Goal: Task Accomplishment & Management: Manage account settings

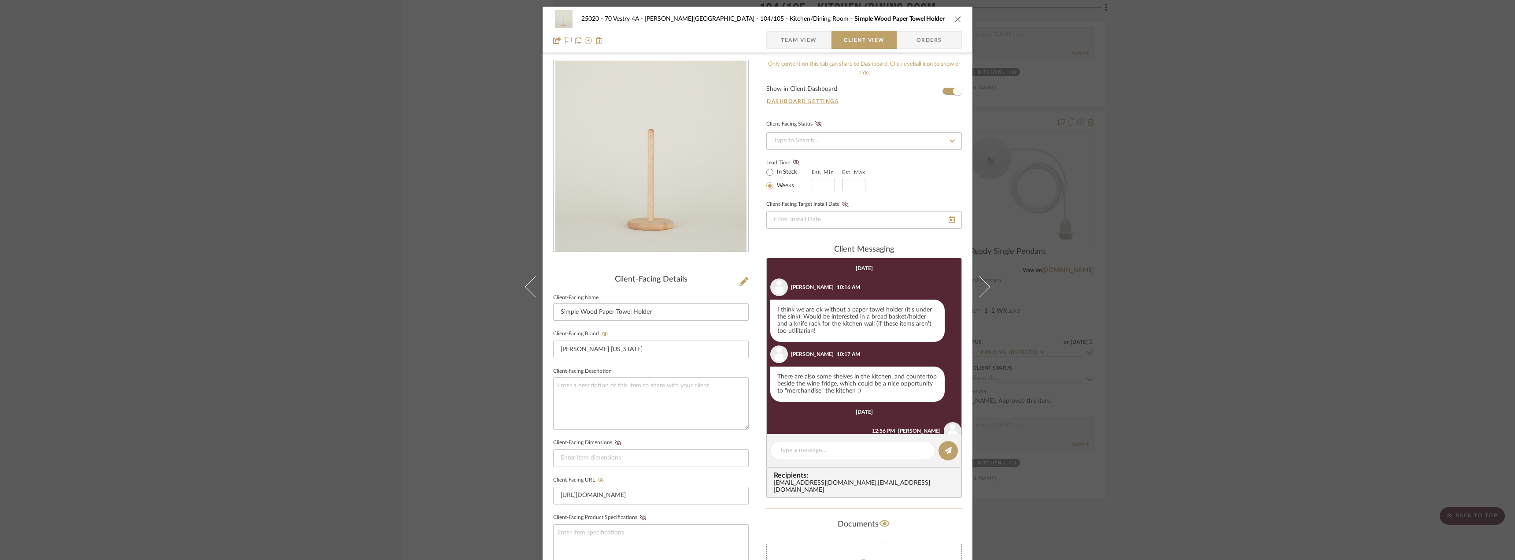
scroll to position [3, 0]
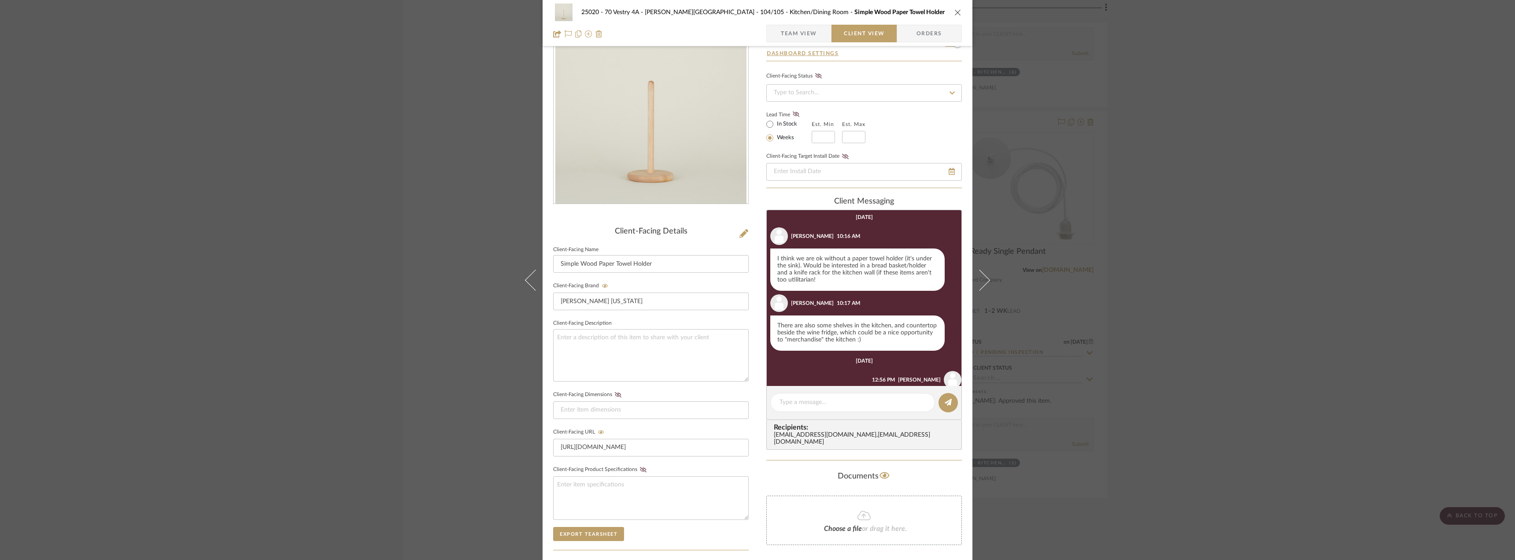
click at [1379, 330] on div "25020 - 70 Vestry 4A - Grant-Stanleigh 104/105 - Kitchen/Dining Room Simple Woo…" at bounding box center [757, 280] width 1515 height 560
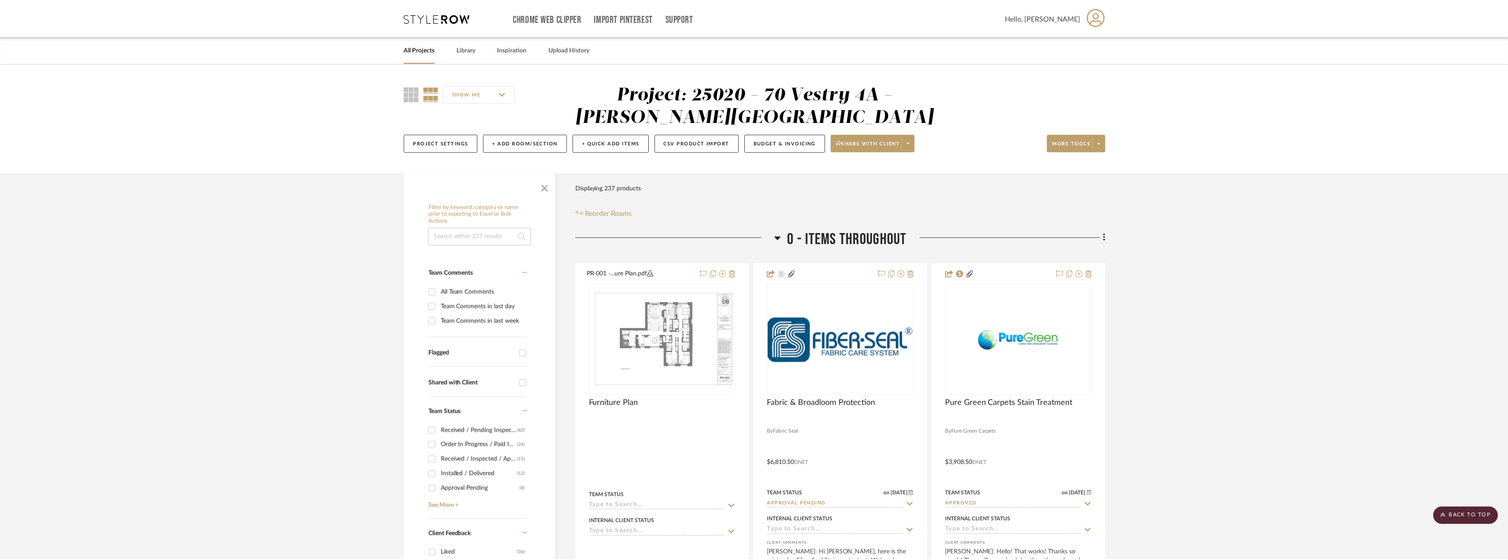
scroll to position [5680, 0]
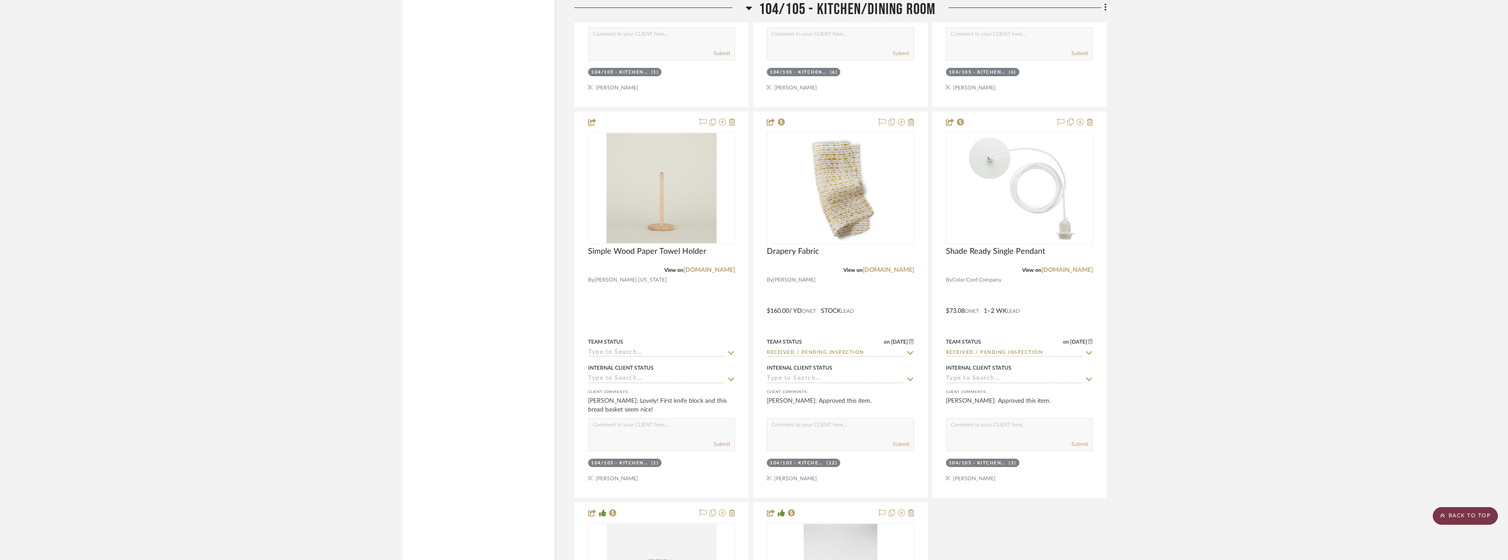
click at [1478, 519] on scroll-to-top-button "BACK TO TOP" at bounding box center [1465, 516] width 65 height 18
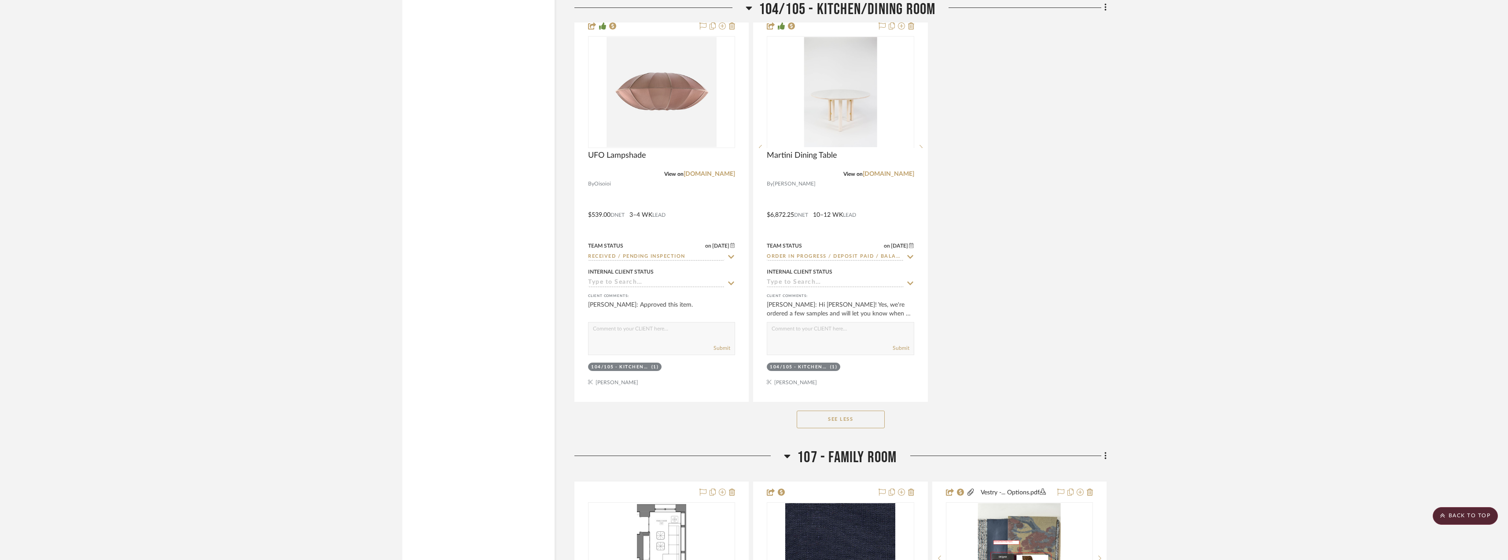
scroll to position [6208, 0]
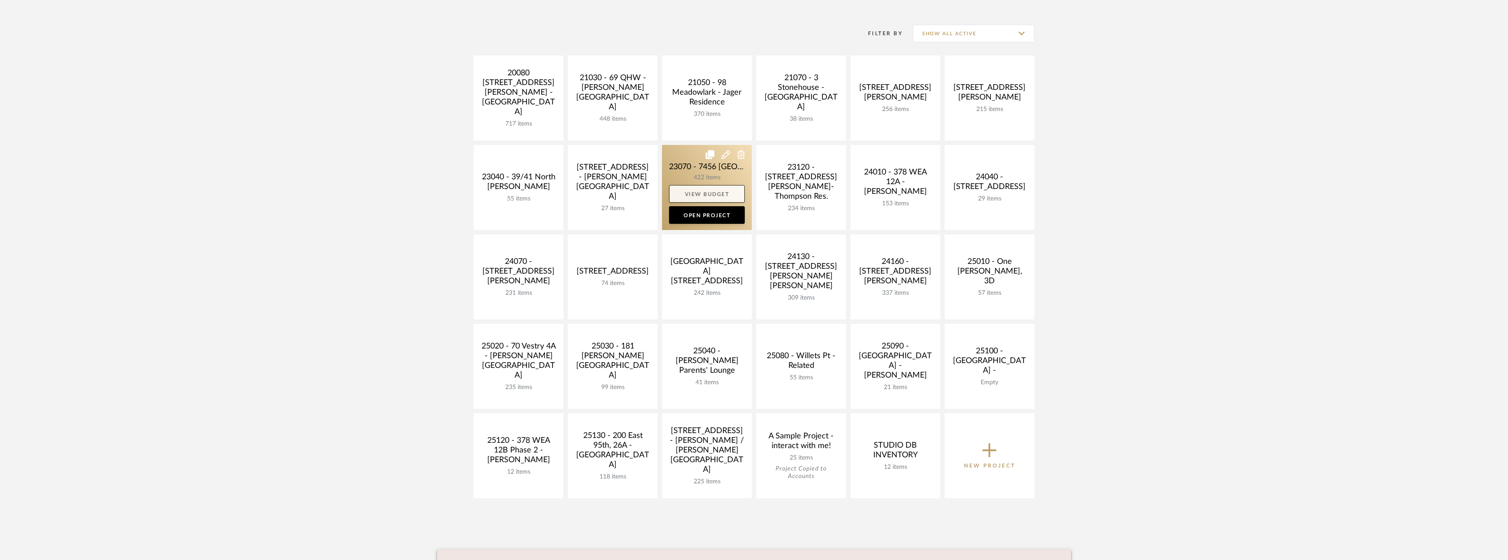
scroll to position [176, 0]
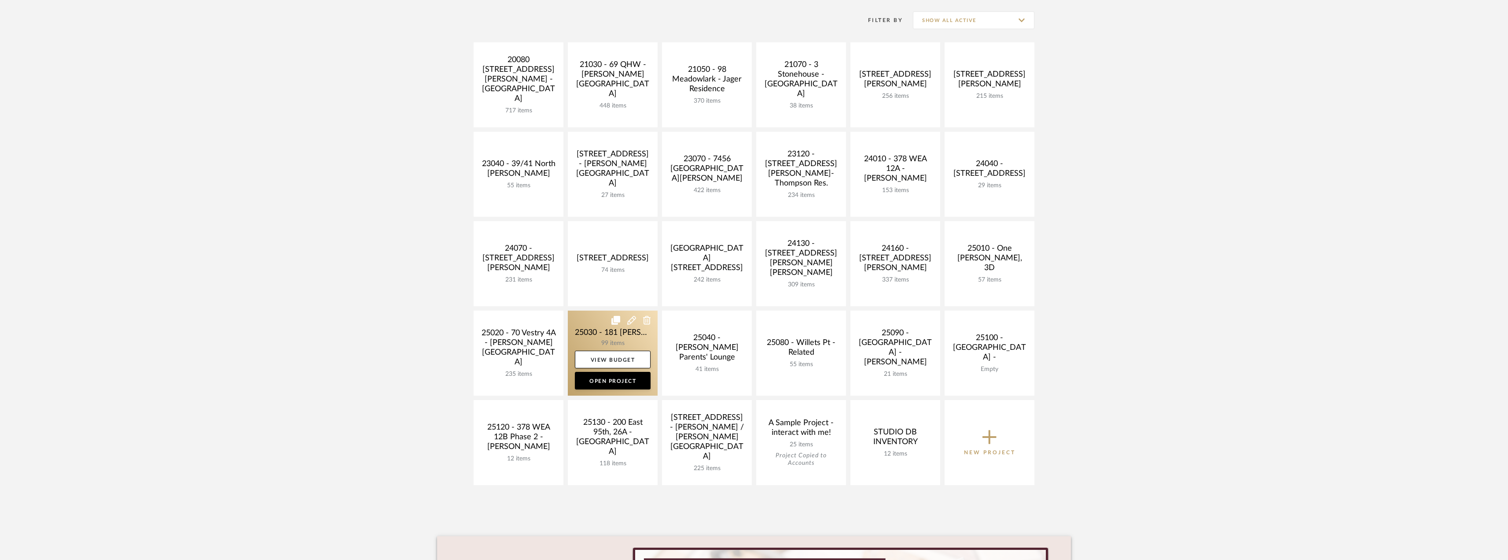
click at [629, 337] on link at bounding box center [613, 352] width 90 height 85
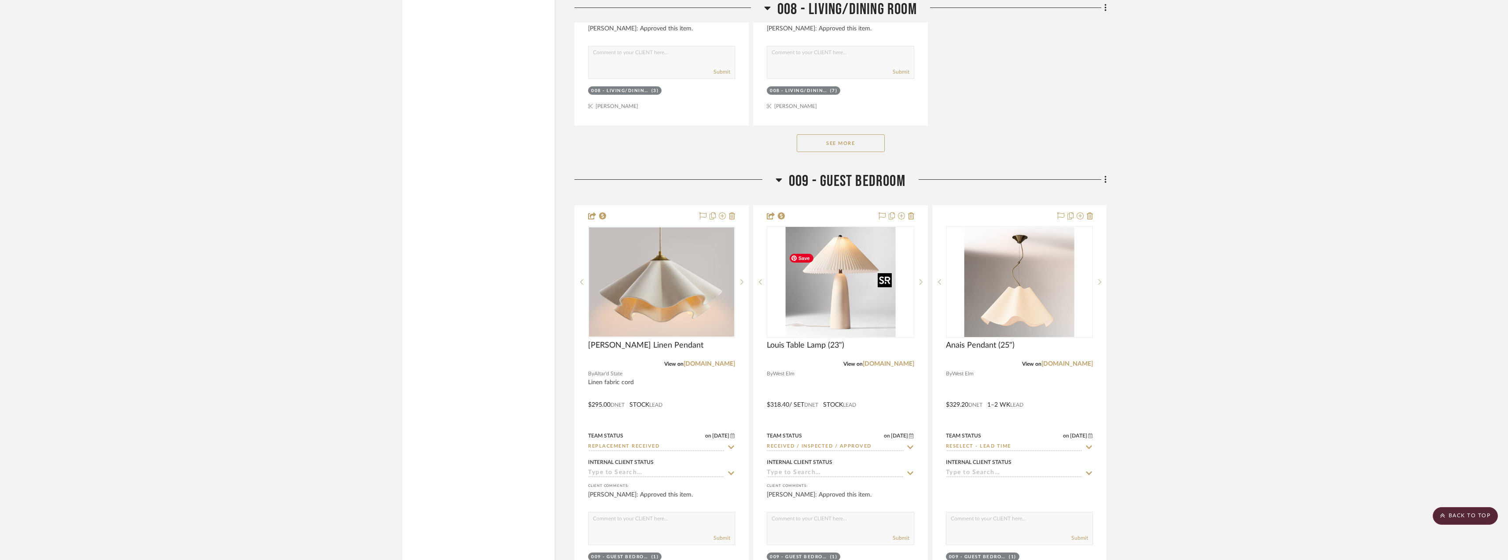
scroll to position [8739, 0]
click at [845, 151] on button "See More" at bounding box center [841, 143] width 88 height 18
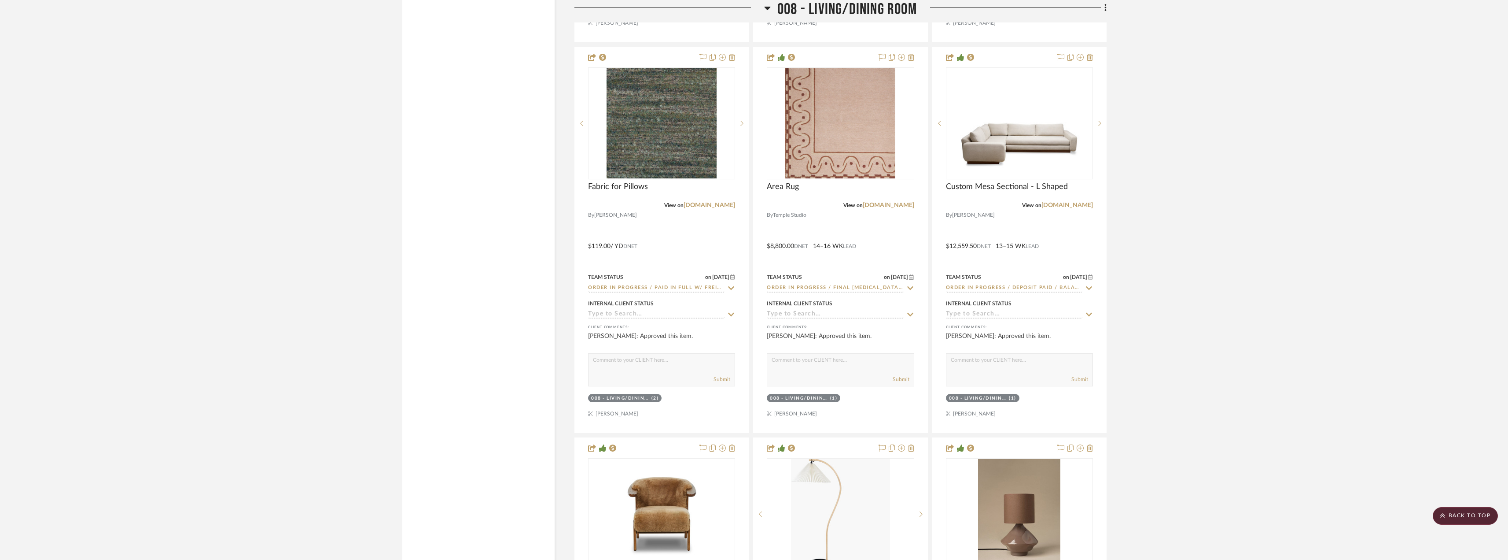
scroll to position [11557, 0]
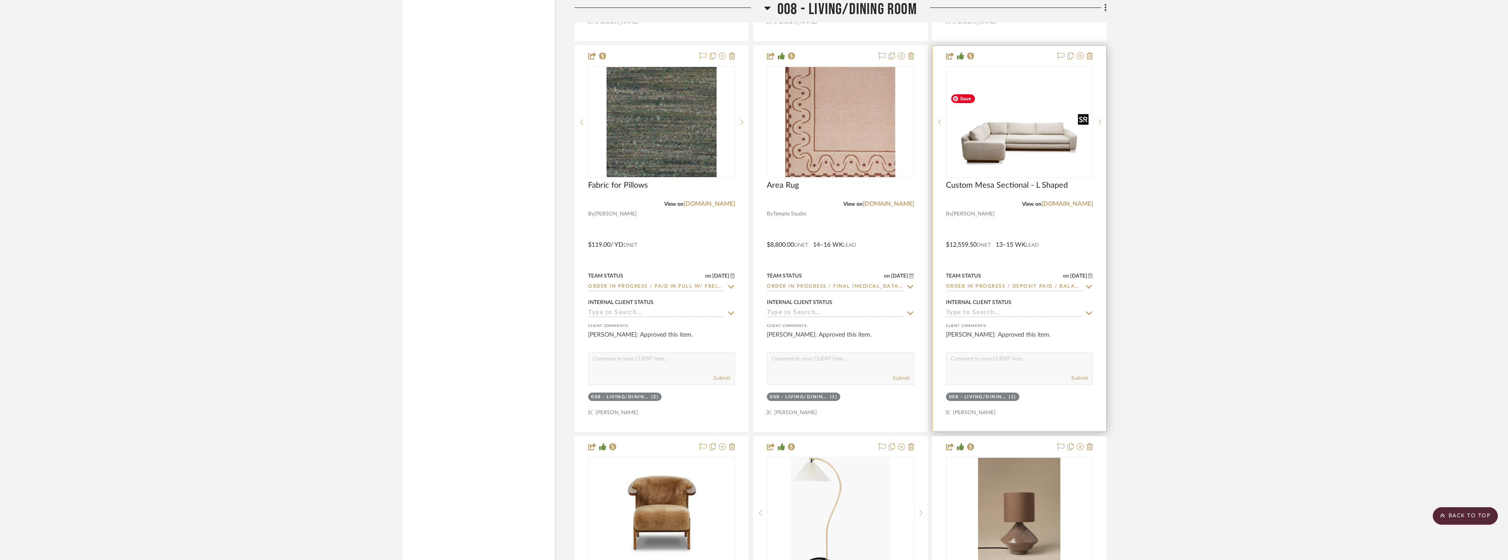
click at [0, 0] on img at bounding box center [0, 0] width 0 height 0
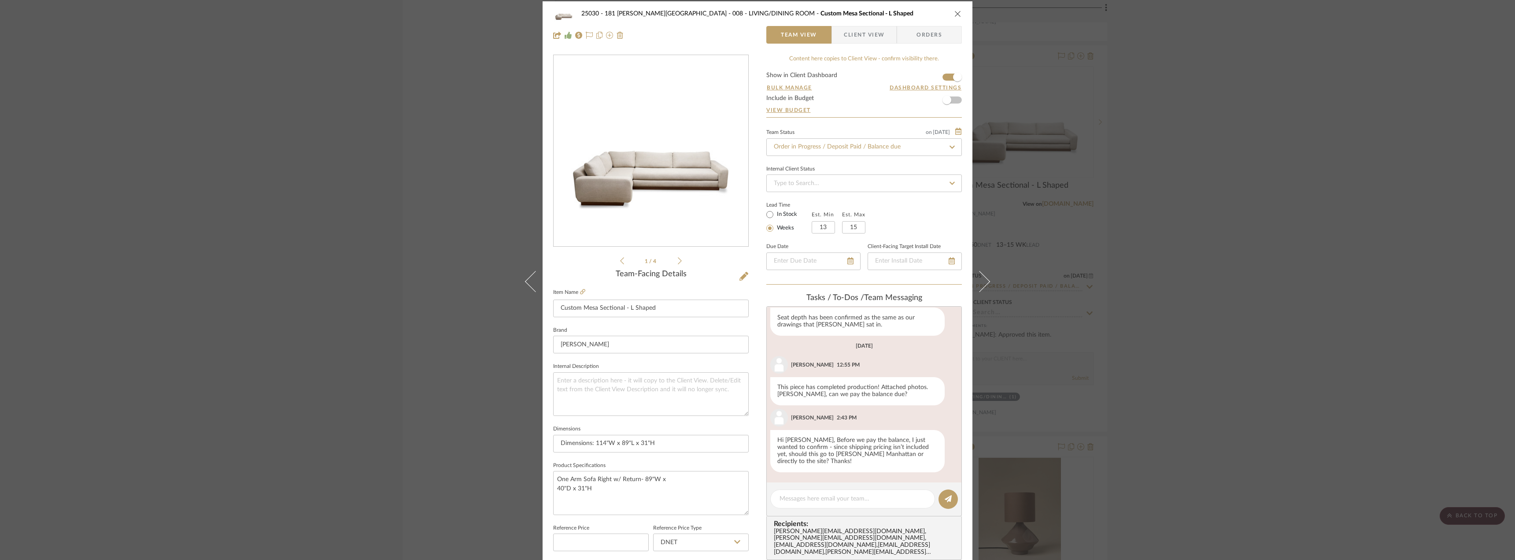
scroll to position [0, 0]
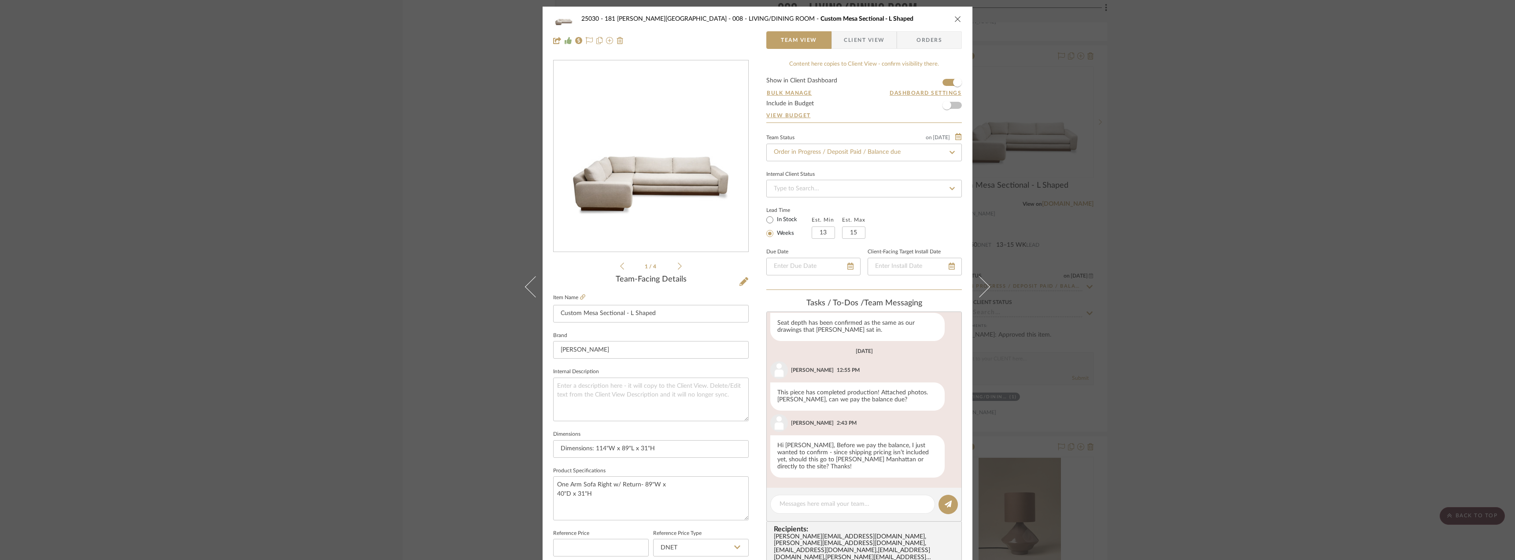
click at [1166, 197] on div "25030 - 181 MacDougal - Baribeau 008 - LIVING/DINING ROOM Custom Mesa Sectional…" at bounding box center [757, 280] width 1515 height 560
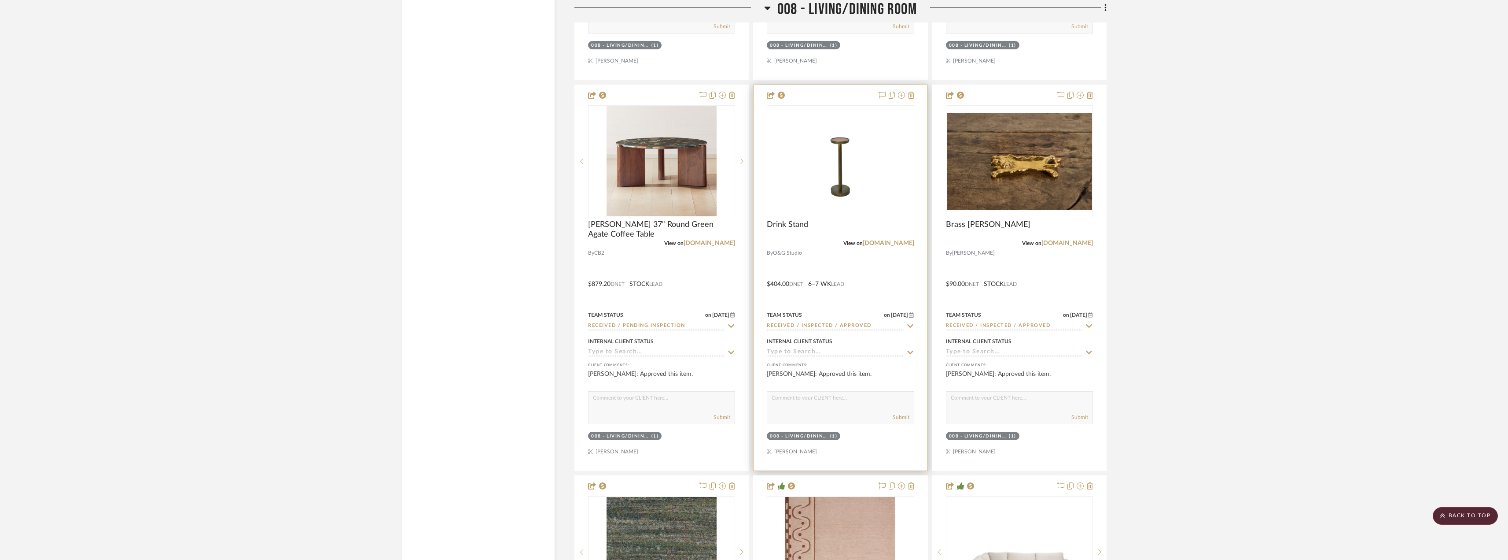
scroll to position [10941, 0]
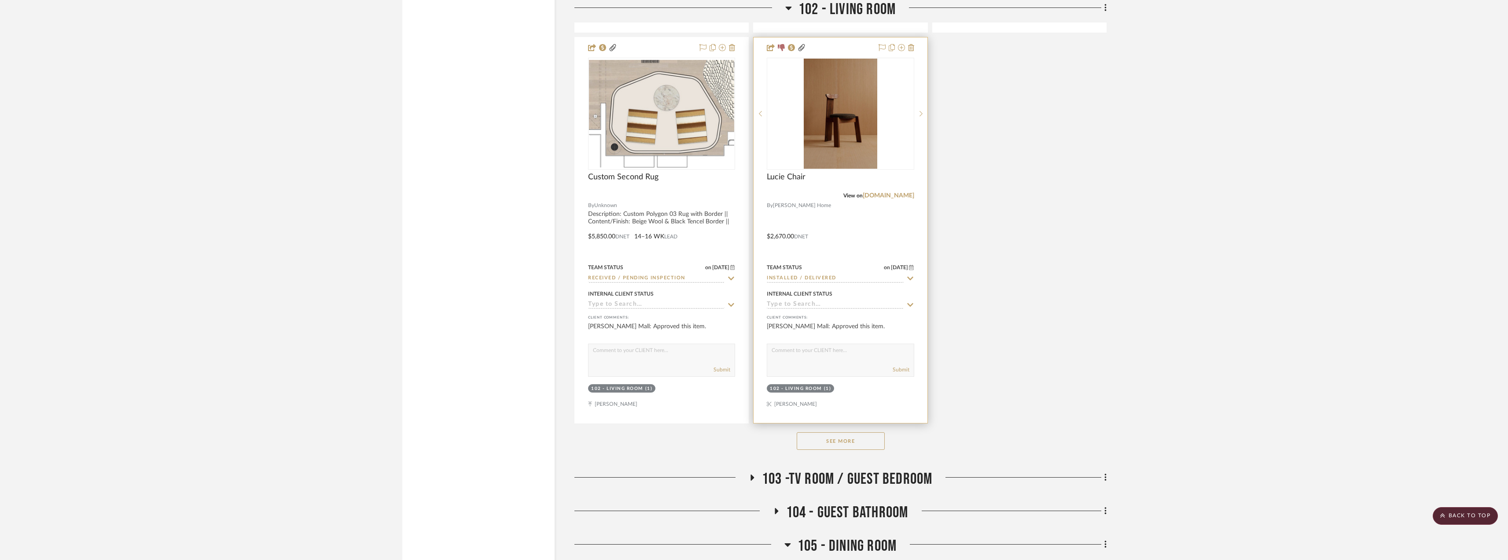
scroll to position [2378, 0]
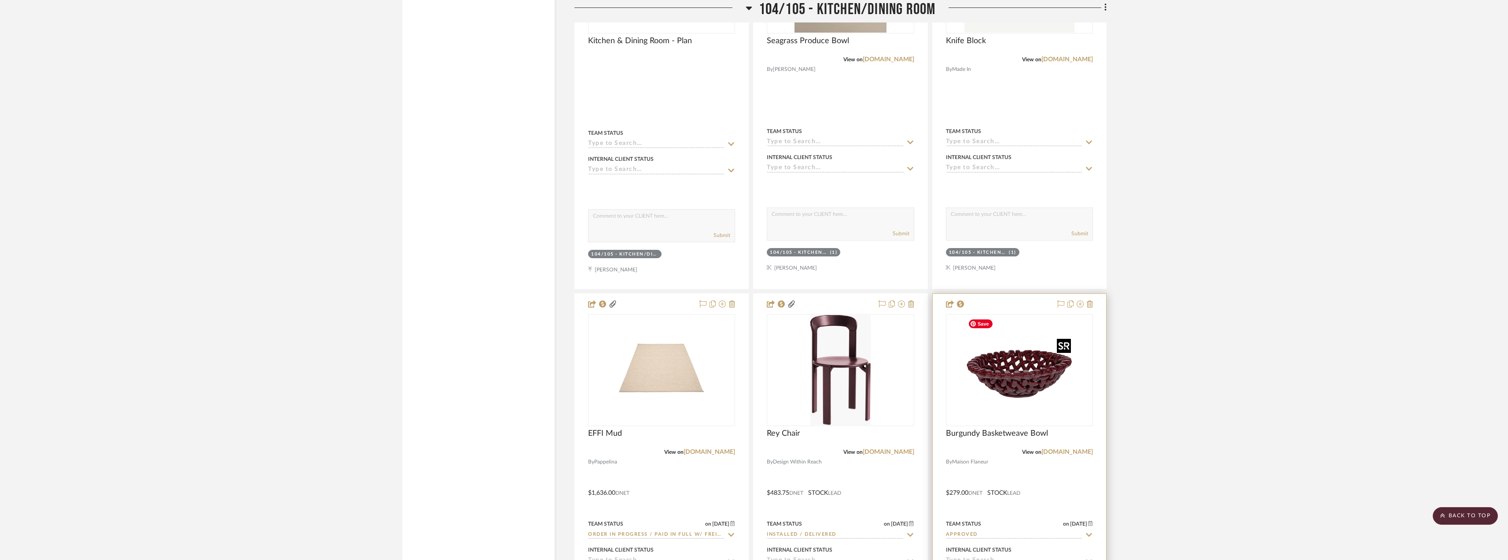
scroll to position [4887, 0]
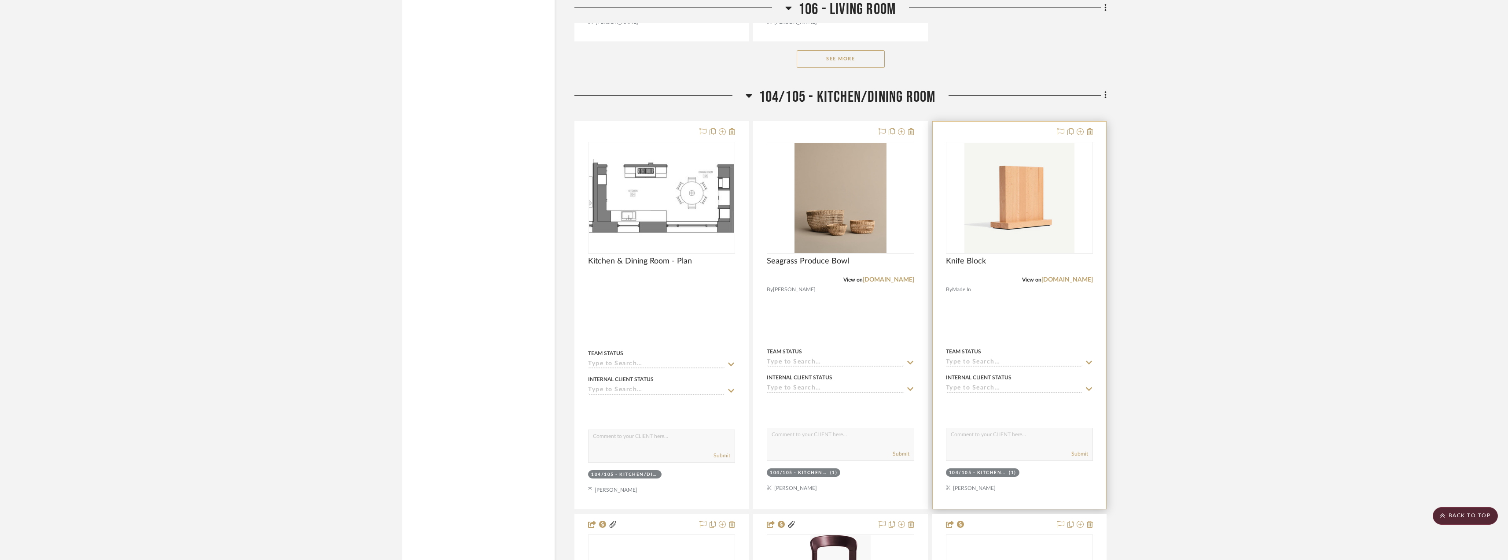
click at [1020, 359] on input at bounding box center [1014, 362] width 136 height 8
type input "quote"
click at [991, 382] on span "Quote Needed" at bounding box center [979, 381] width 48 height 6
type input "[DATE]"
type input "Quote Needed"
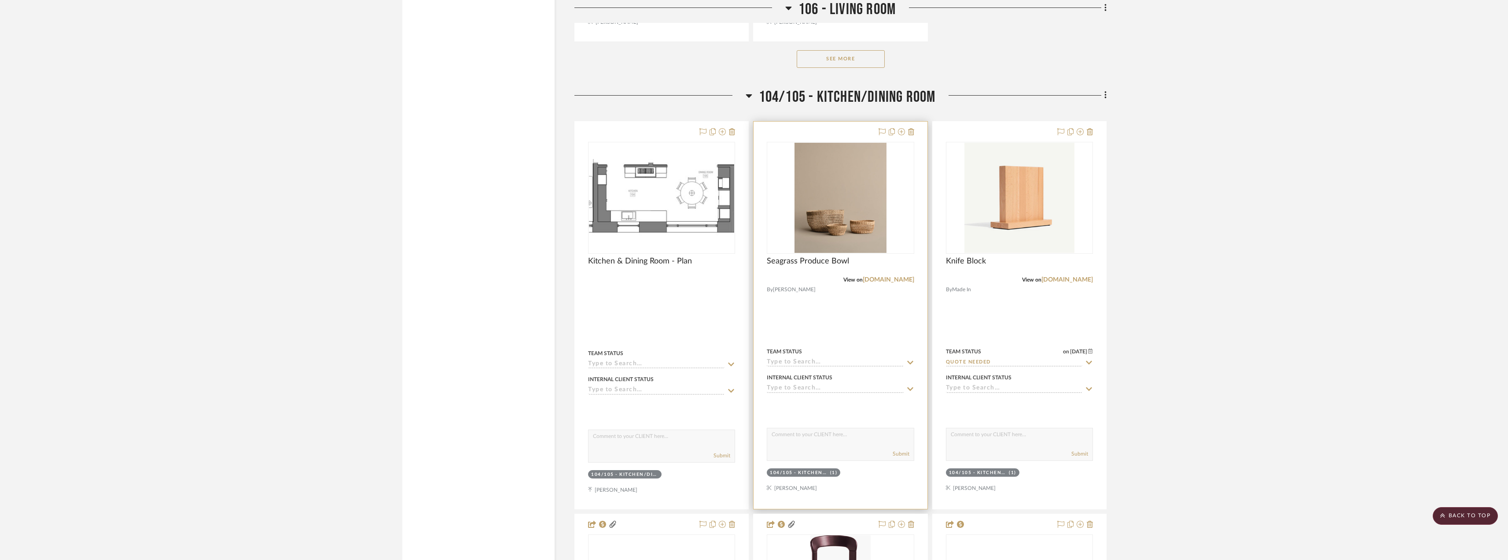
click at [862, 365] on input at bounding box center [835, 362] width 136 height 8
type input "quote"
click at [826, 376] on div "Quote Needed" at bounding box center [840, 381] width 146 height 22
type input "[DATE]"
type input "Quote Needed"
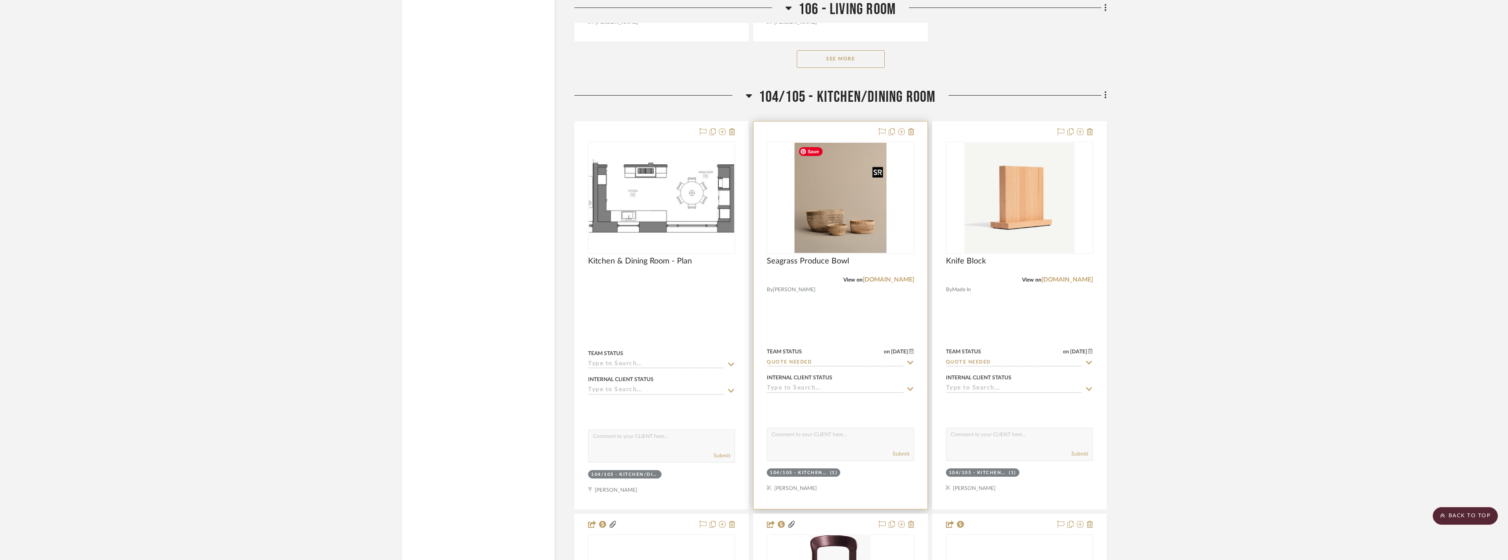
click at [820, 204] on img "0" at bounding box center [841, 198] width 92 height 110
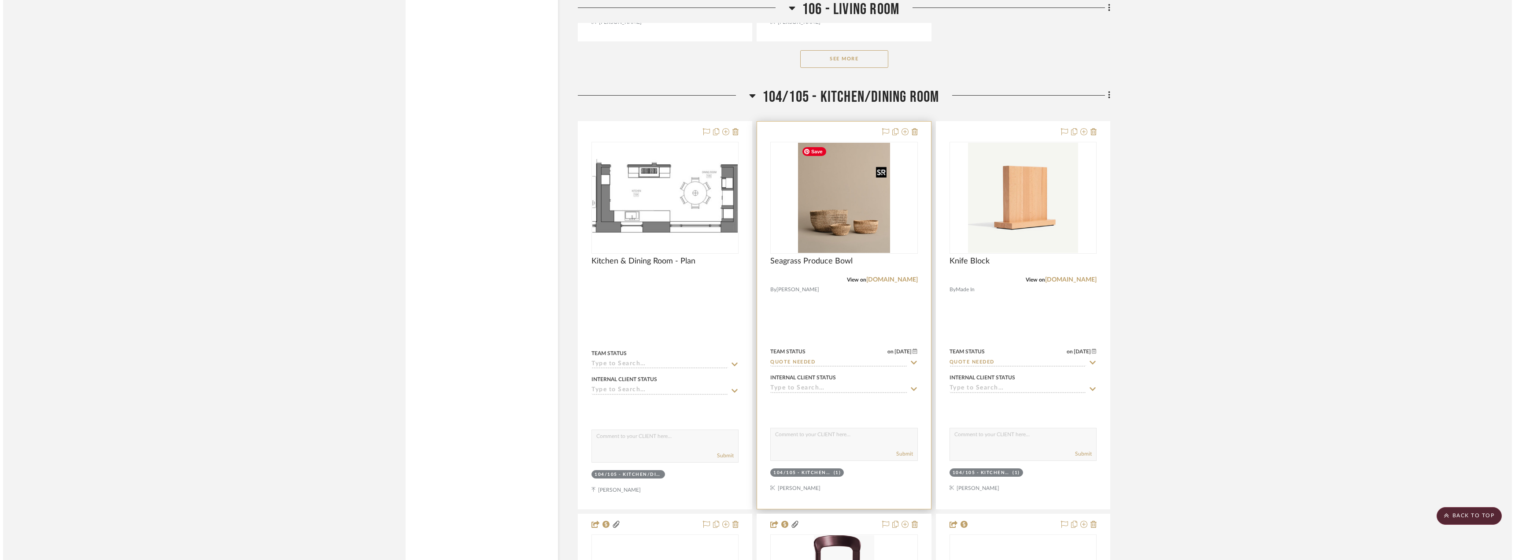
scroll to position [0, 0]
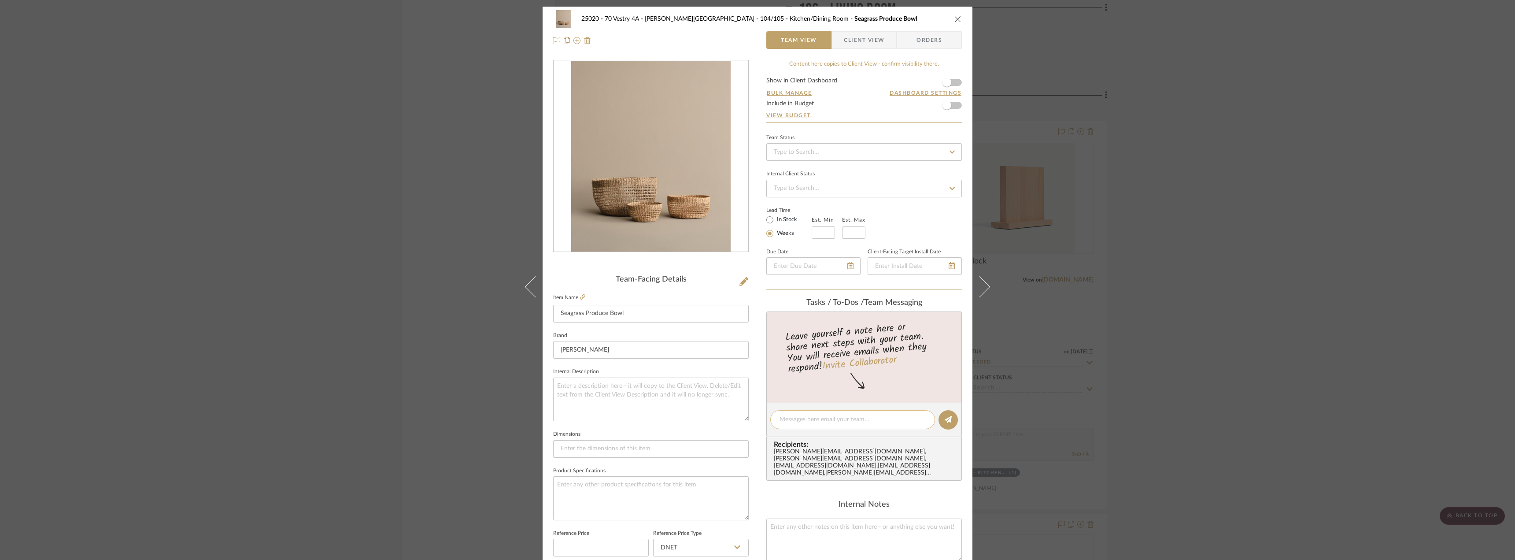
click at [835, 417] on textarea at bounding box center [852, 419] width 146 height 9
type textarea "Hi Anela! Can you add pricing for the medium and large sizes?"
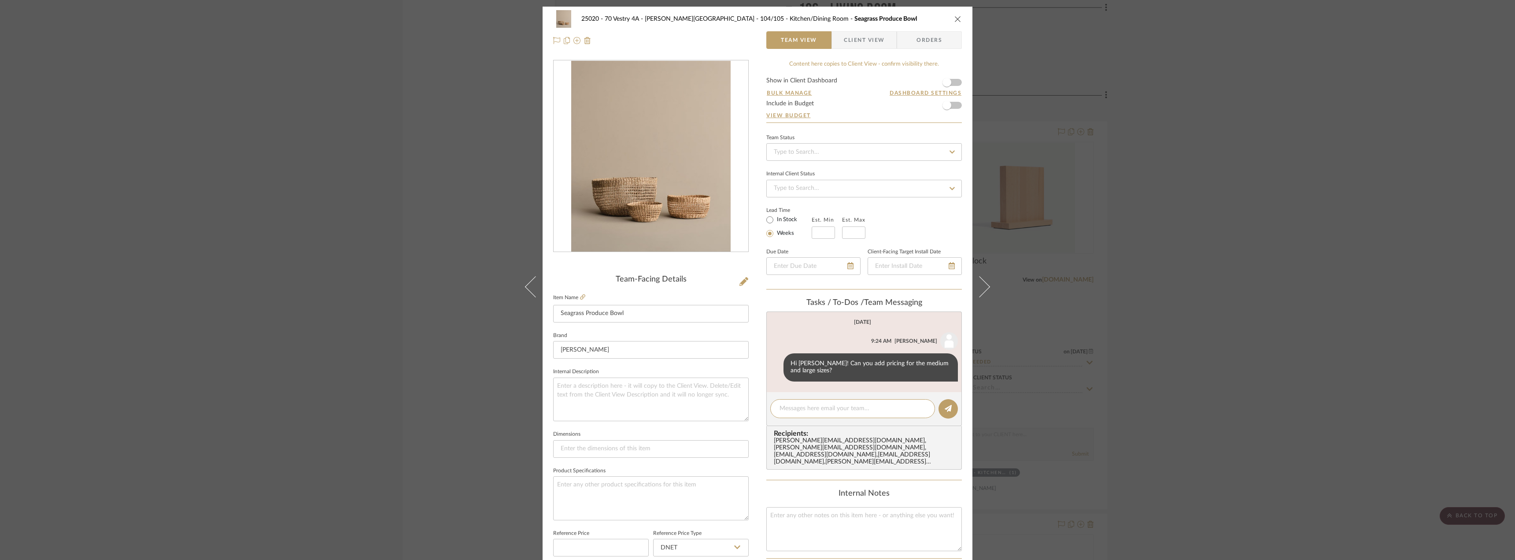
click at [1206, 187] on div "25020 - 70 Vestry 4A - Grant-Stanleigh 104/105 - Kitchen/Dining Room Seagrass P…" at bounding box center [757, 280] width 1515 height 560
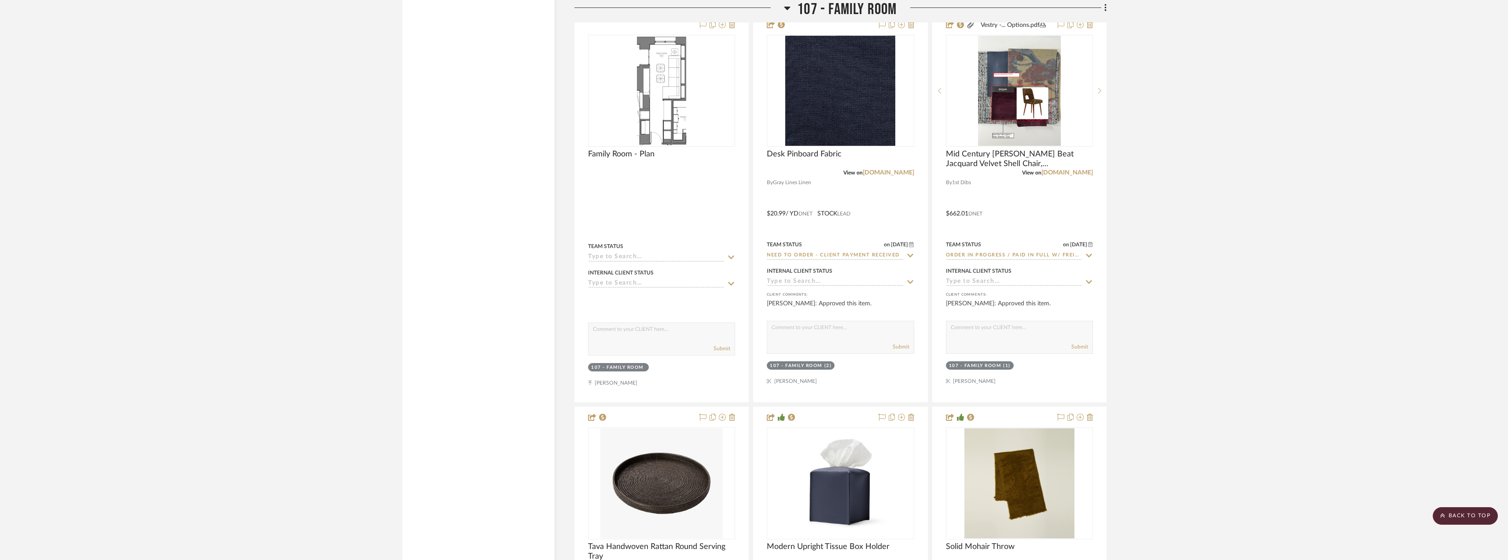
scroll to position [6252, 0]
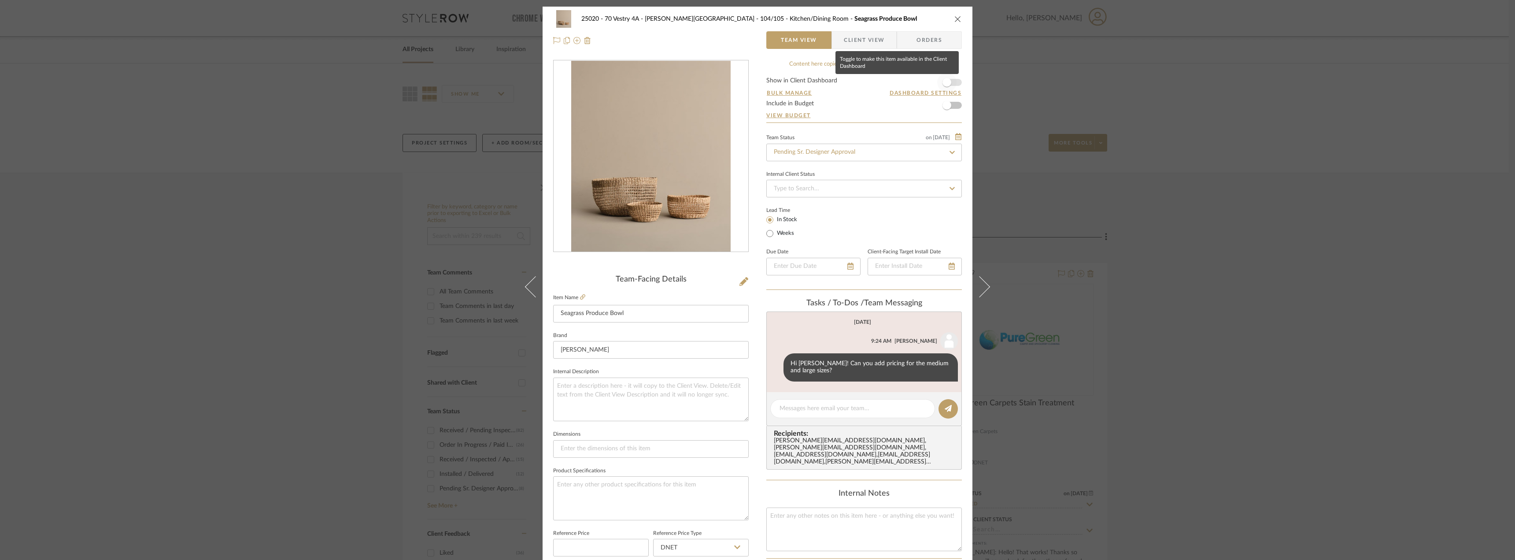
click at [951, 82] on span "button" at bounding box center [946, 82] width 19 height 19
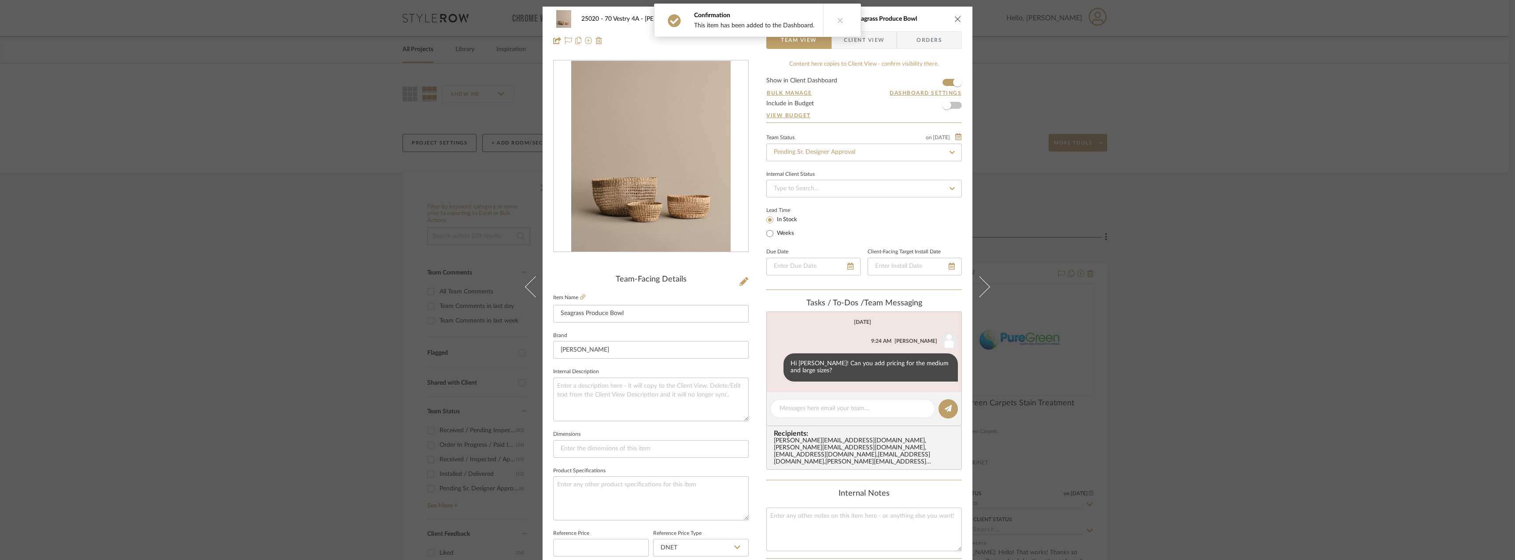
click at [864, 140] on div "Team Status on [DATE] [DATE] Pending Sr. Designer Approval" at bounding box center [863, 147] width 195 height 30
click at [858, 149] on input "Pending Sr. Designer Approval" at bounding box center [863, 153] width 195 height 18
click at [830, 198] on div "Approval Pending" at bounding box center [860, 198] width 195 height 22
type input "Approval Pending"
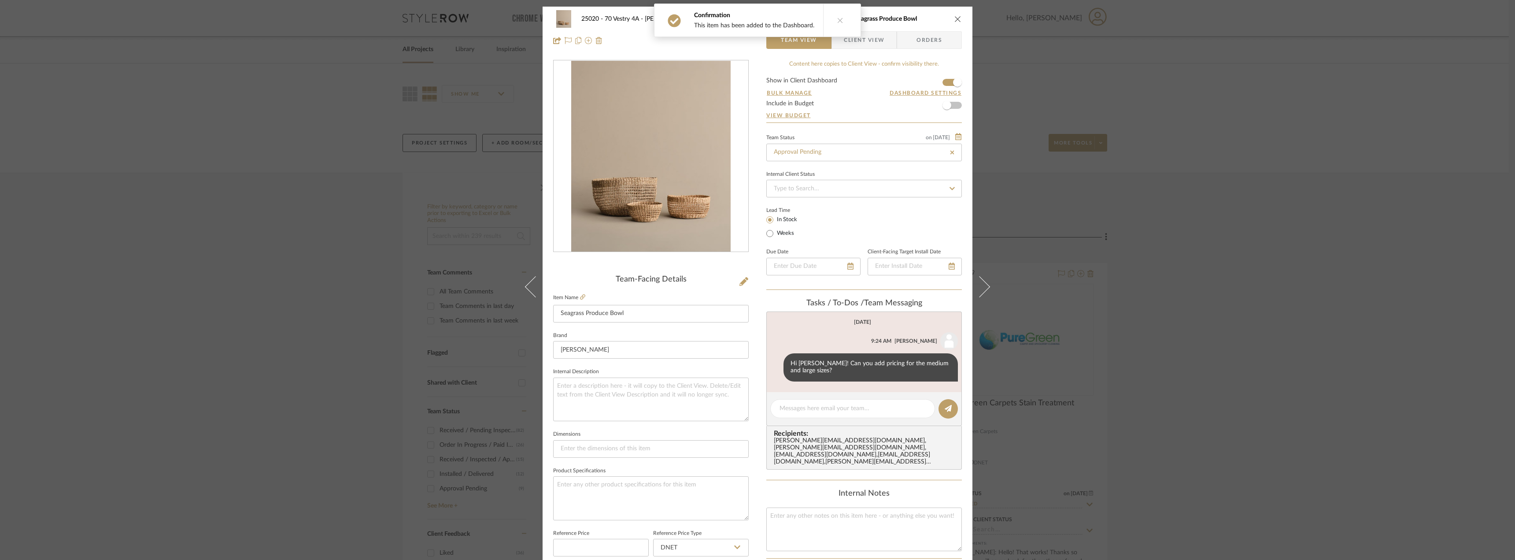
click at [870, 47] on span "Client View" at bounding box center [864, 40] width 41 height 18
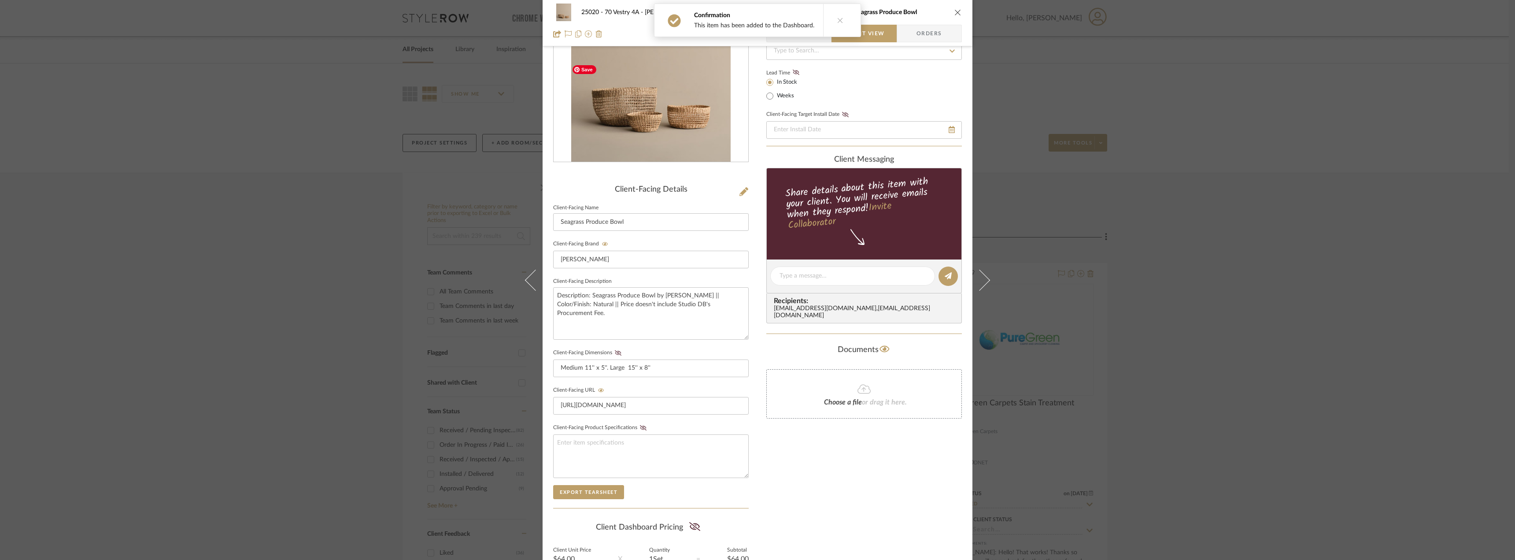
scroll to position [180, 0]
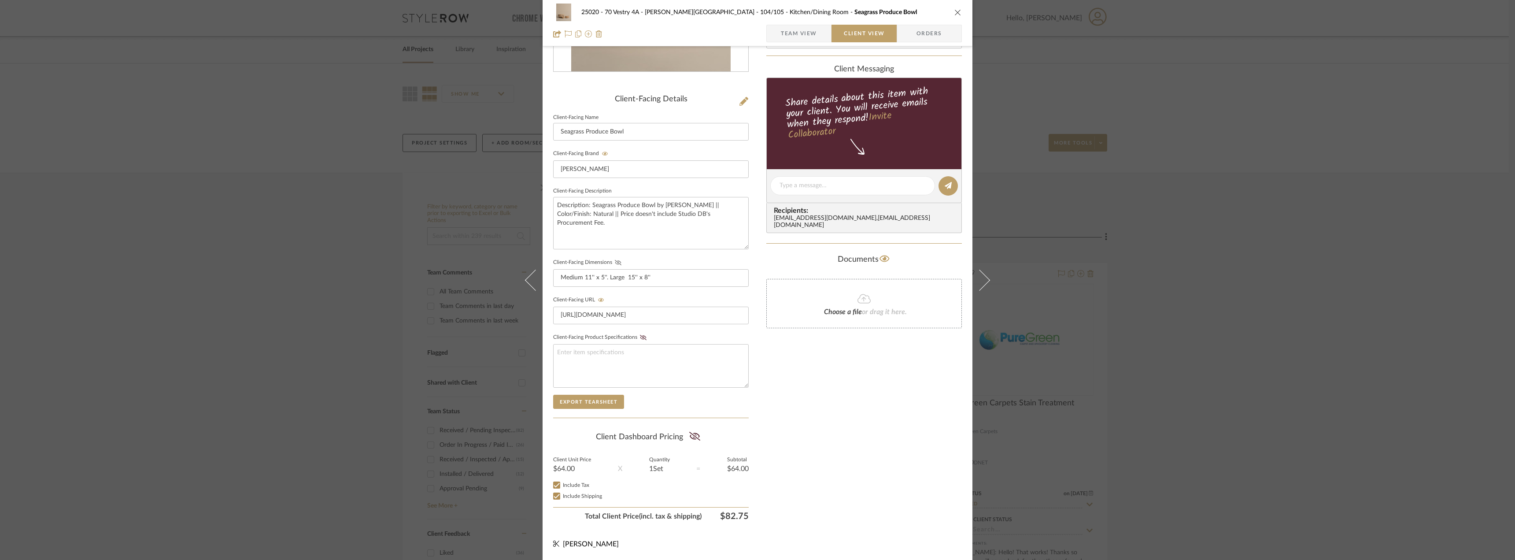
click at [618, 261] on fa-icon at bounding box center [617, 262] width 11 height 5
click at [691, 438] on icon at bounding box center [694, 436] width 11 height 9
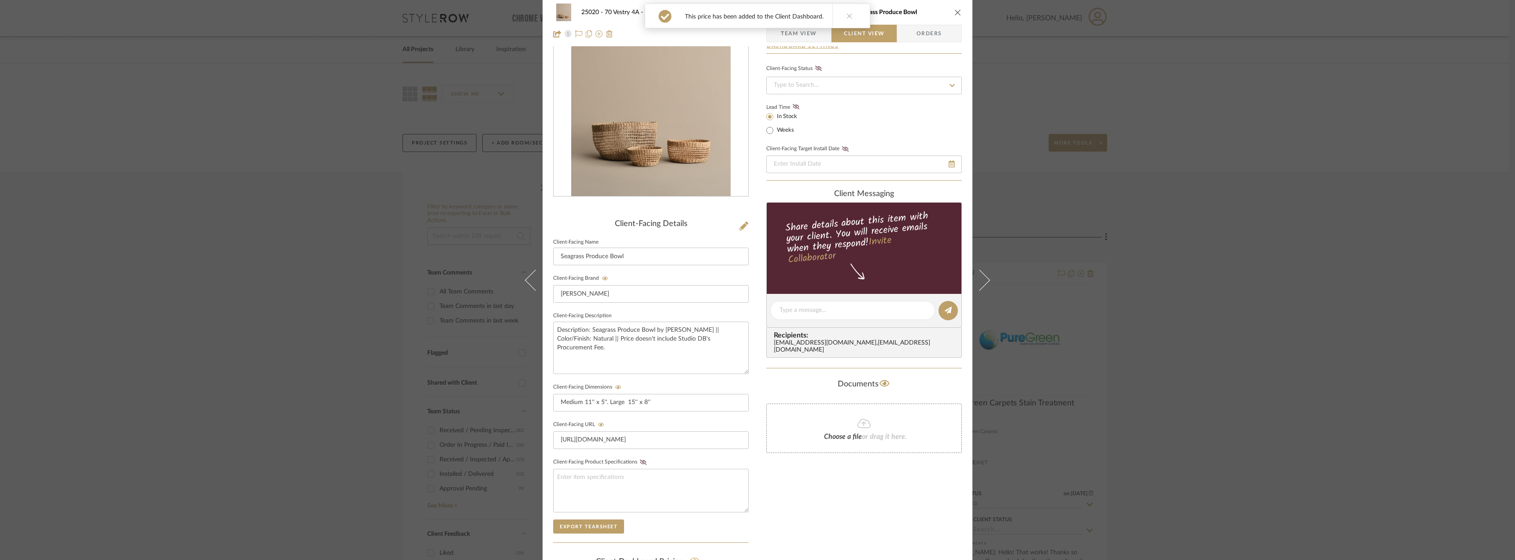
scroll to position [0, 0]
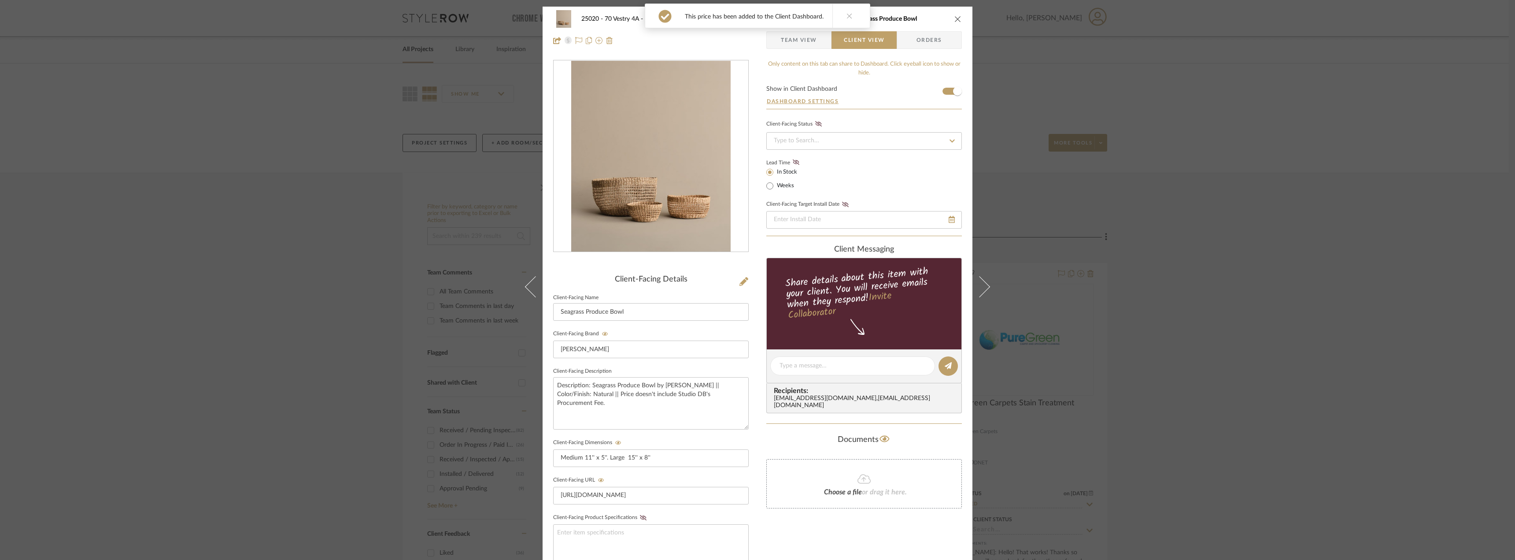
click at [806, 44] on span "Team View" at bounding box center [799, 40] width 36 height 18
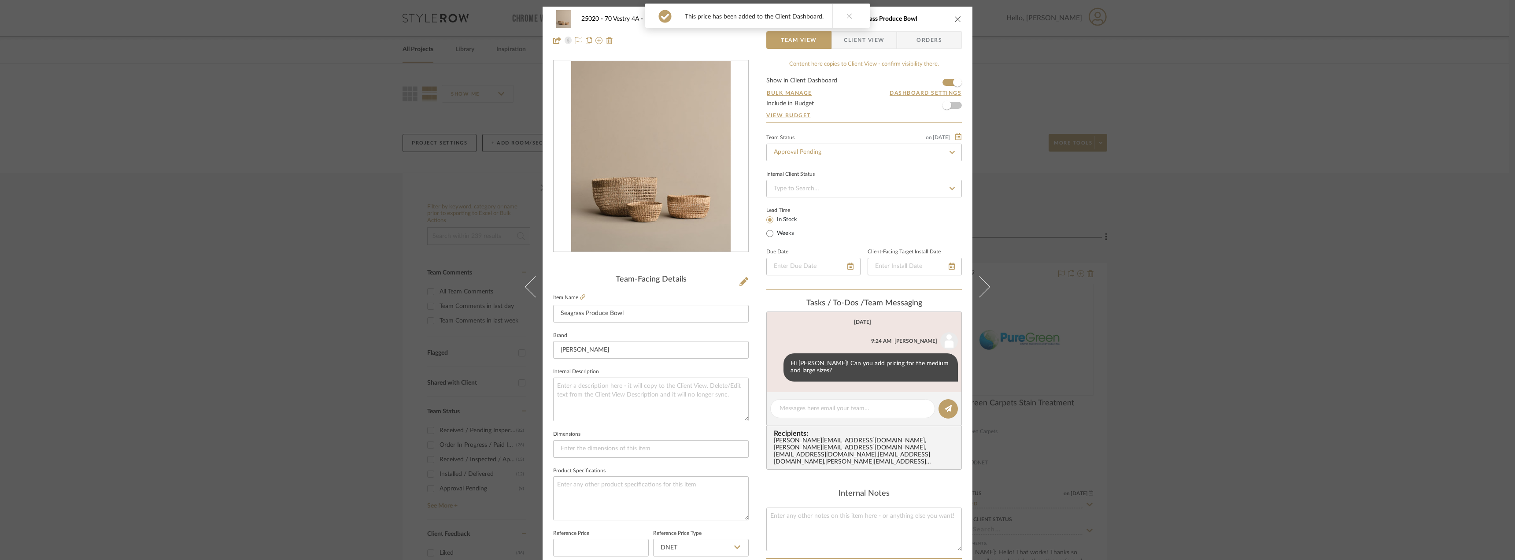
click at [873, 41] on span "Client View" at bounding box center [864, 40] width 41 height 18
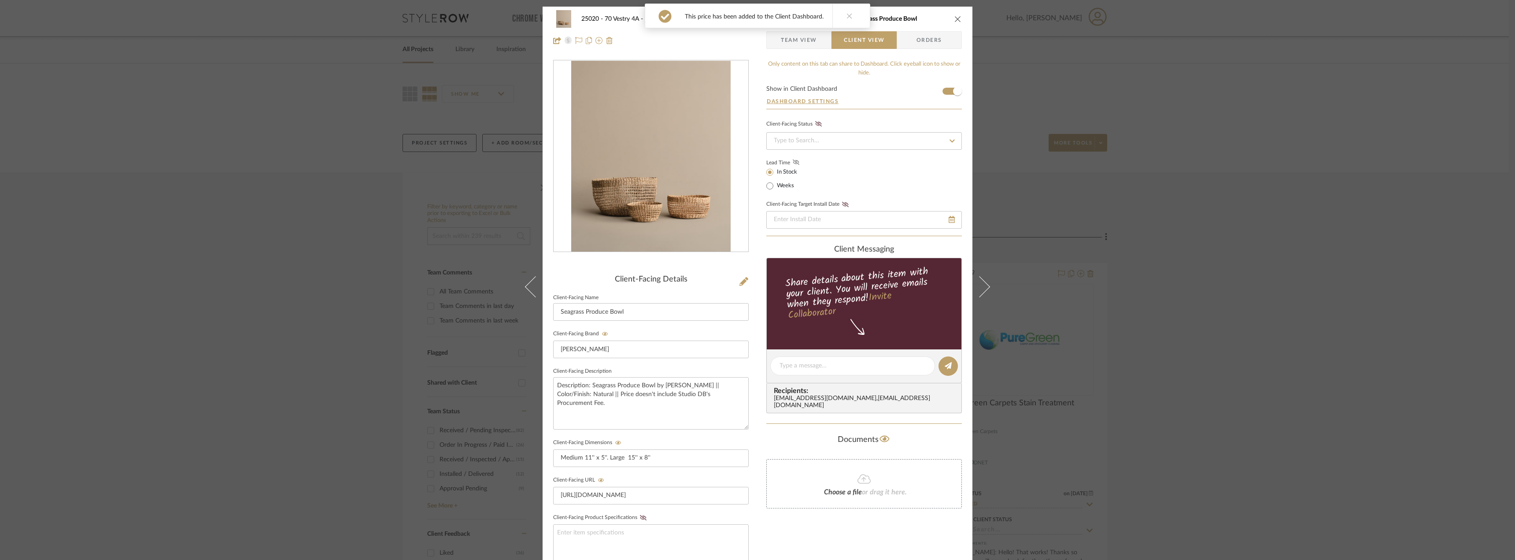
click at [793, 162] on icon at bounding box center [796, 161] width 7 height 5
click at [824, 364] on textarea at bounding box center [852, 365] width 146 height 9
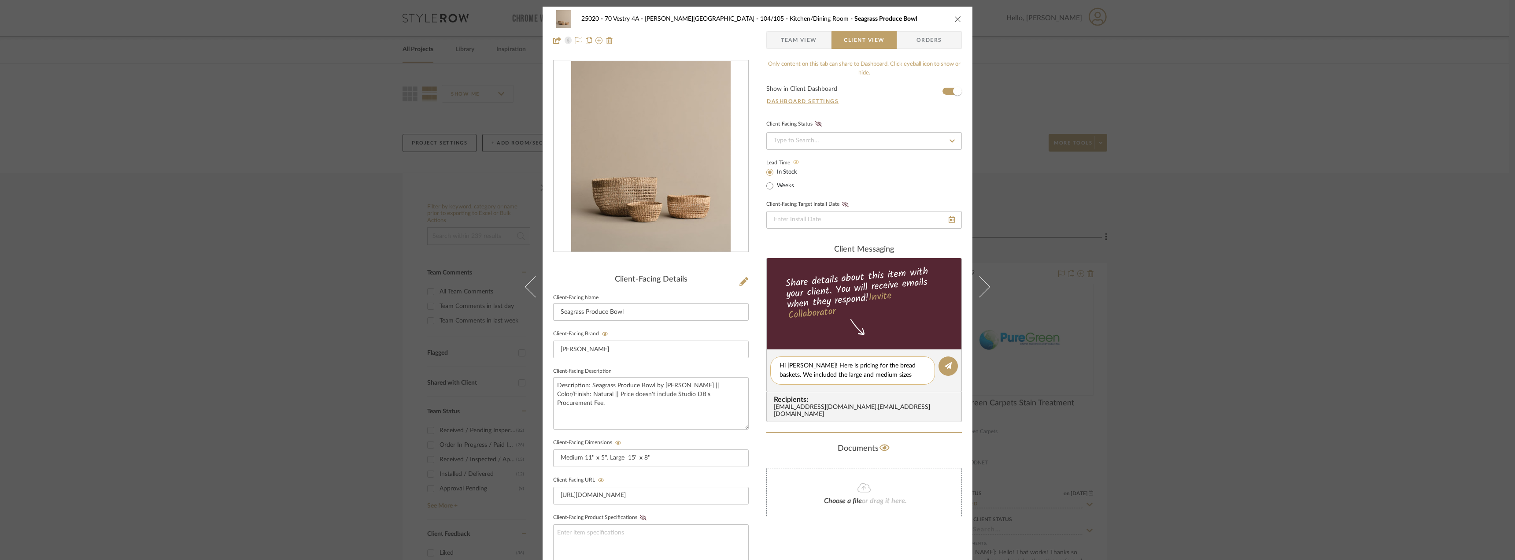
type textarea "Hi Emily! Here is pricing for the bread baskets. We included the large and medi…"
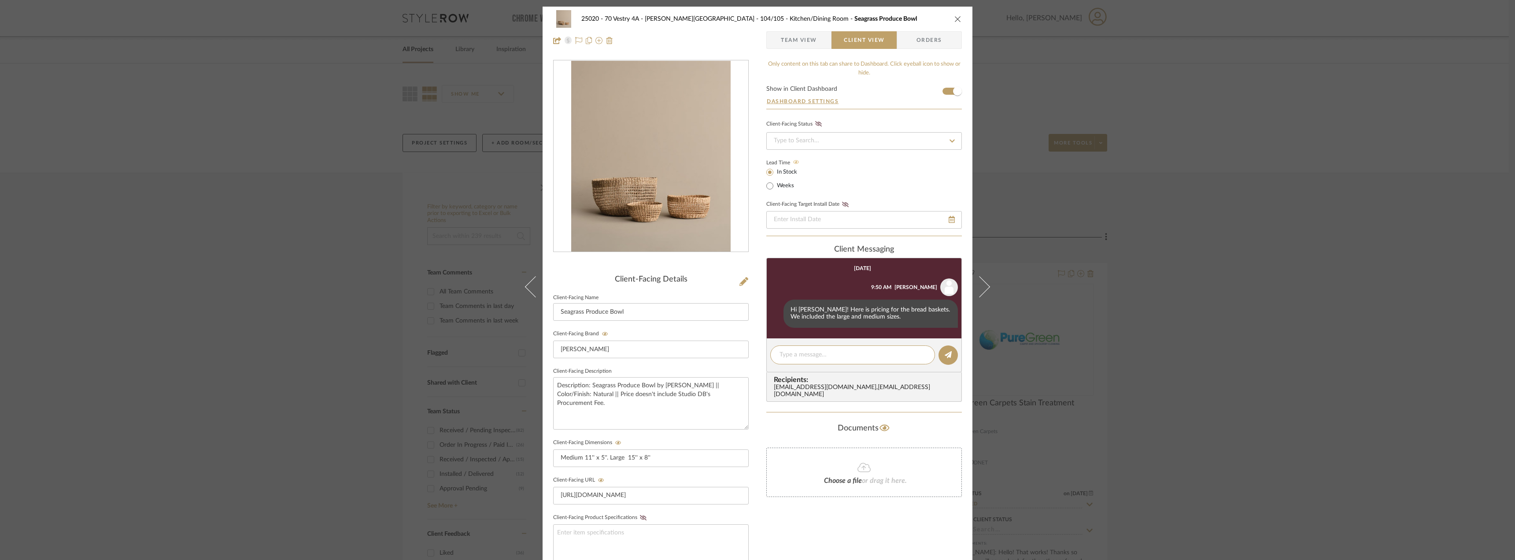
click at [1275, 262] on div "25020 - 70 Vestry 4A - Grant-Stanleigh 104/105 - Kitchen/Dining Room Seagrass P…" at bounding box center [757, 280] width 1515 height 560
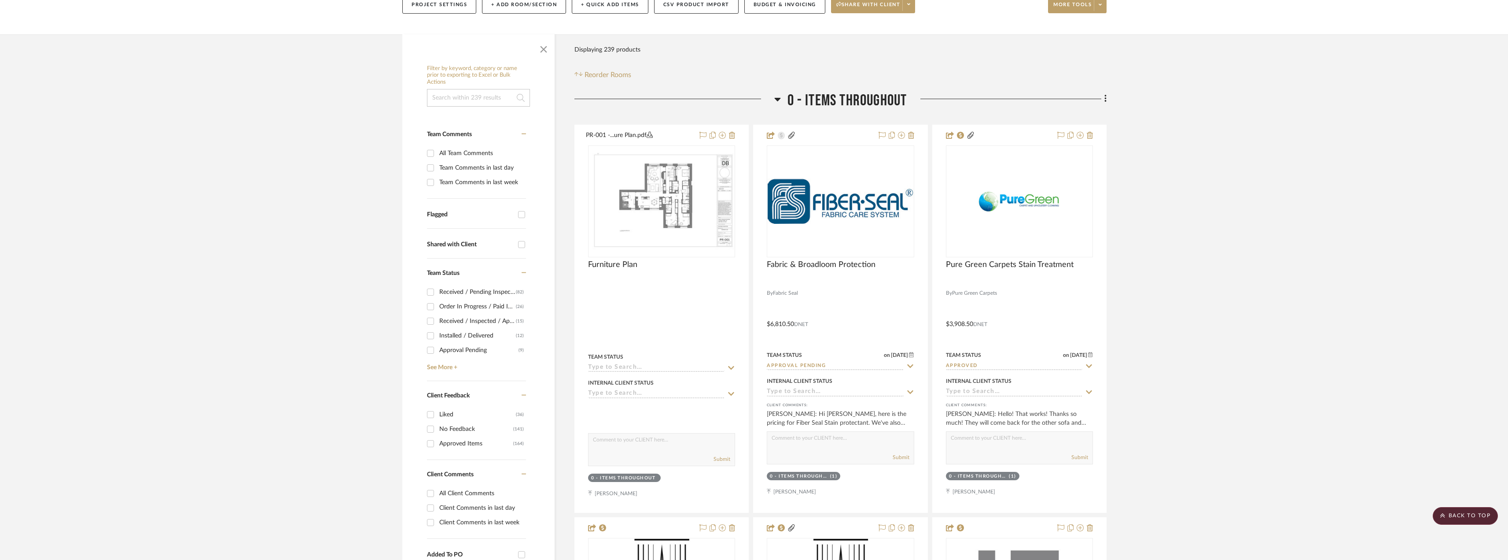
scroll to position [132, 0]
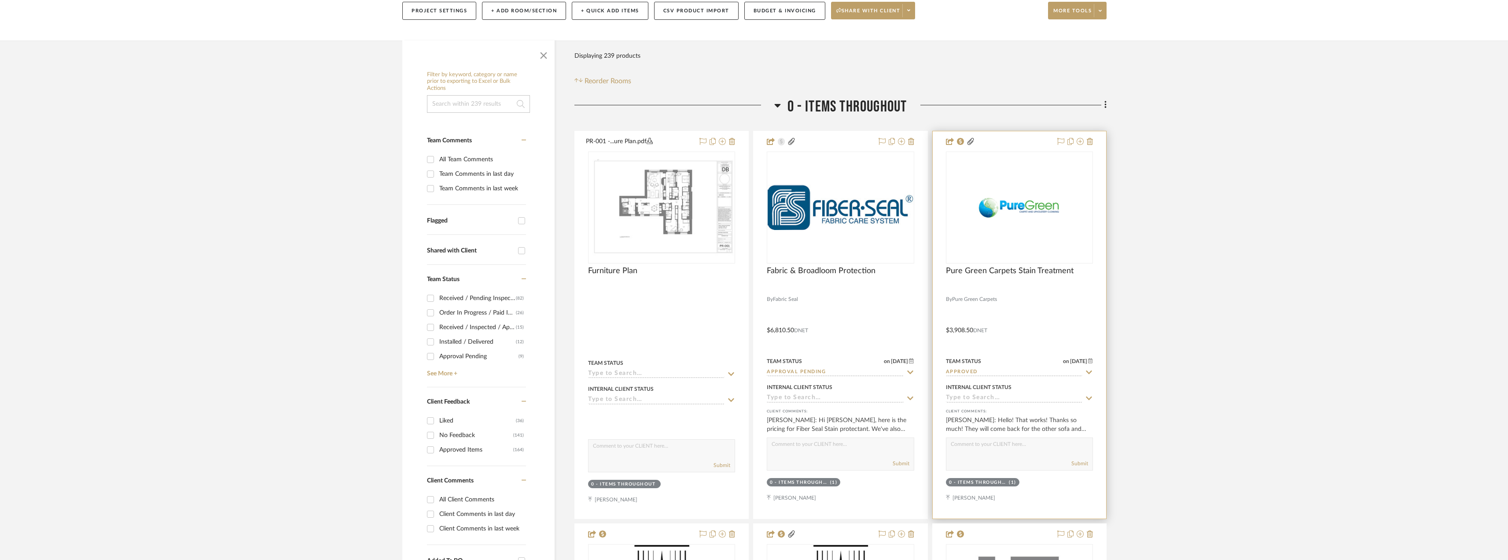
click at [979, 371] on input "Approved" at bounding box center [1014, 372] width 136 height 8
type input "Approved"
click at [1089, 372] on icon at bounding box center [1089, 372] width 4 height 4
type input "[DATE]"
click at [1038, 376] on input at bounding box center [1014, 372] width 136 height 8
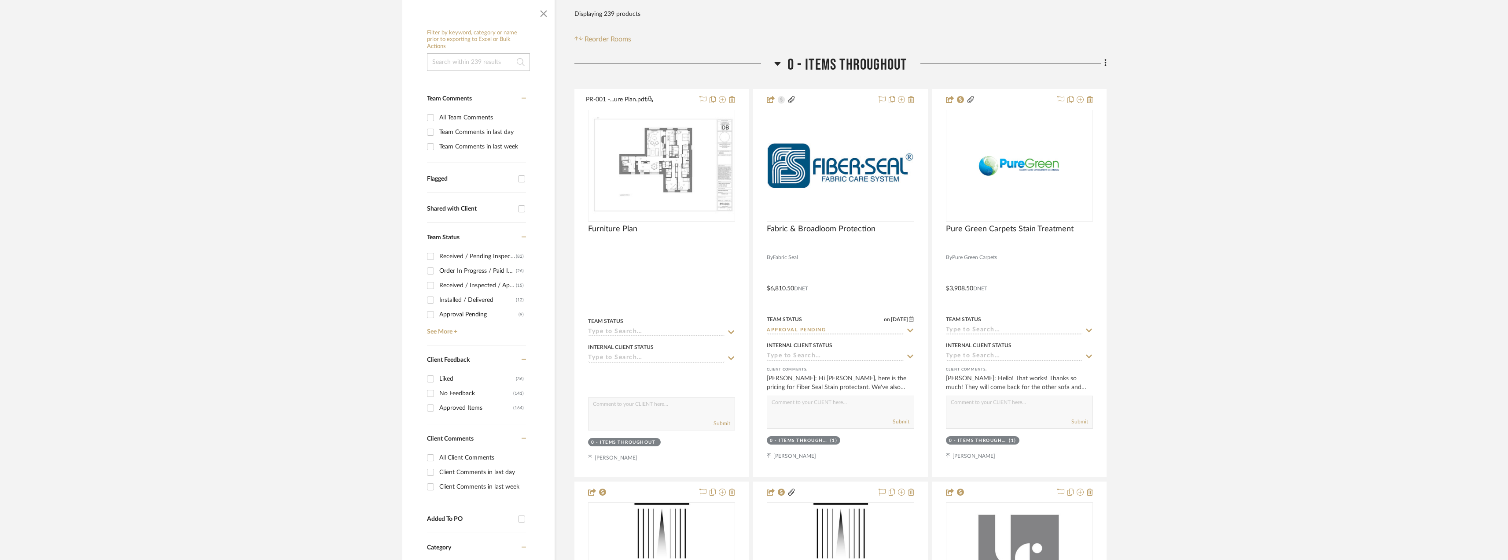
scroll to position [220, 0]
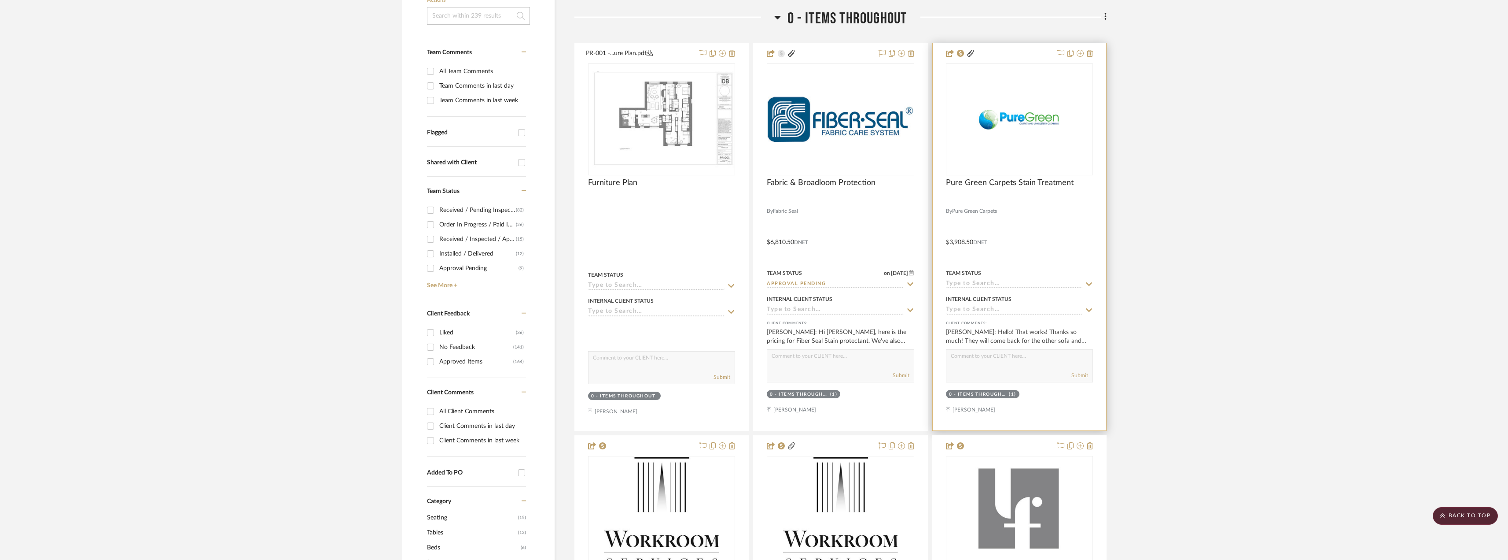
click at [1006, 289] on div at bounding box center [1019, 236] width 173 height 387
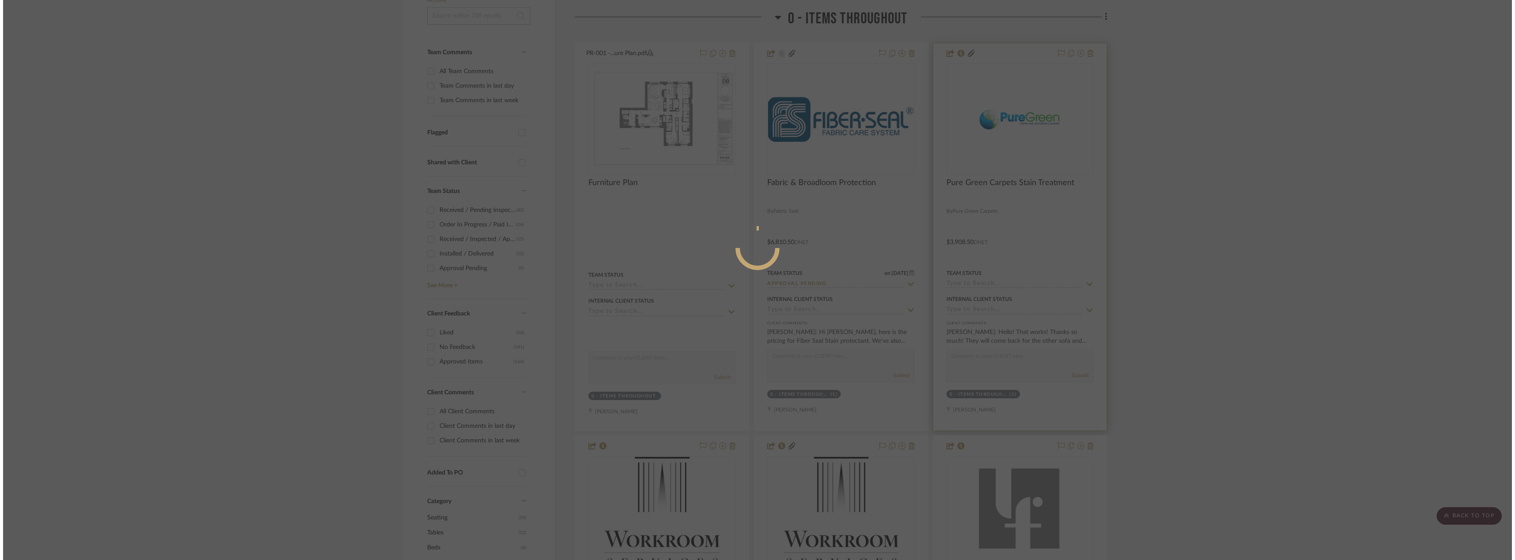
scroll to position [0, 0]
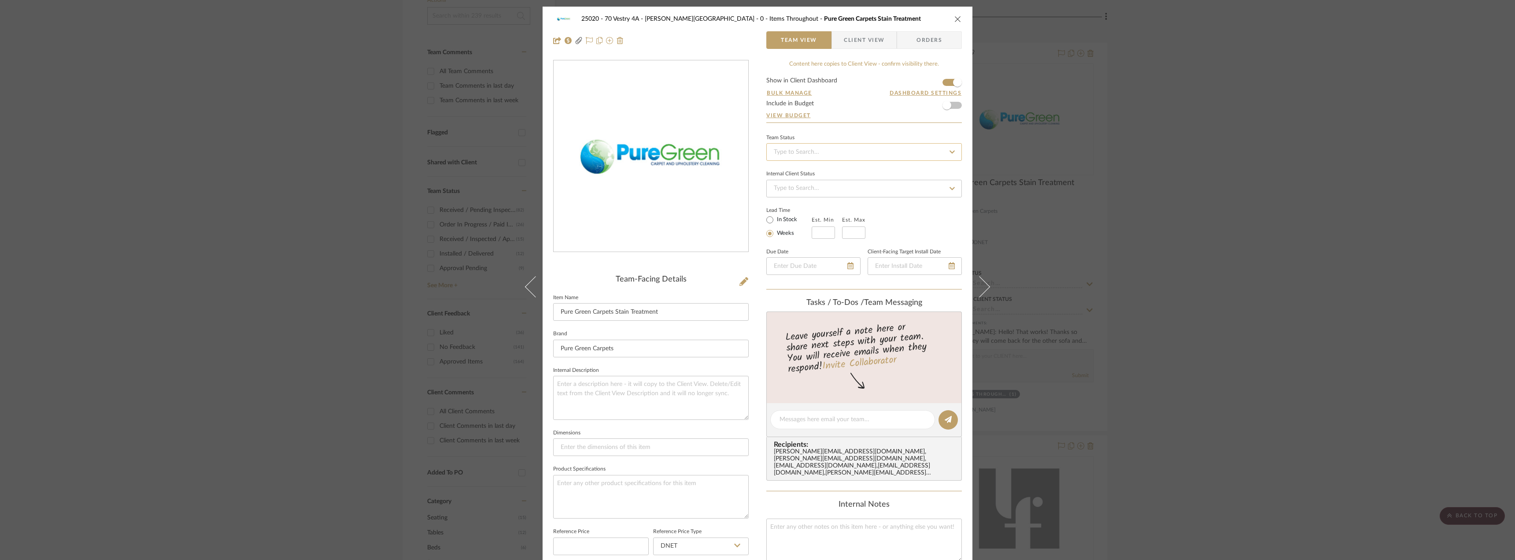
click at [898, 154] on input at bounding box center [863, 152] width 195 height 18
click at [803, 205] on div "Complete" at bounding box center [860, 202] width 195 height 22
type input "[DATE]"
type input "Complete"
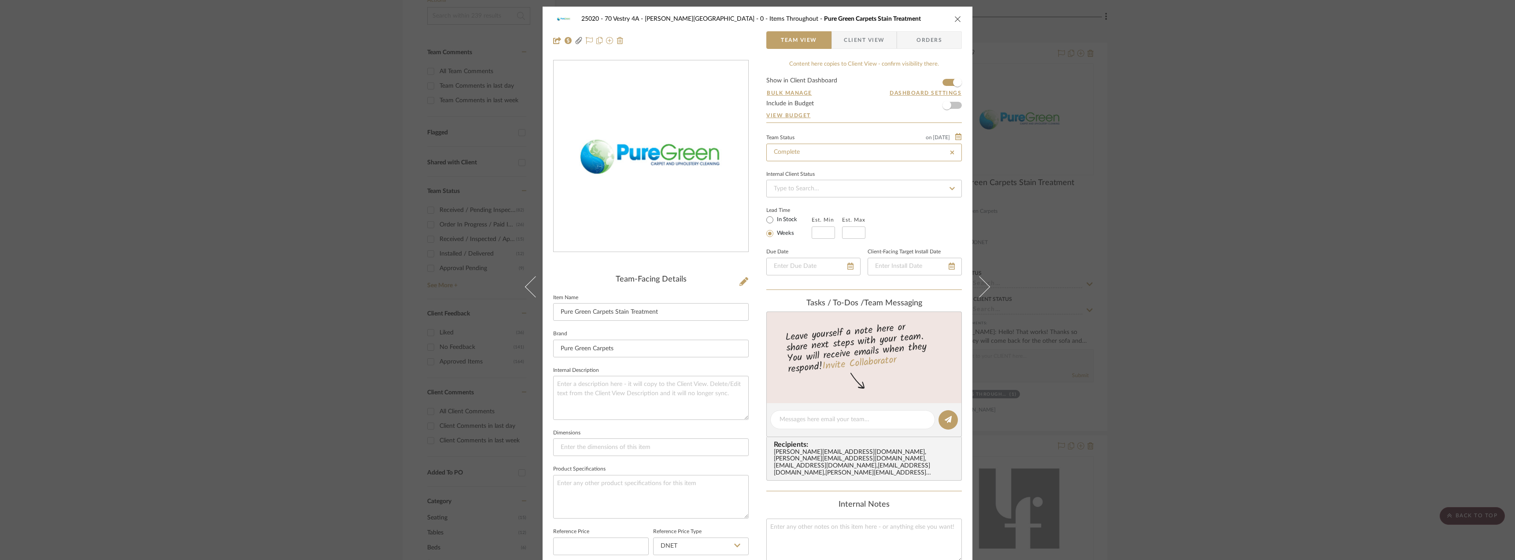
type input "Complete"
click at [1201, 291] on div "25020 - 70 Vestry 4A - Grant-Stanleigh 0 - Items Throughout Pure Green Carpets …" at bounding box center [757, 280] width 1515 height 560
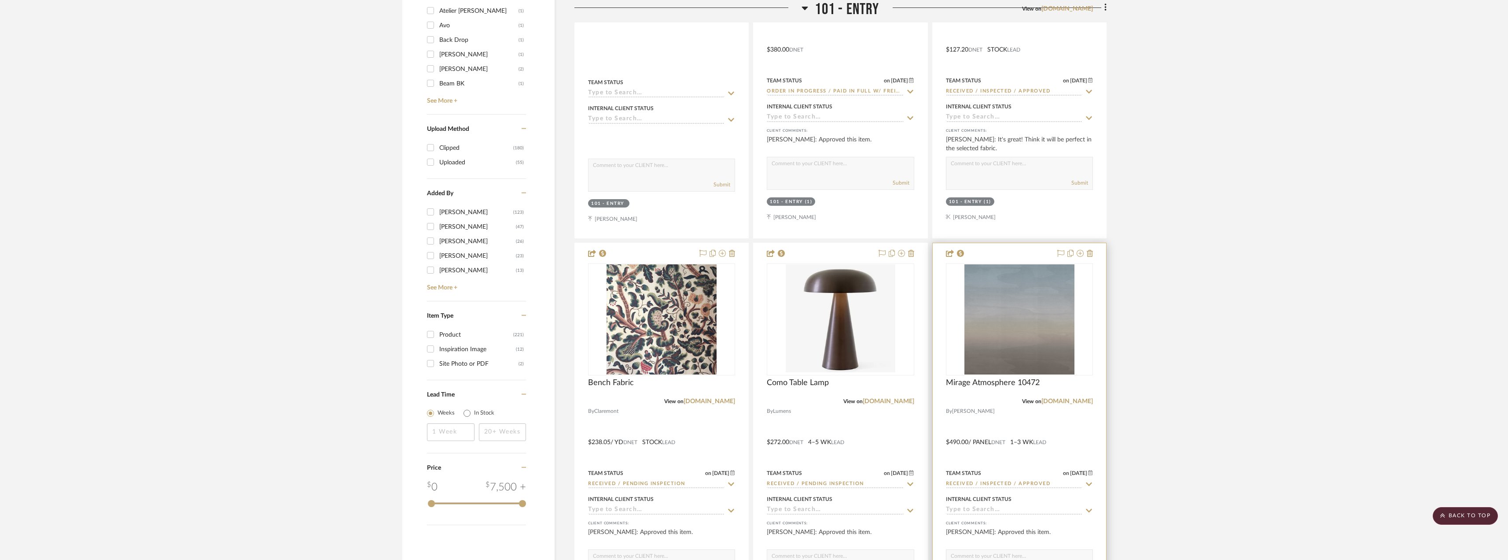
scroll to position [1189, 0]
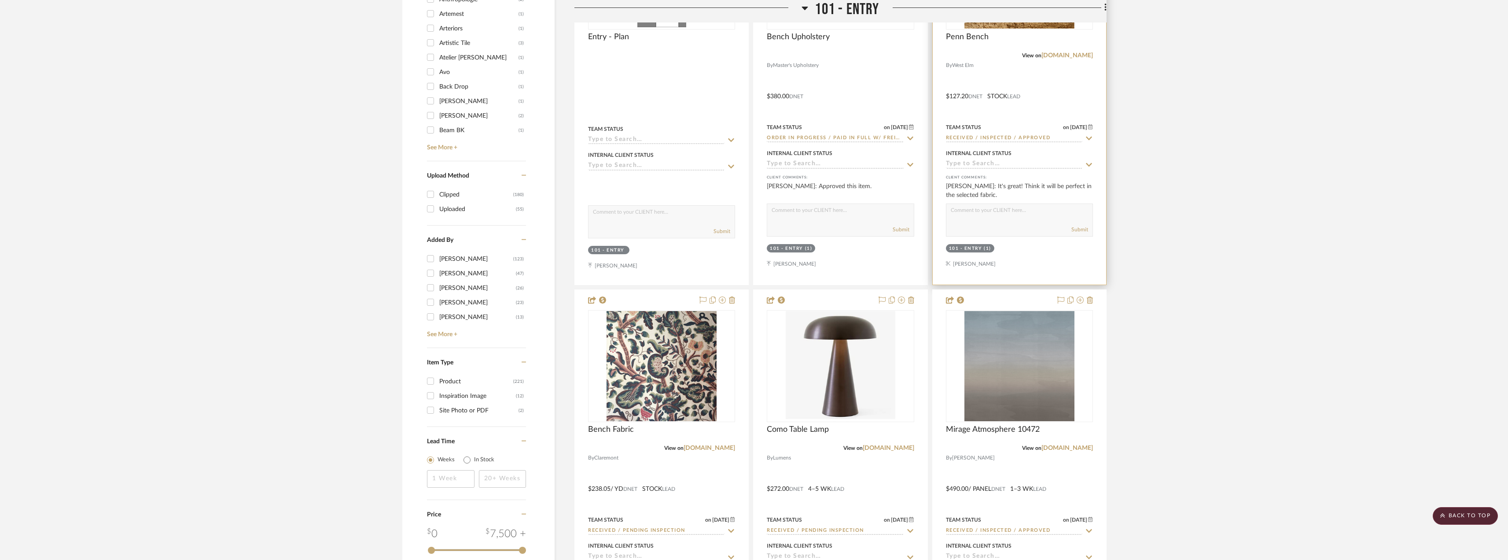
click at [986, 138] on input "Received / Inspected / Approved" at bounding box center [1014, 138] width 136 height 8
type input "Received / Inspected / Approved"
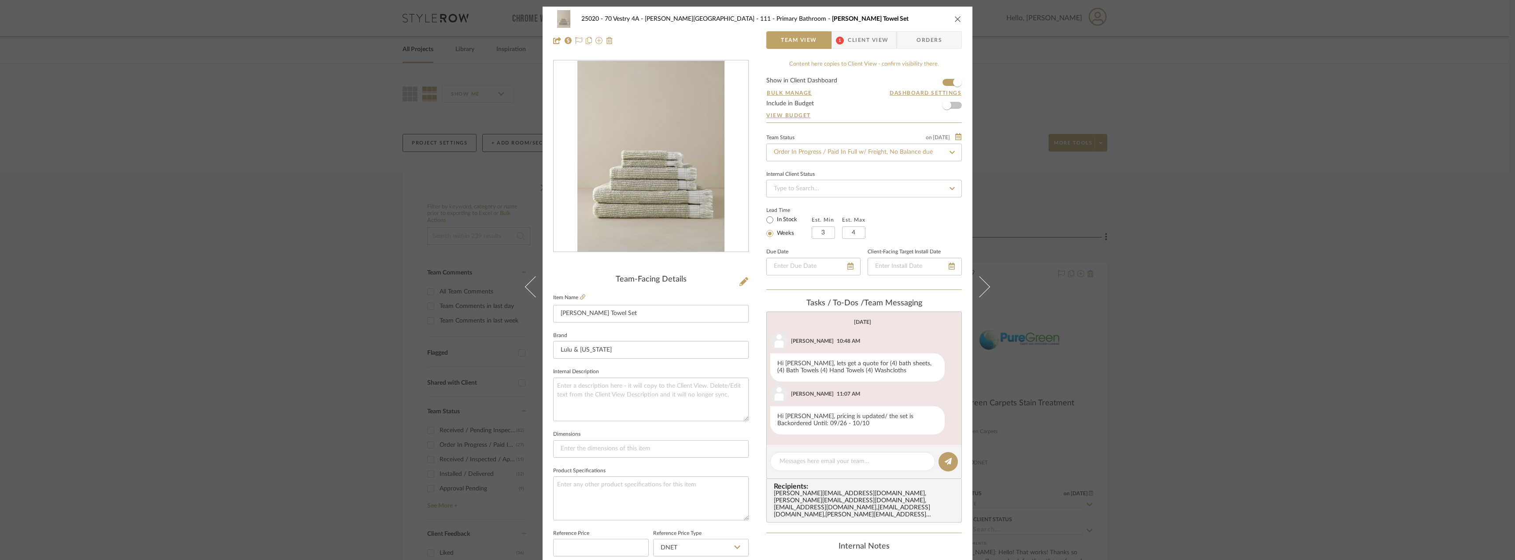
click at [1301, 265] on div "25020 - 70 Vestry 4A - [PERSON_NAME] 111 - Primary Bathroom [PERSON_NAME] Towel…" at bounding box center [757, 280] width 1515 height 560
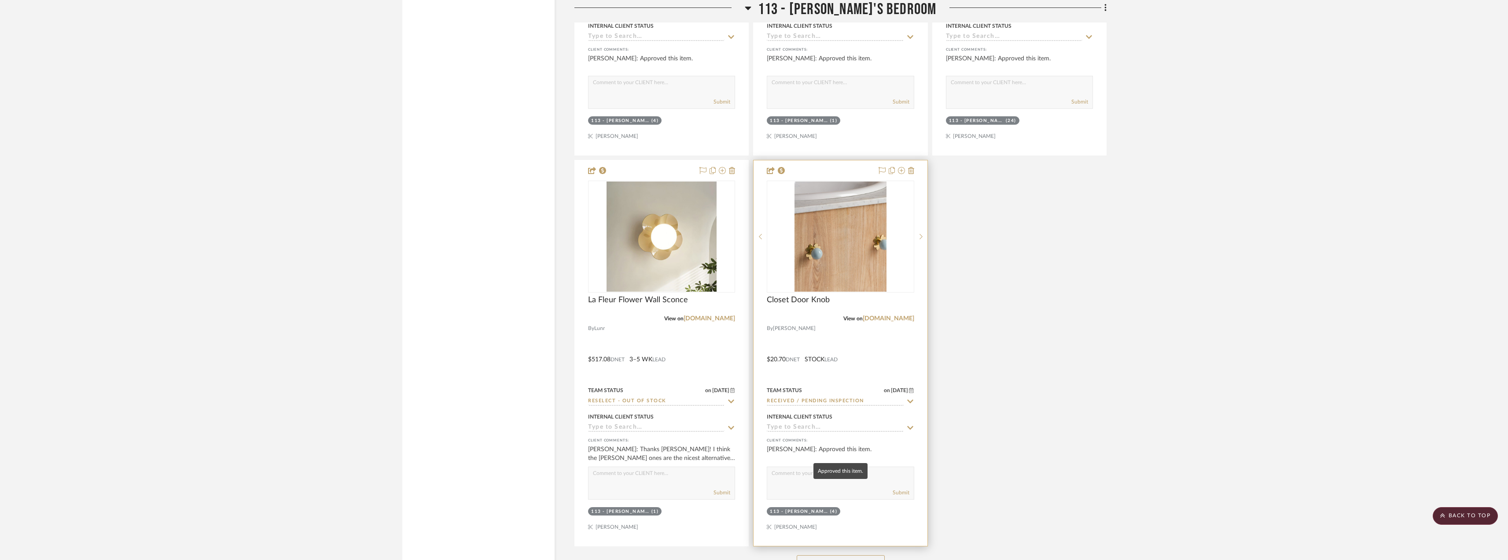
scroll to position [12218, 0]
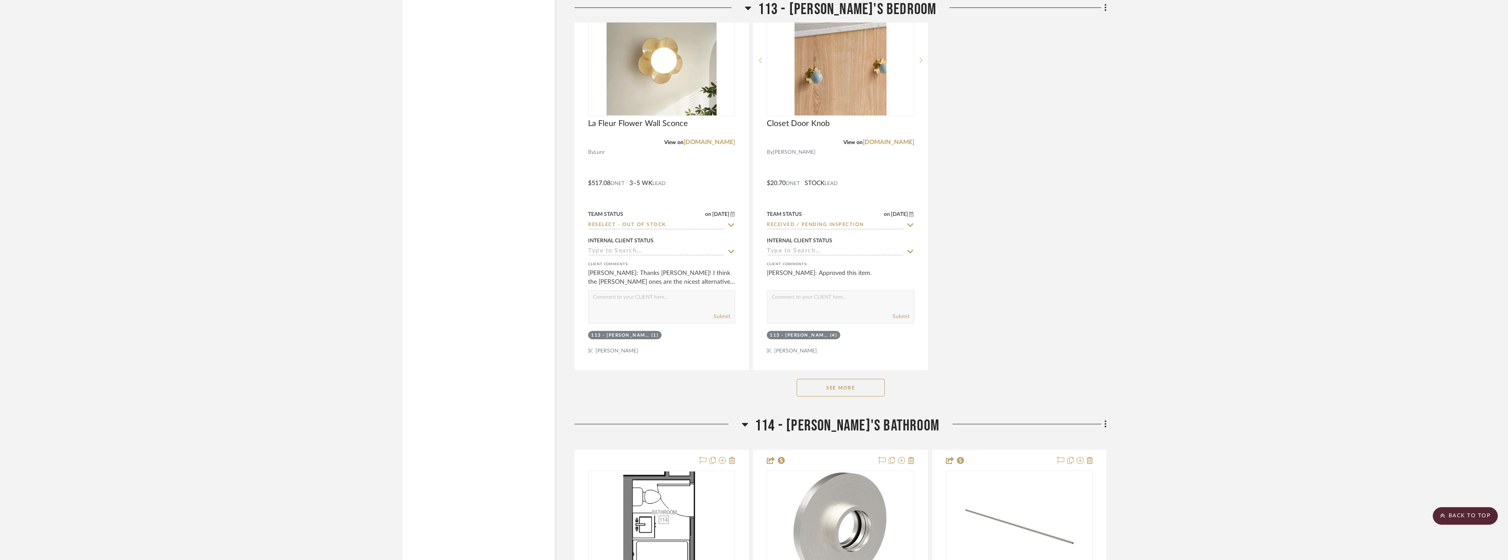
click at [836, 390] on button "See More" at bounding box center [841, 388] width 88 height 18
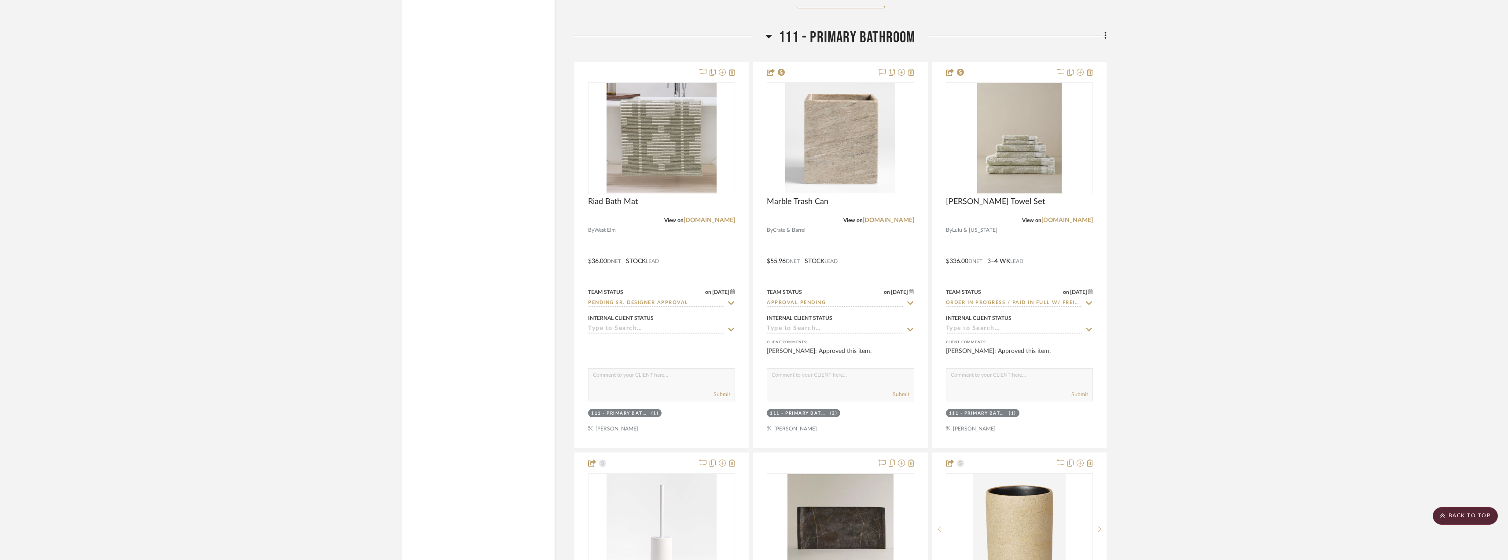
scroll to position [8871, 0]
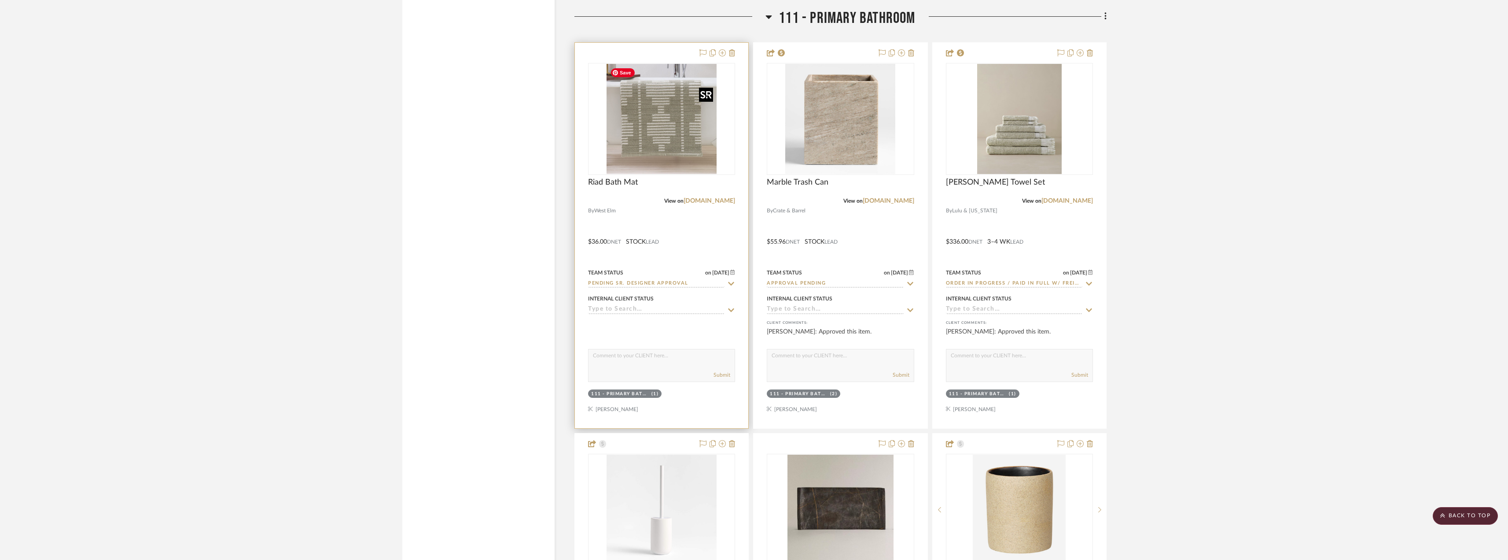
click at [675, 123] on img "0" at bounding box center [662, 119] width 110 height 110
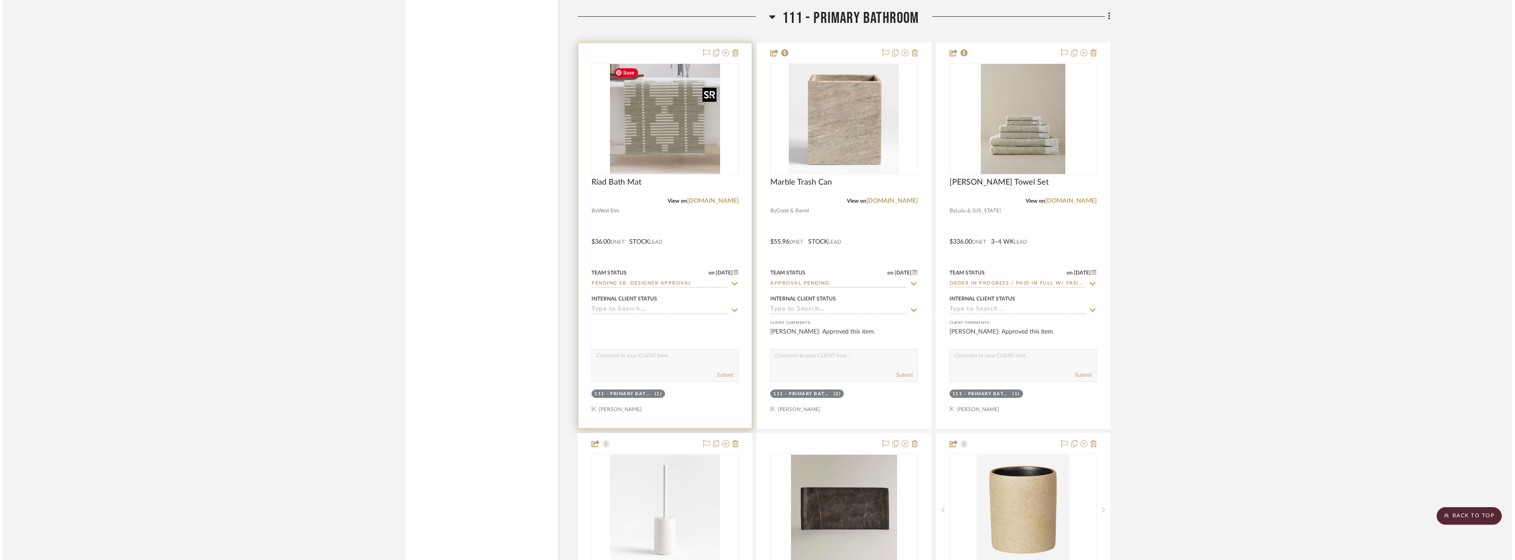
scroll to position [0, 0]
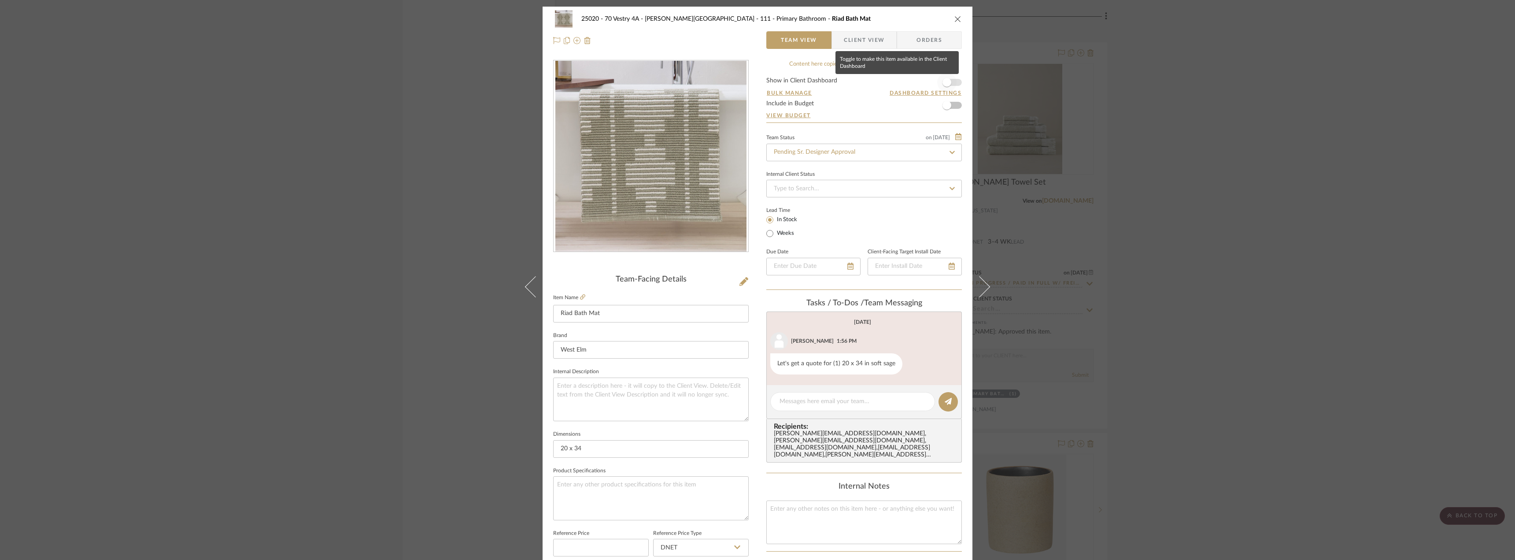
click at [947, 76] on span "button" at bounding box center [946, 82] width 19 height 19
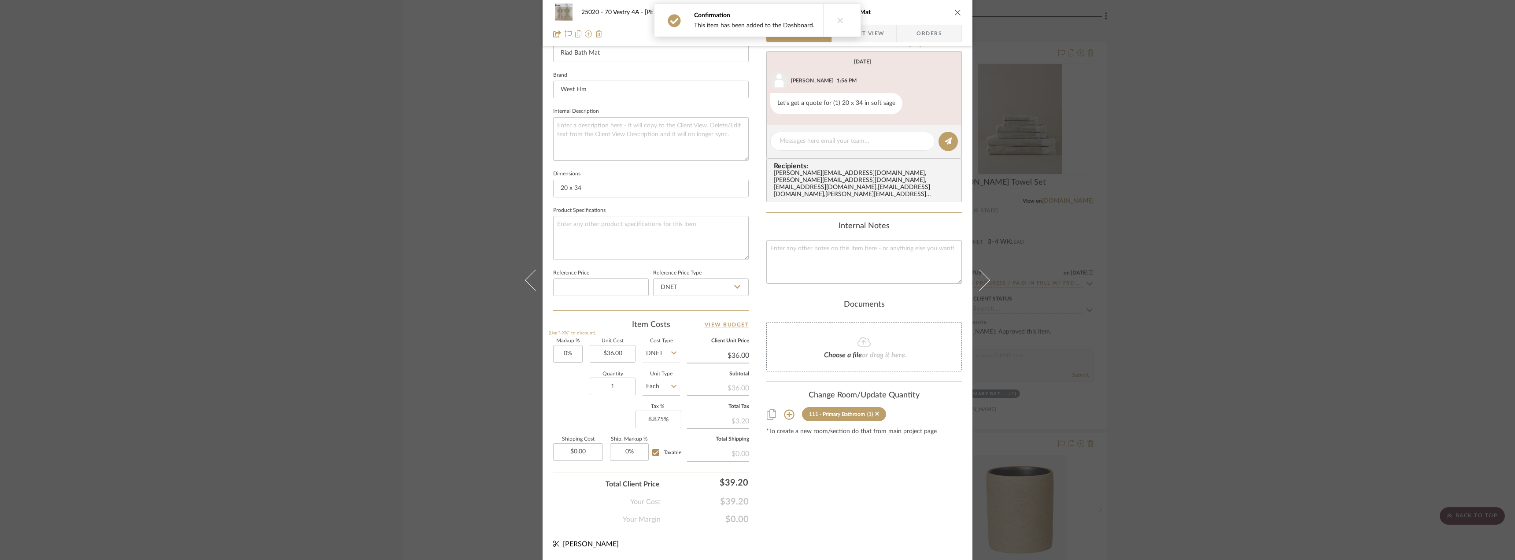
click at [879, 34] on span "Client View" at bounding box center [864, 34] width 41 height 18
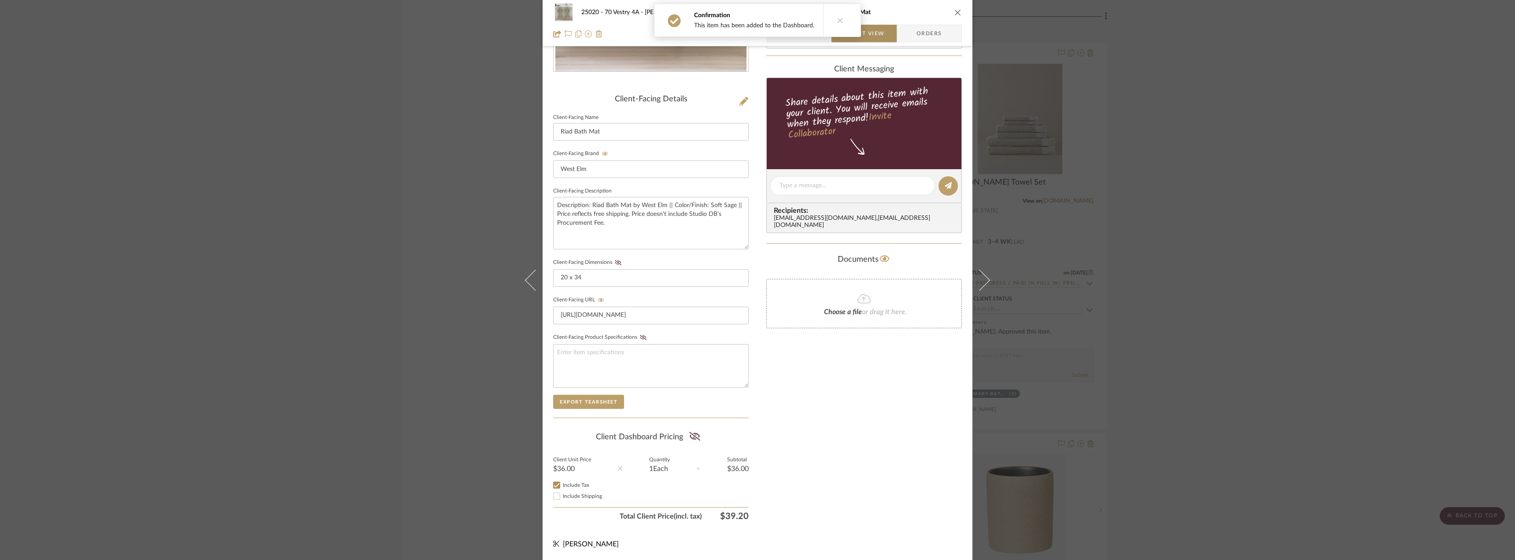
scroll to position [180, 0]
click at [615, 261] on icon at bounding box center [618, 262] width 7 height 5
click at [696, 436] on icon at bounding box center [694, 436] width 11 height 9
drag, startPoint x: 847, startPoint y: 406, endPoint x: 855, endPoint y: 397, distance: 12.5
click at [848, 406] on div "Only content on this tab can share to Dashboard. Click eyeball icon to show or …" at bounding box center [863, 202] width 195 height 645
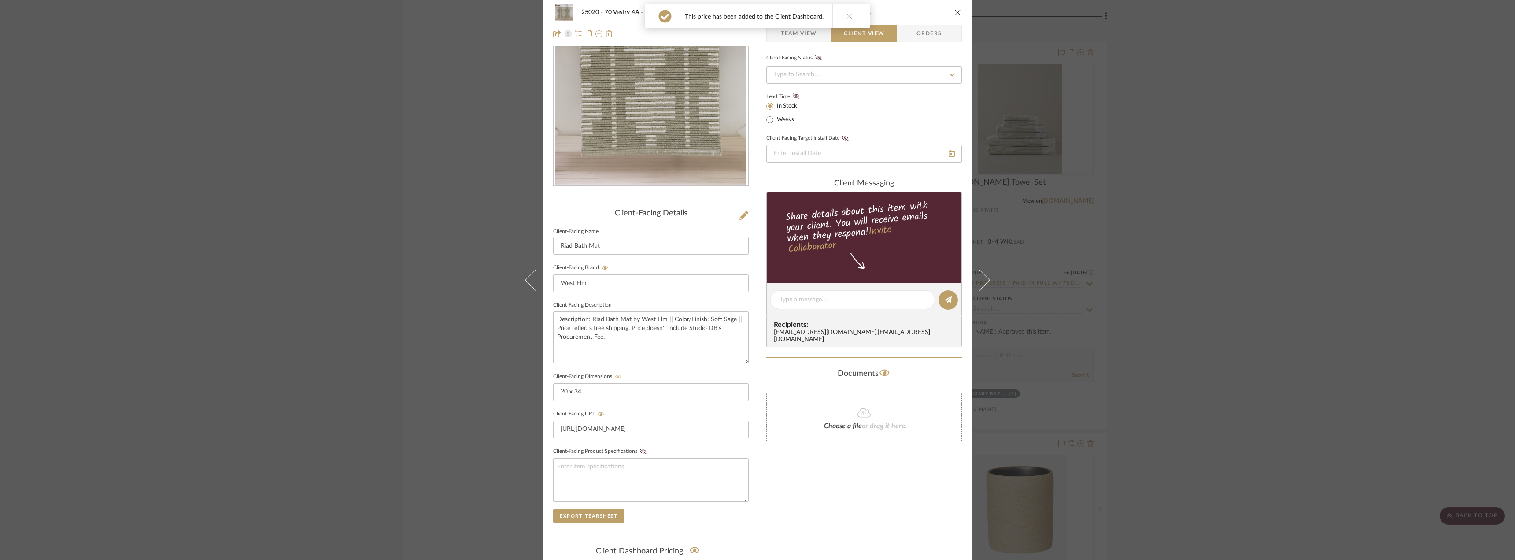
scroll to position [0, 0]
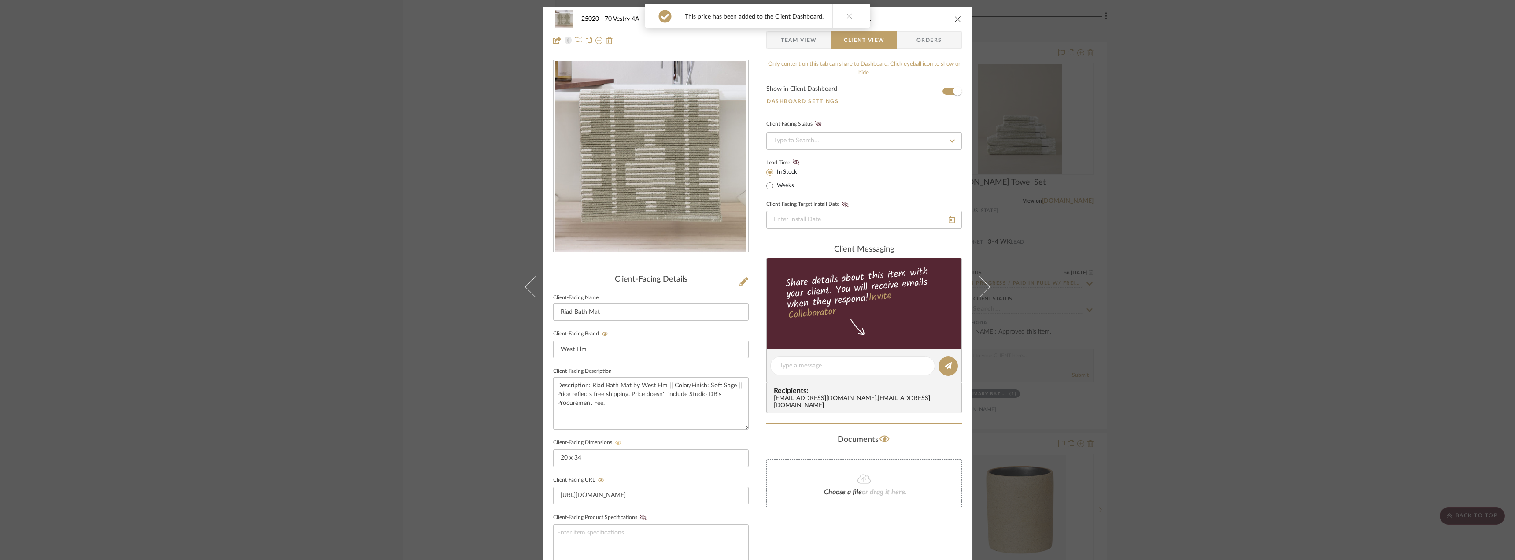
click at [805, 44] on span "Team View" at bounding box center [799, 40] width 36 height 18
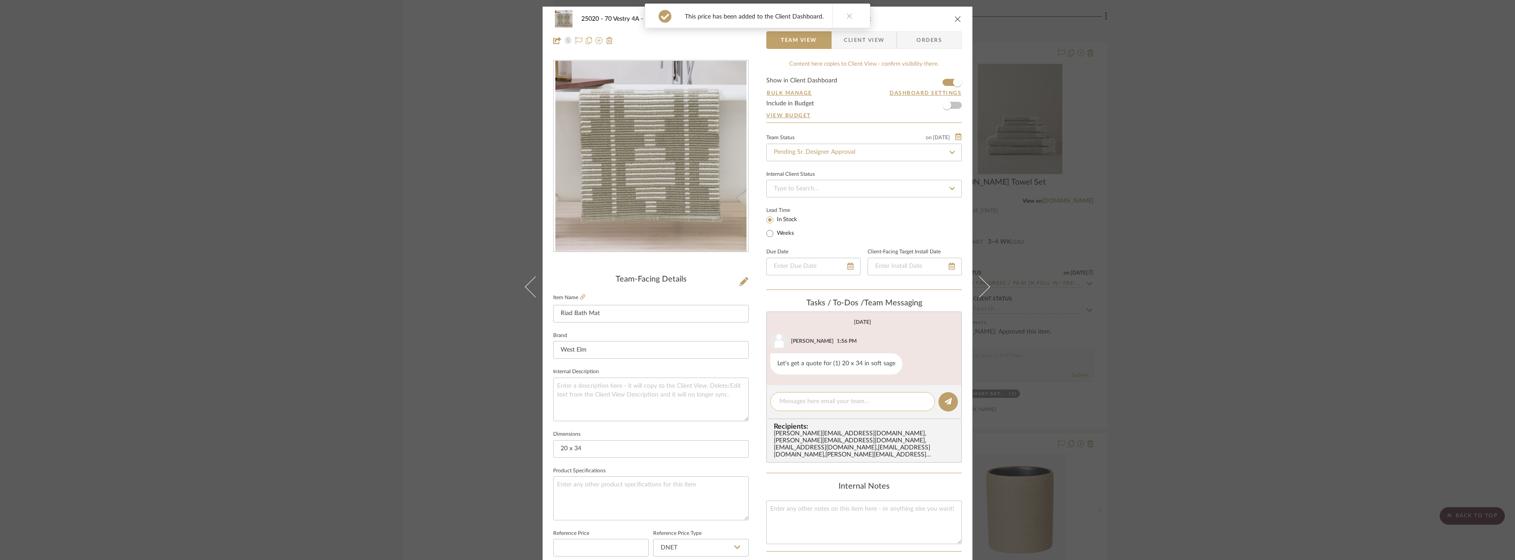
click at [841, 402] on textarea at bounding box center [852, 401] width 146 height 9
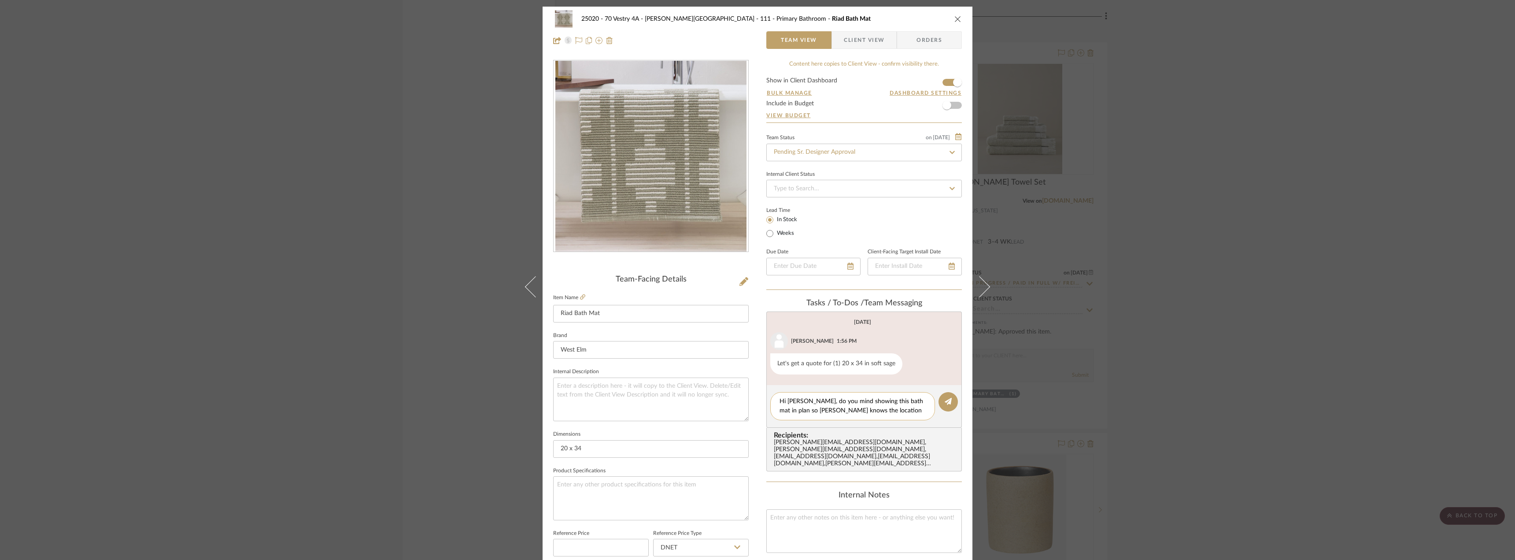
type textarea "Hi Jada, do you mind showing this bath mat in plan so Emily knows the location …"
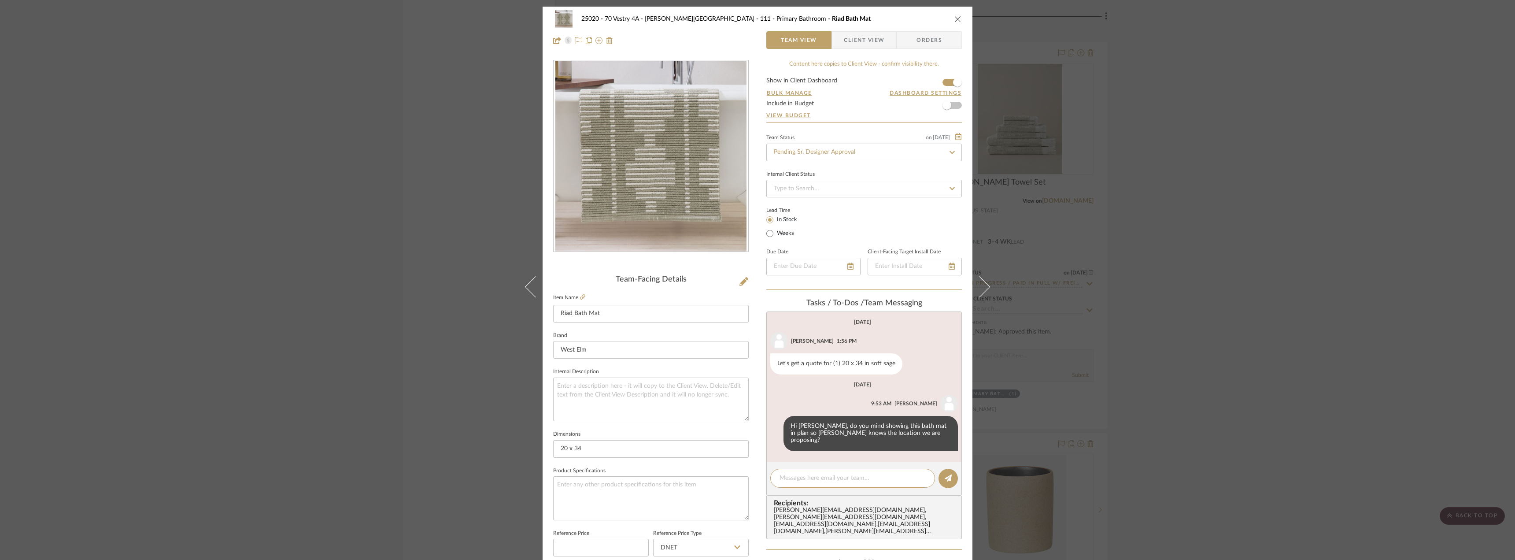
click at [873, 38] on span "Client View" at bounding box center [864, 40] width 41 height 18
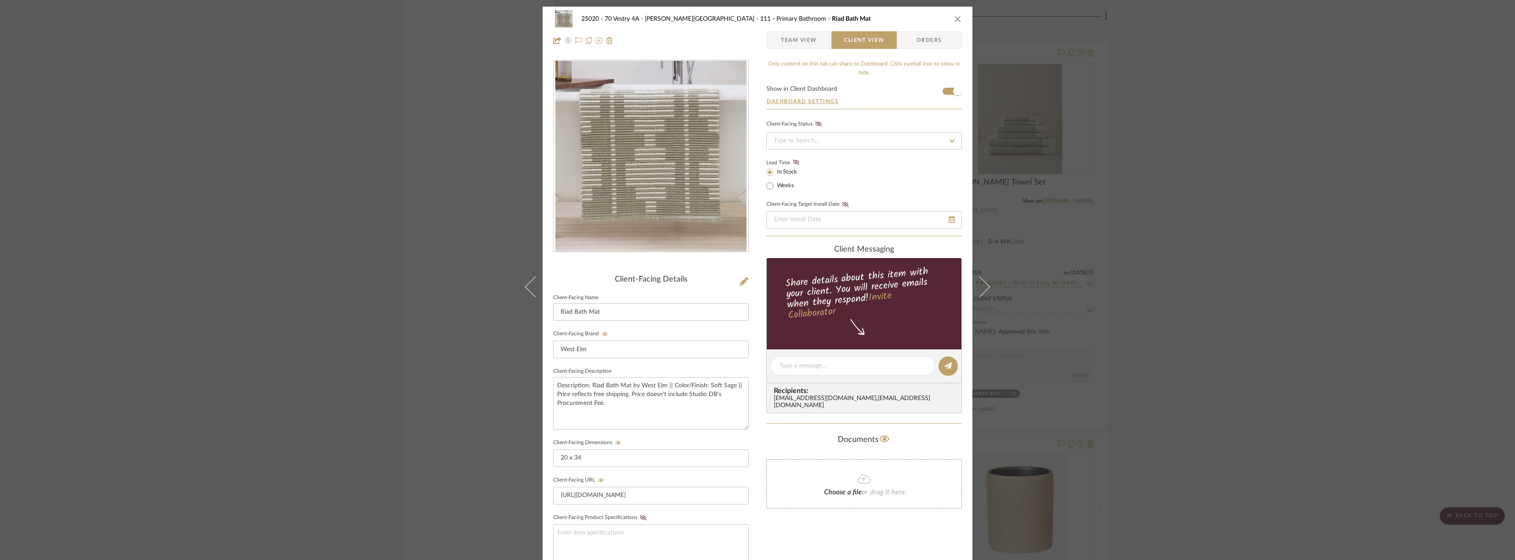
click at [812, 40] on span "Team View" at bounding box center [799, 40] width 36 height 18
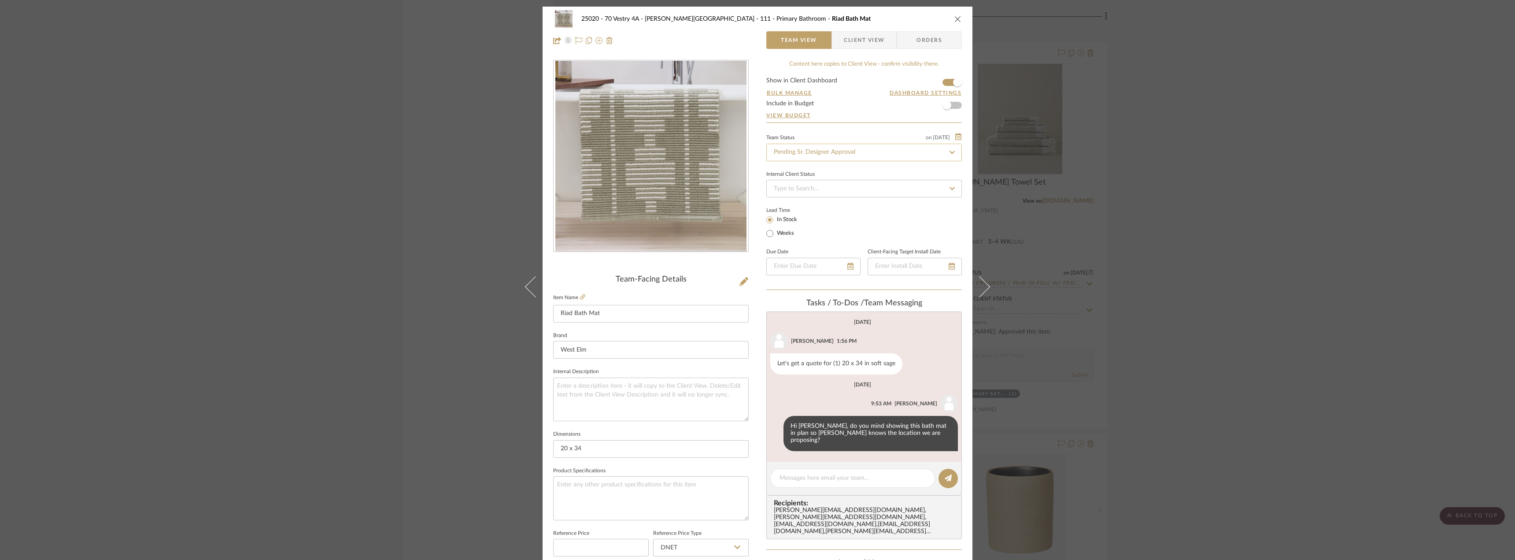
click at [812, 155] on input "Pending Sr. Designer Approval" at bounding box center [863, 153] width 195 height 18
type input "approval"
click at [807, 199] on span "Approval Pending" at bounding box center [796, 198] width 48 height 6
type input "[DATE]"
type input "Approval Pending"
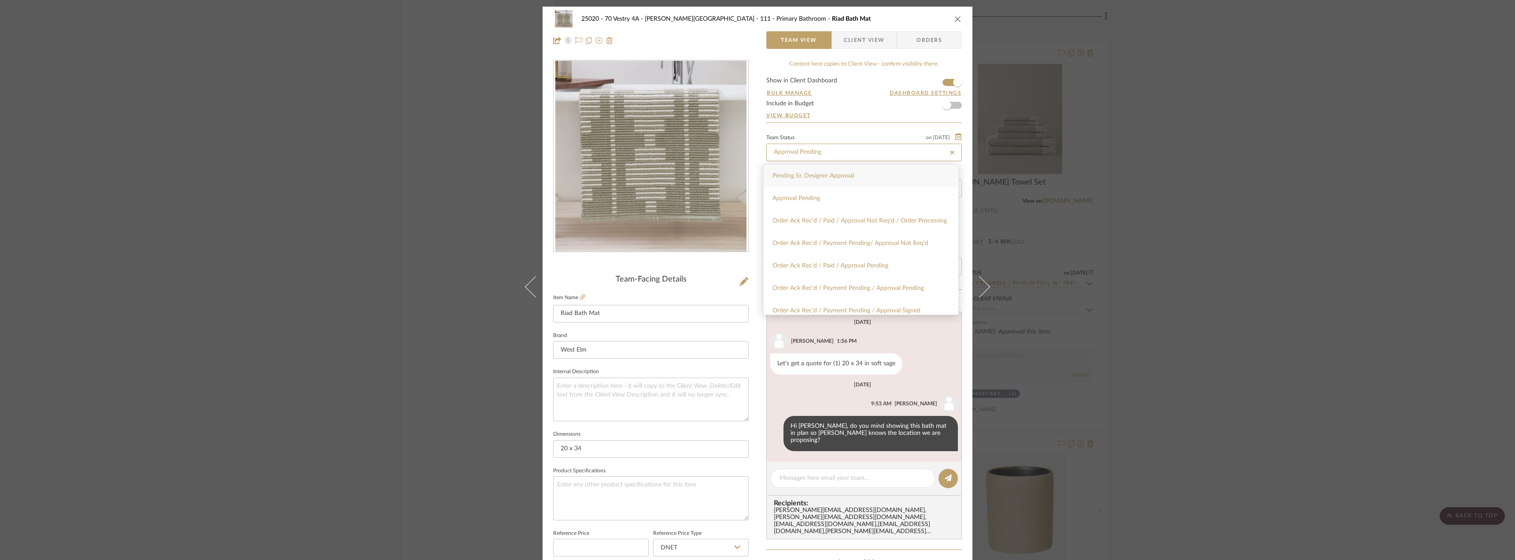
type input "[DATE]"
type input "Approval Pending"
click at [1173, 207] on div "25020 - 70 Vestry 4A - Grant-Stanleigh 111 - Primary Bathroom Riad Bath Mat Tea…" at bounding box center [757, 280] width 1515 height 560
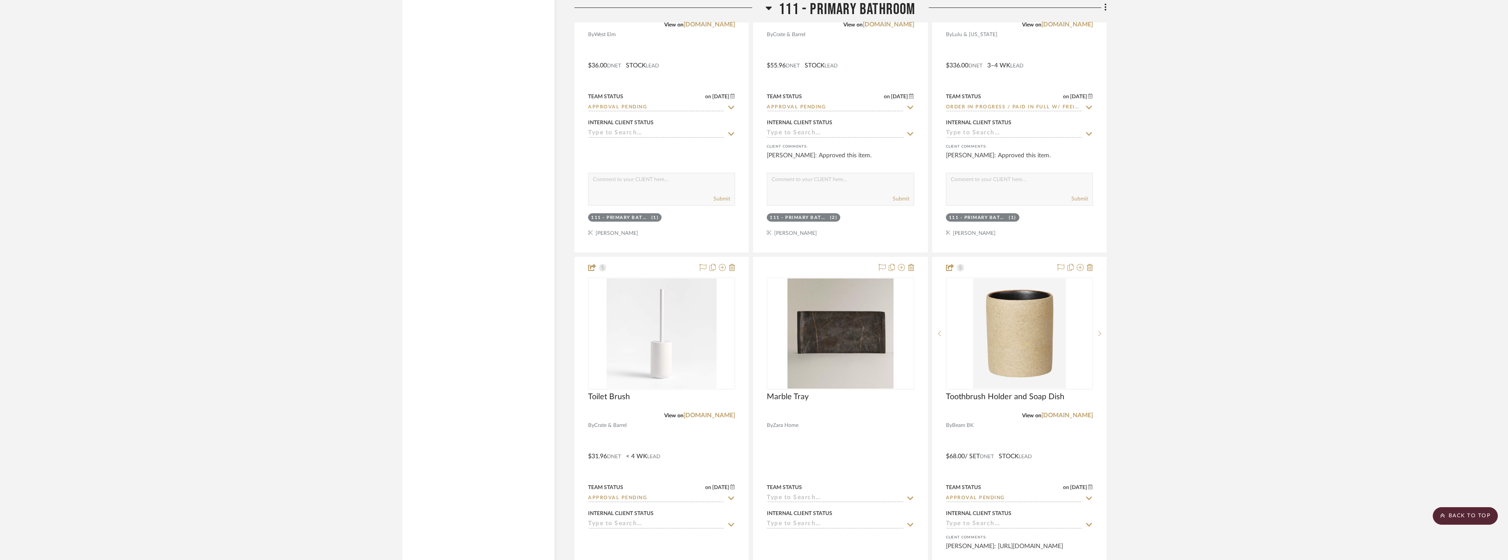
scroll to position [9180, 0]
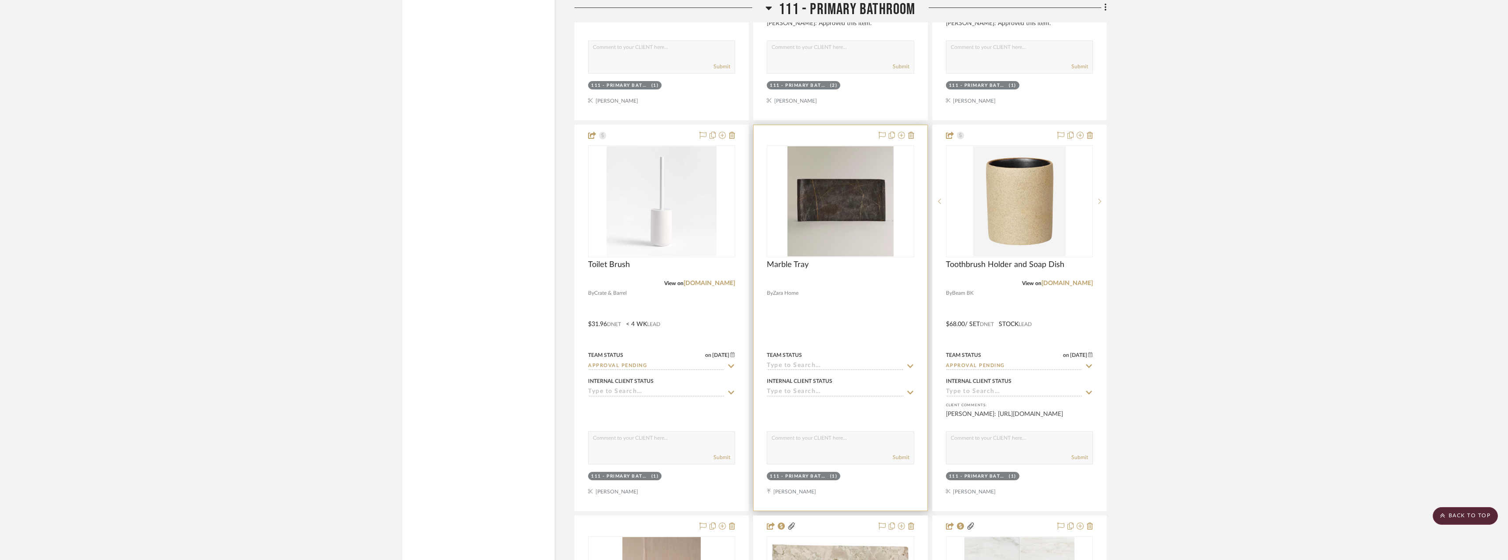
click at [803, 363] on input at bounding box center [835, 366] width 136 height 8
type input "quote"
click at [799, 385] on span "Quote Needed" at bounding box center [800, 384] width 48 height 6
type input "[DATE]"
type input "Quote Needed"
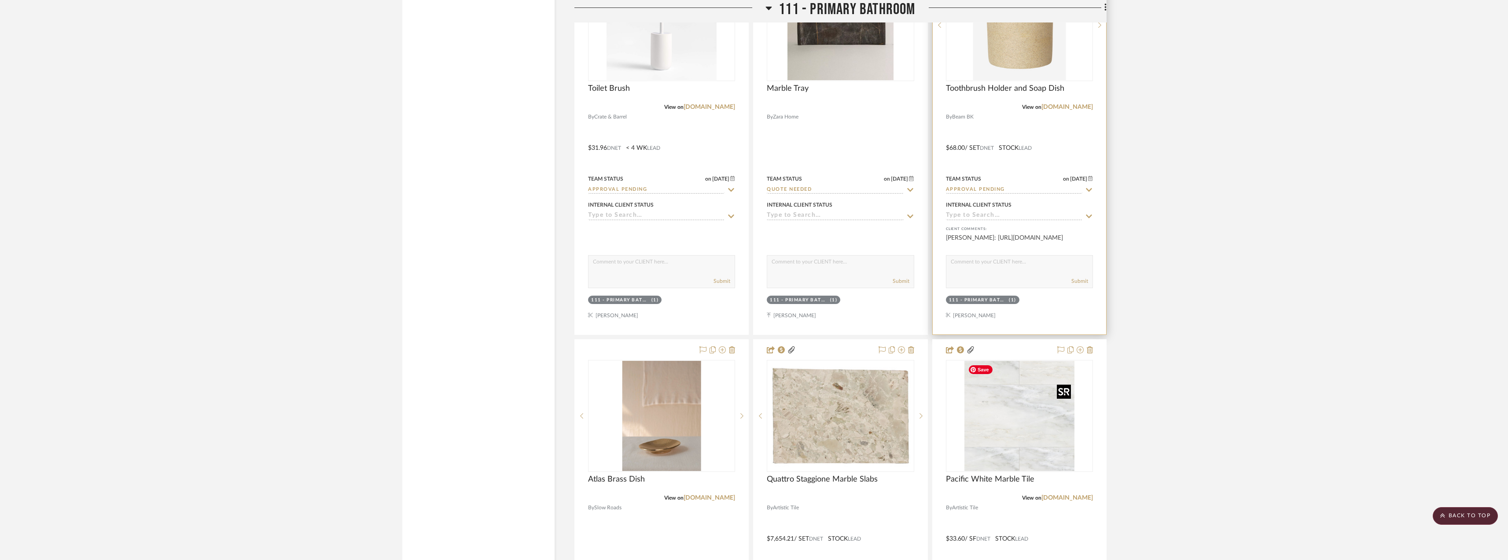
scroll to position [9136, 0]
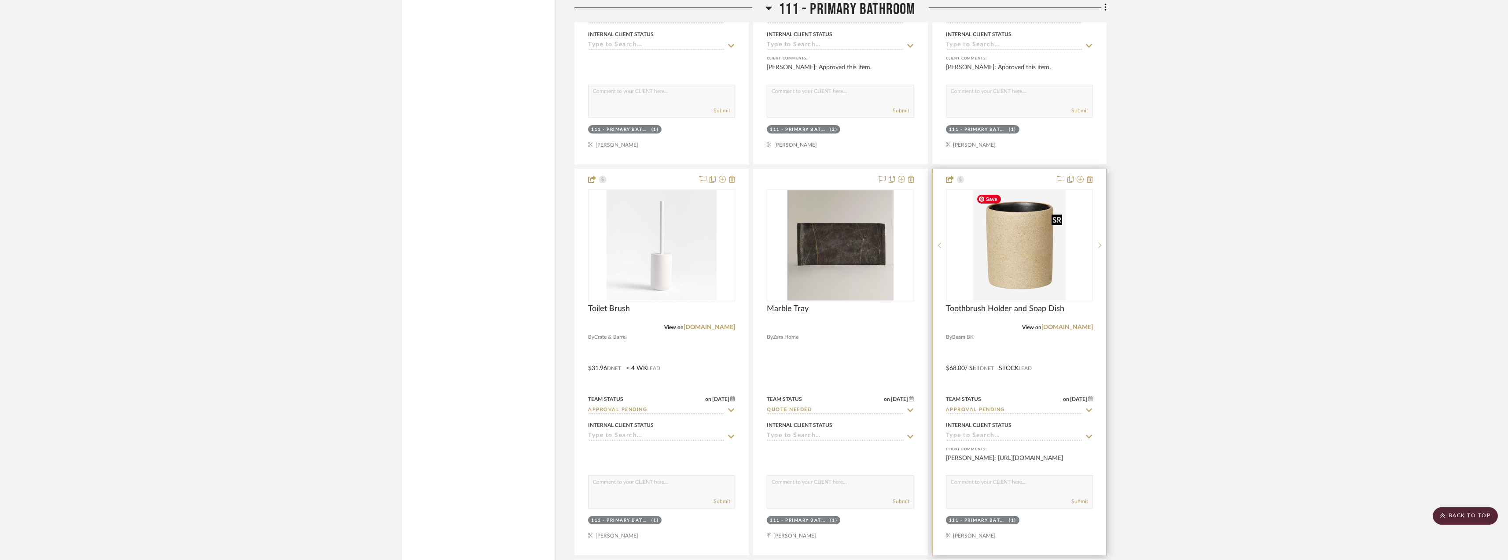
click at [1029, 240] on img "0" at bounding box center [1019, 245] width 93 height 110
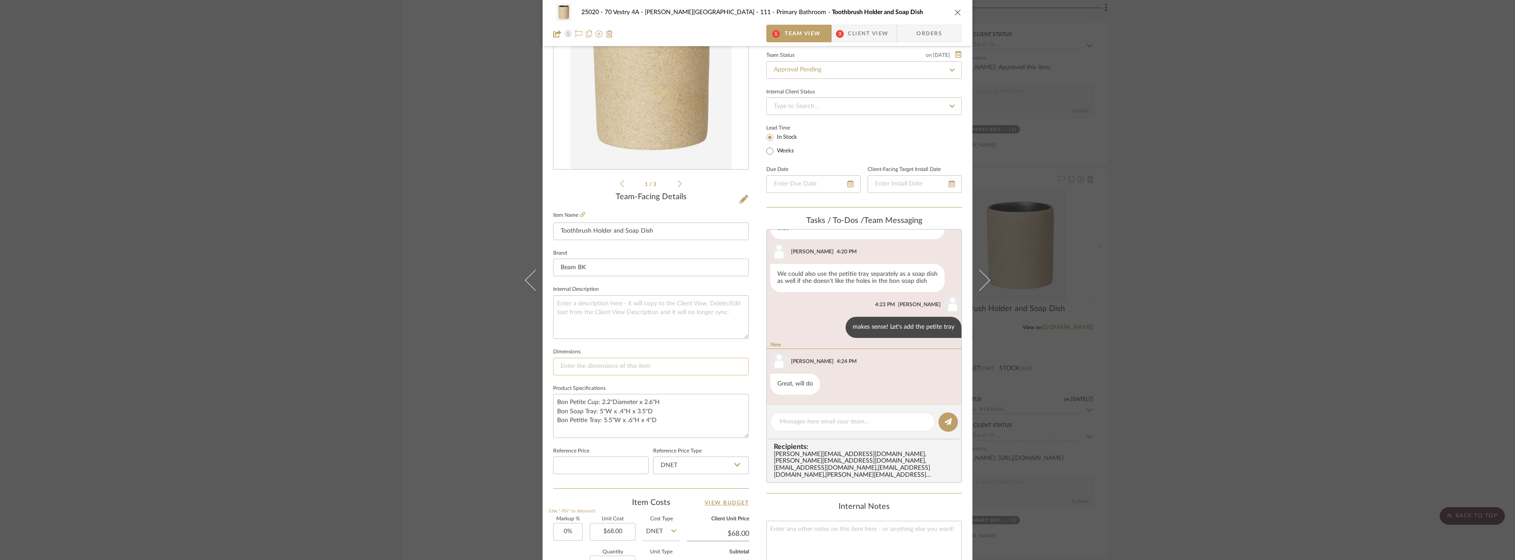
scroll to position [44, 0]
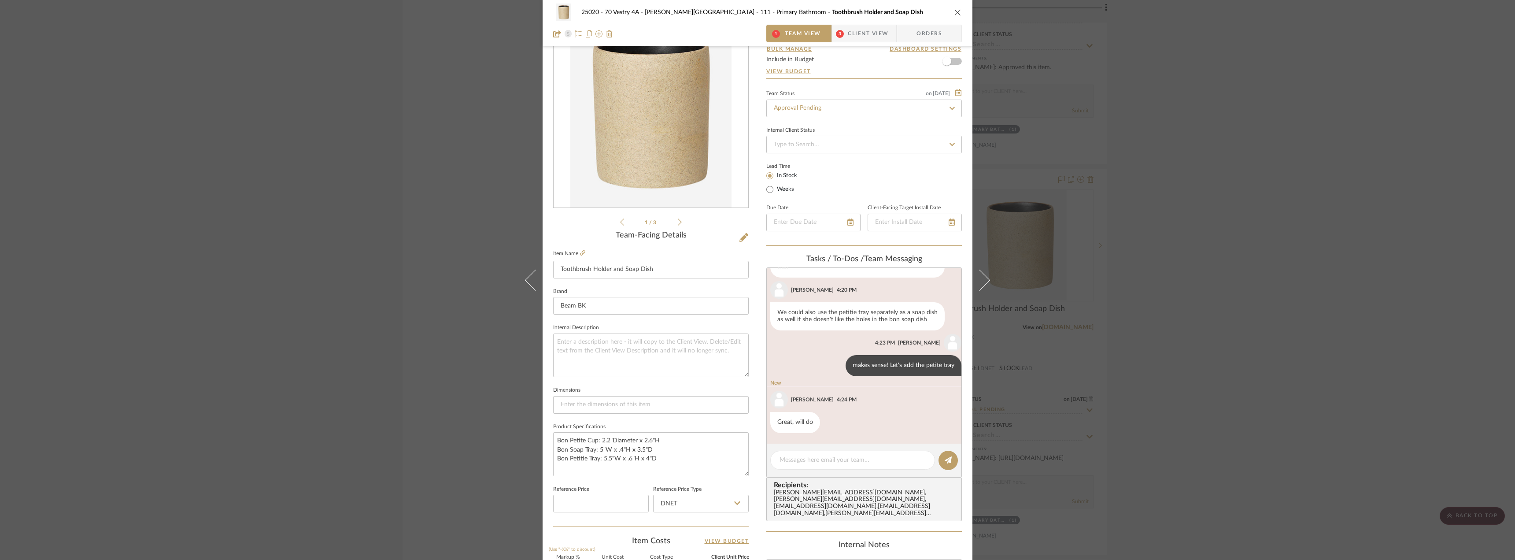
click at [848, 32] on span "Client View" at bounding box center [868, 34] width 41 height 18
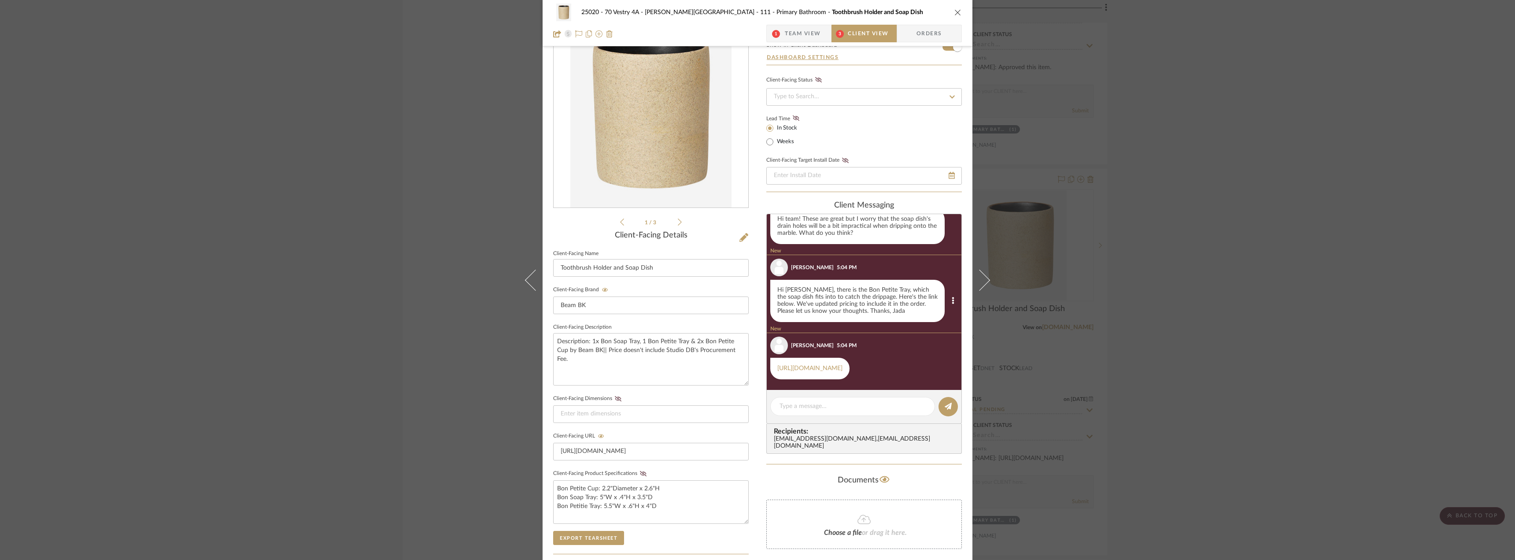
scroll to position [65, 0]
click at [804, 35] on span "Team View" at bounding box center [803, 34] width 36 height 18
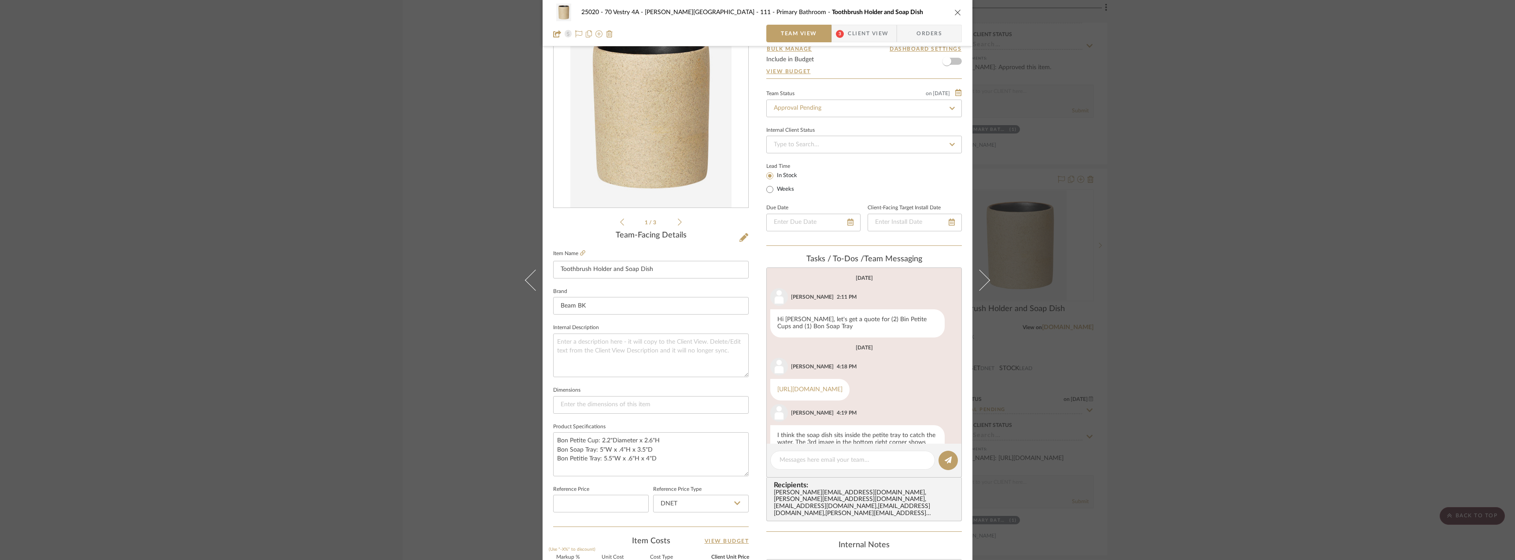
scroll to position [172, 0]
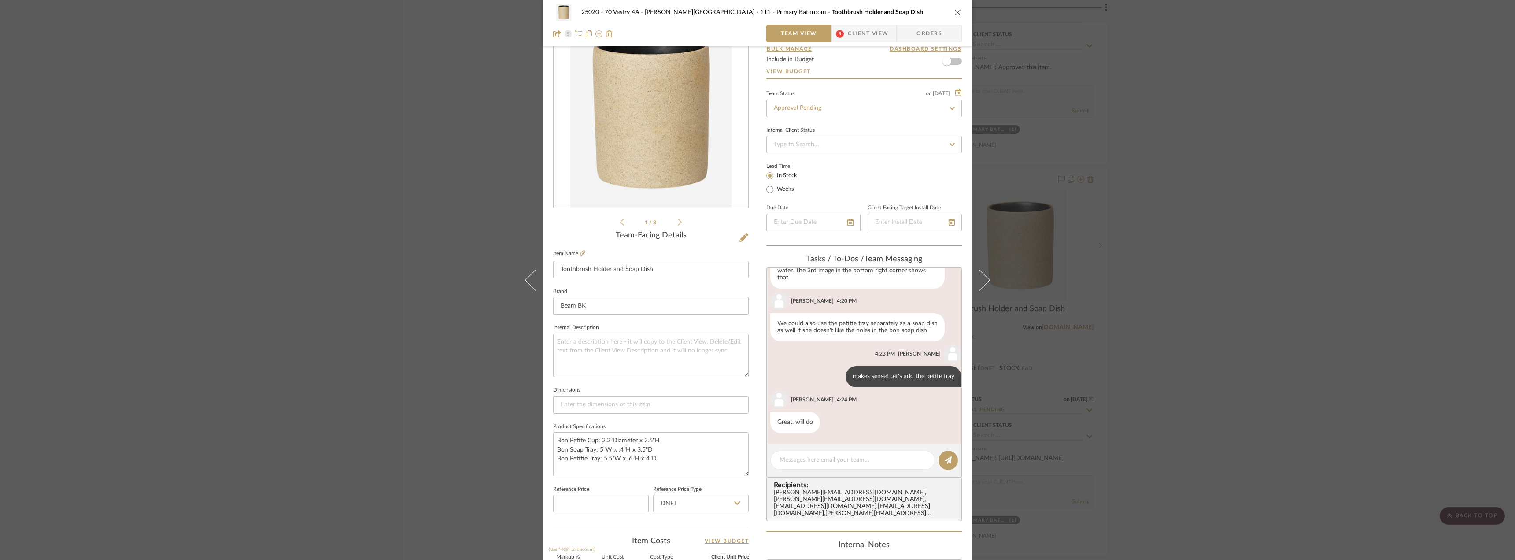
click at [857, 41] on span "Client View" at bounding box center [868, 34] width 41 height 18
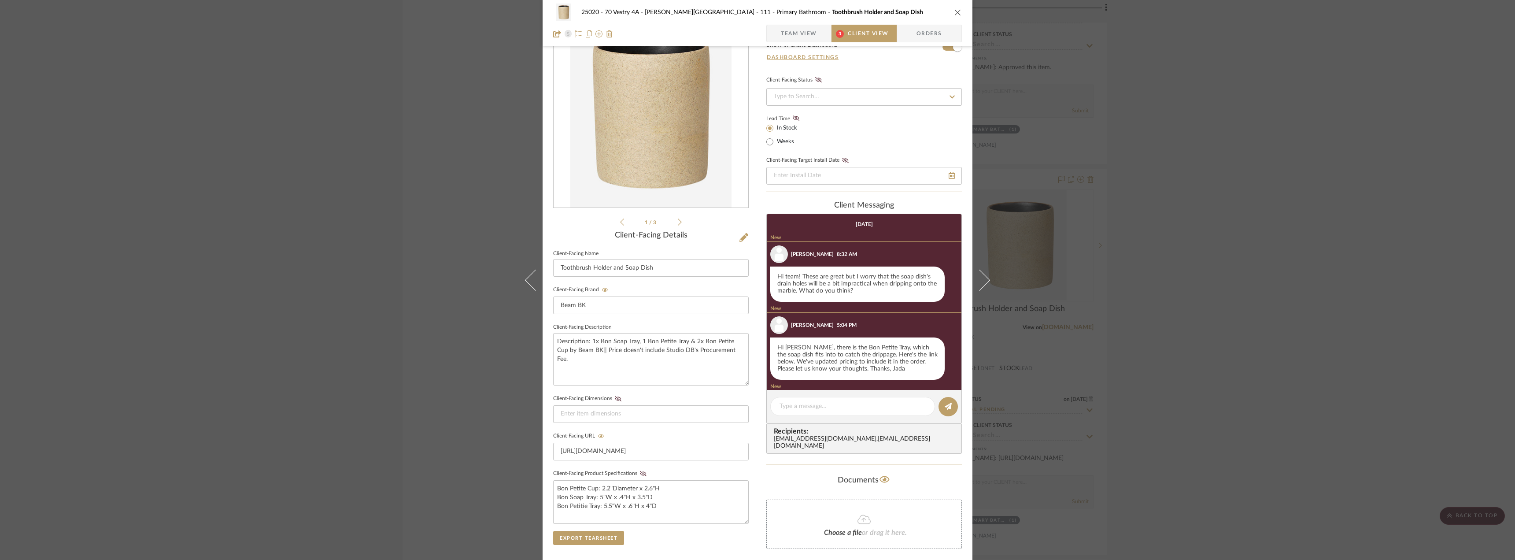
scroll to position [65, 0]
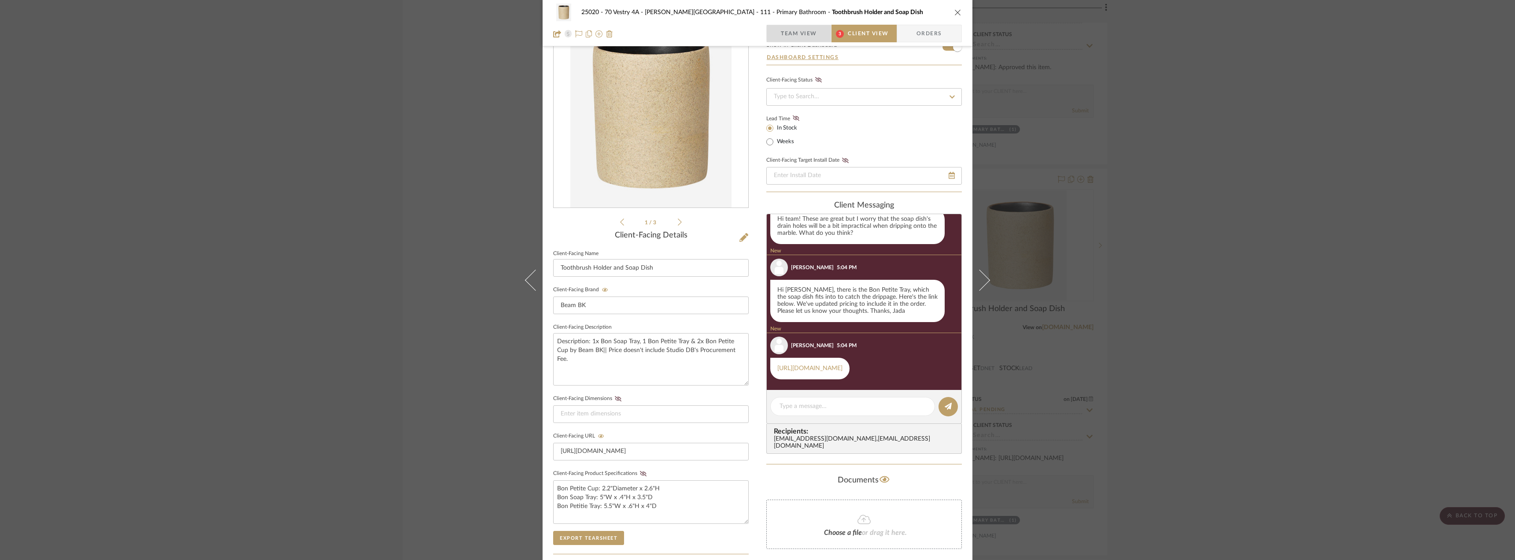
click at [817, 36] on span "Team View" at bounding box center [799, 34] width 64 height 18
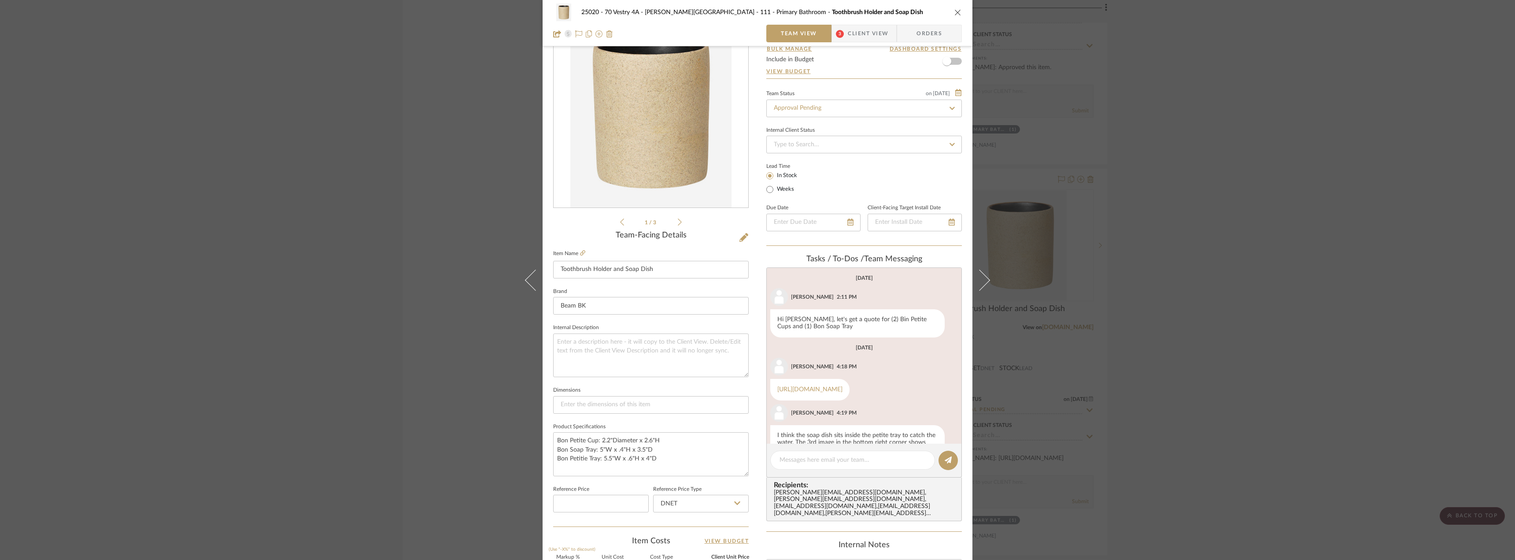
scroll to position [130, 0]
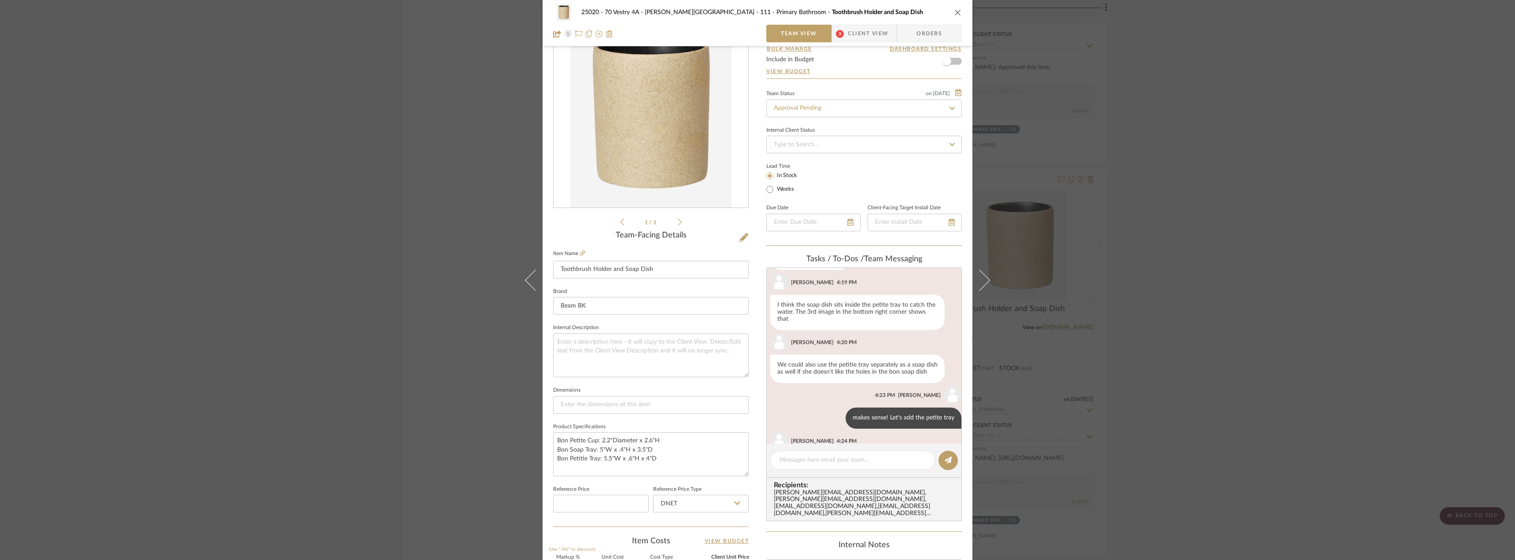
click at [874, 28] on span "Client View" at bounding box center [868, 34] width 41 height 18
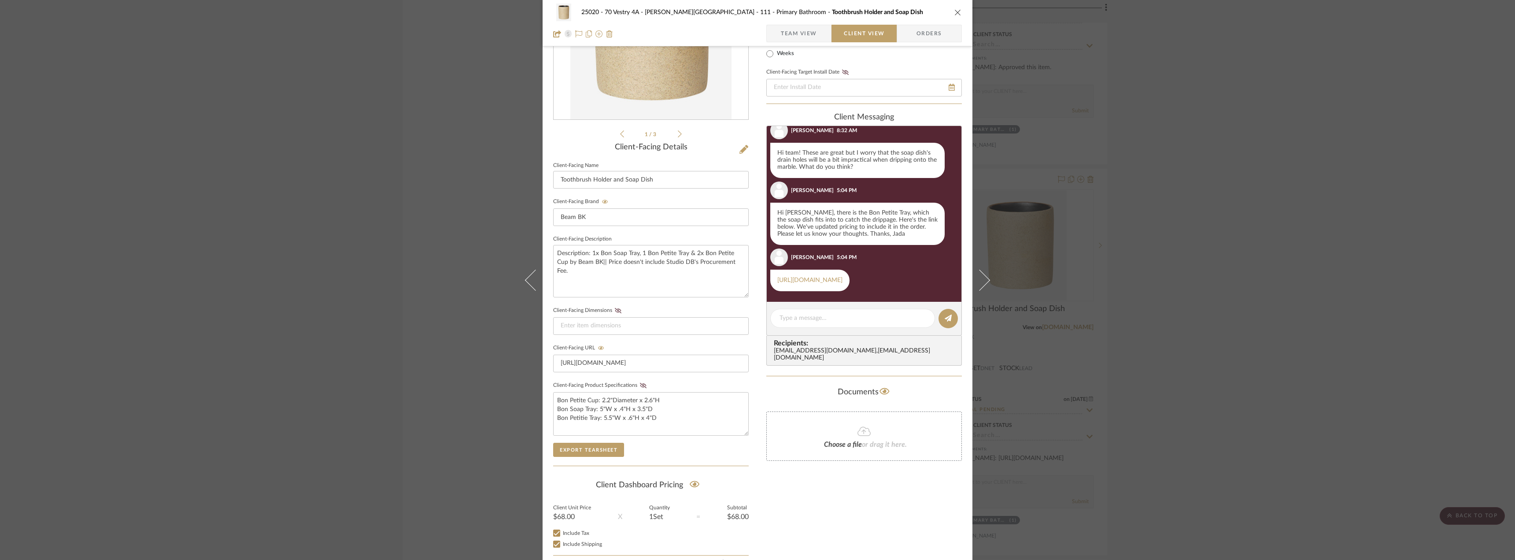
scroll to position [180, 0]
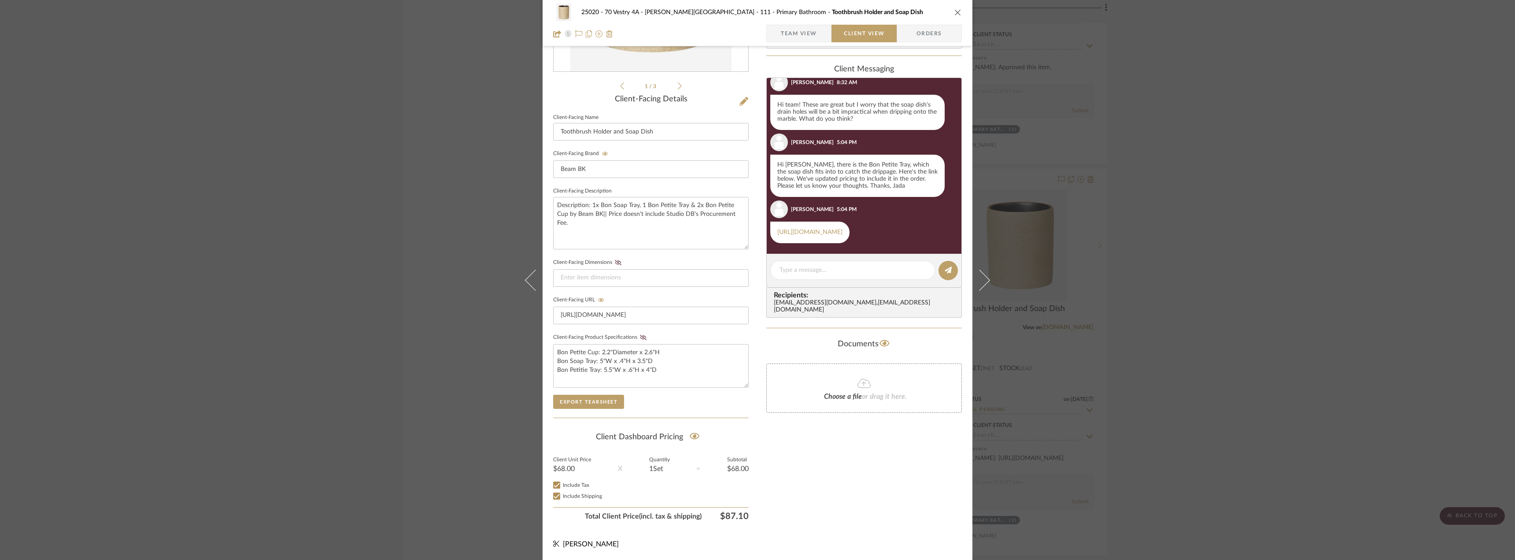
click at [1218, 271] on div "25020 - 70 Vestry 4A - Grant-Stanleigh 111 - Primary Bathroom Toothbrush Holder…" at bounding box center [757, 280] width 1515 height 560
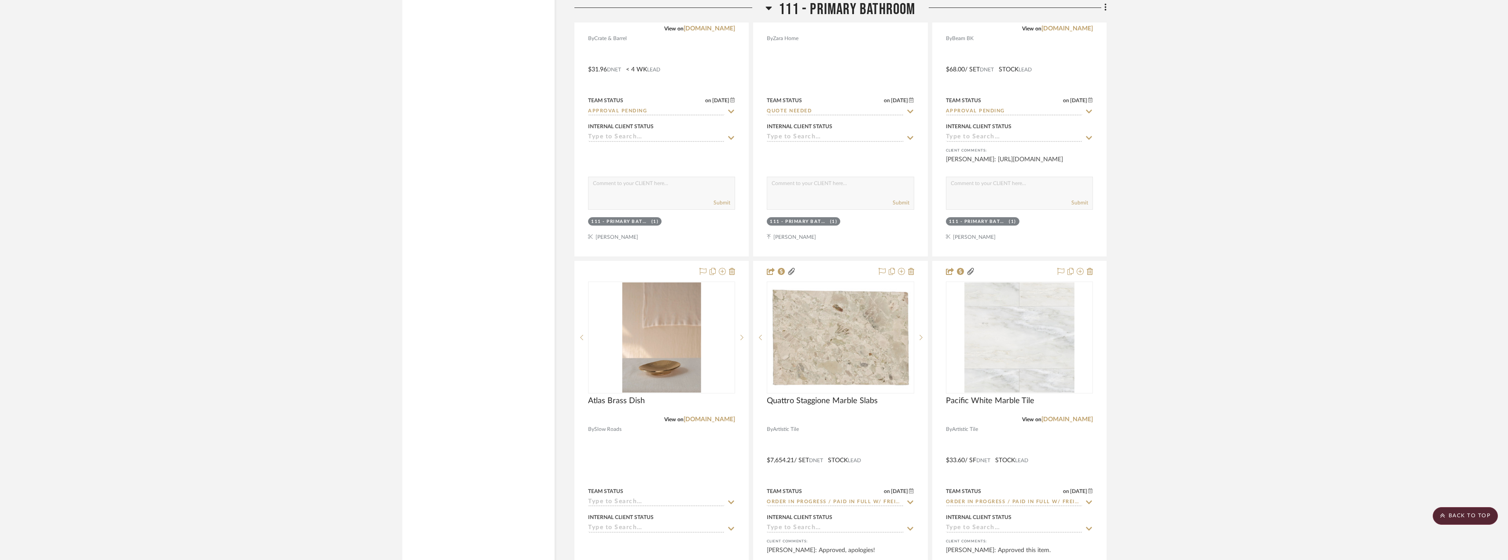
scroll to position [9400, 0]
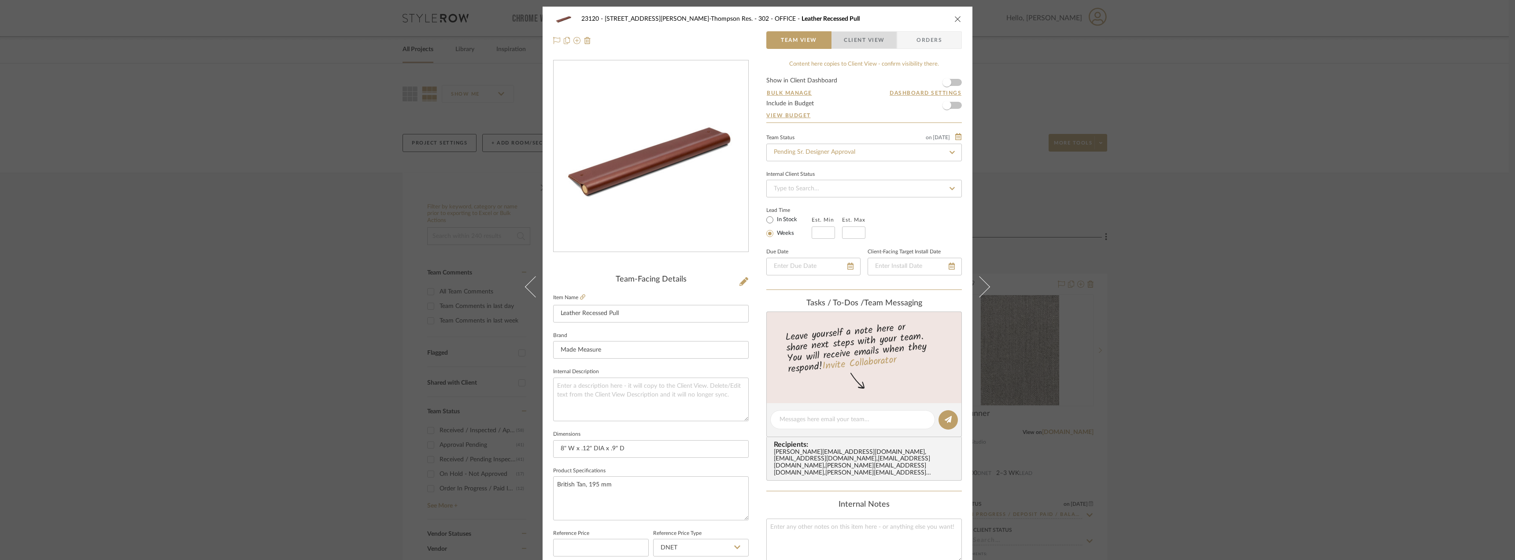
click at [866, 43] on span "Client View" at bounding box center [864, 40] width 41 height 18
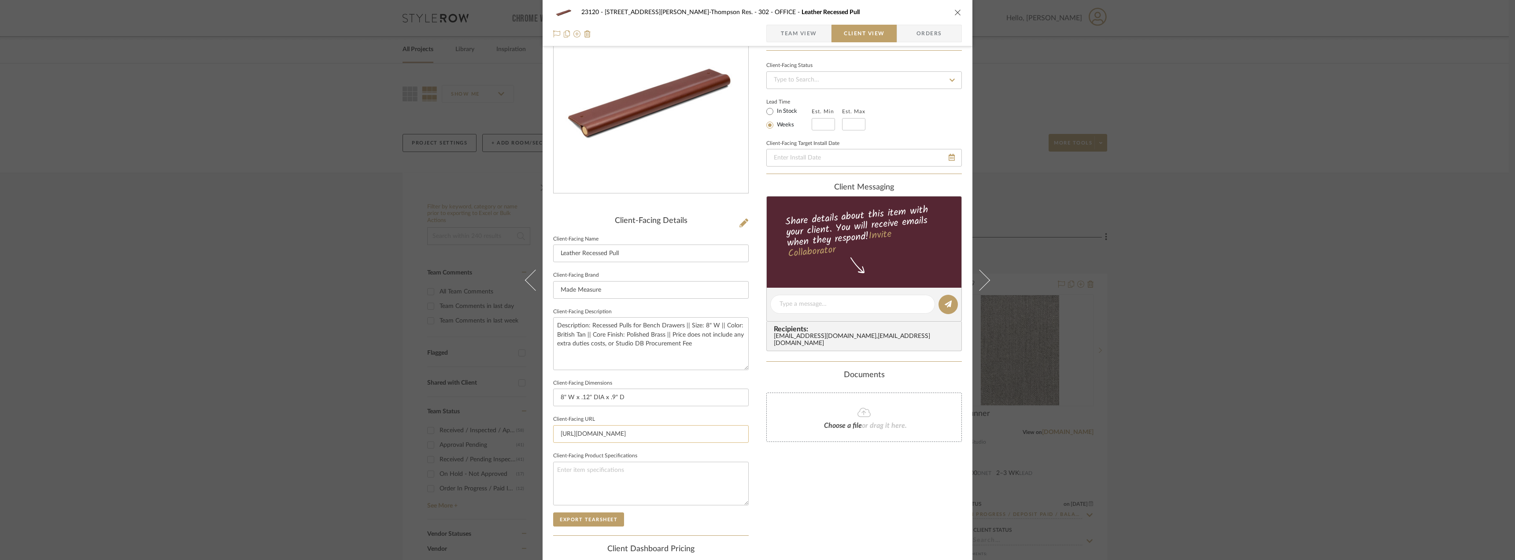
scroll to position [166, 0]
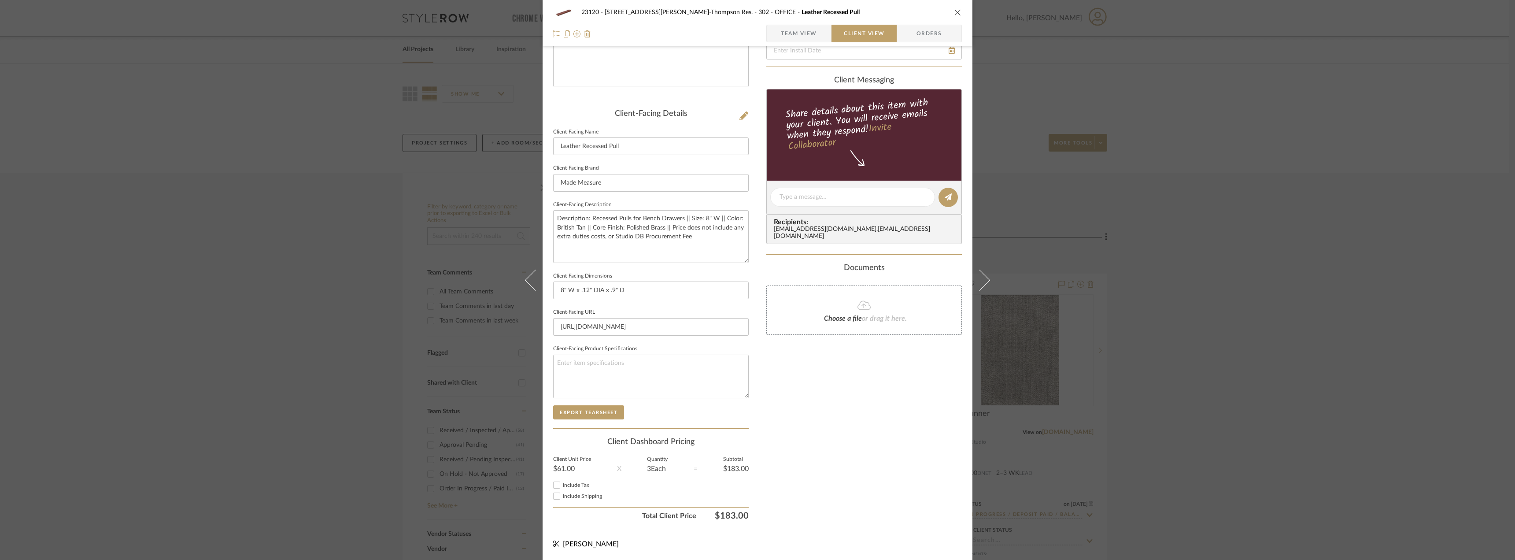
click at [564, 483] on span "Include Tax" at bounding box center [576, 484] width 26 height 5
click at [562, 483] on input "Include Tax" at bounding box center [556, 484] width 11 height 11
checkbox input "true"
click at [564, 494] on span "Include Shipping" at bounding box center [582, 495] width 39 height 5
click at [562, 494] on input "Include Shipping" at bounding box center [556, 496] width 11 height 11
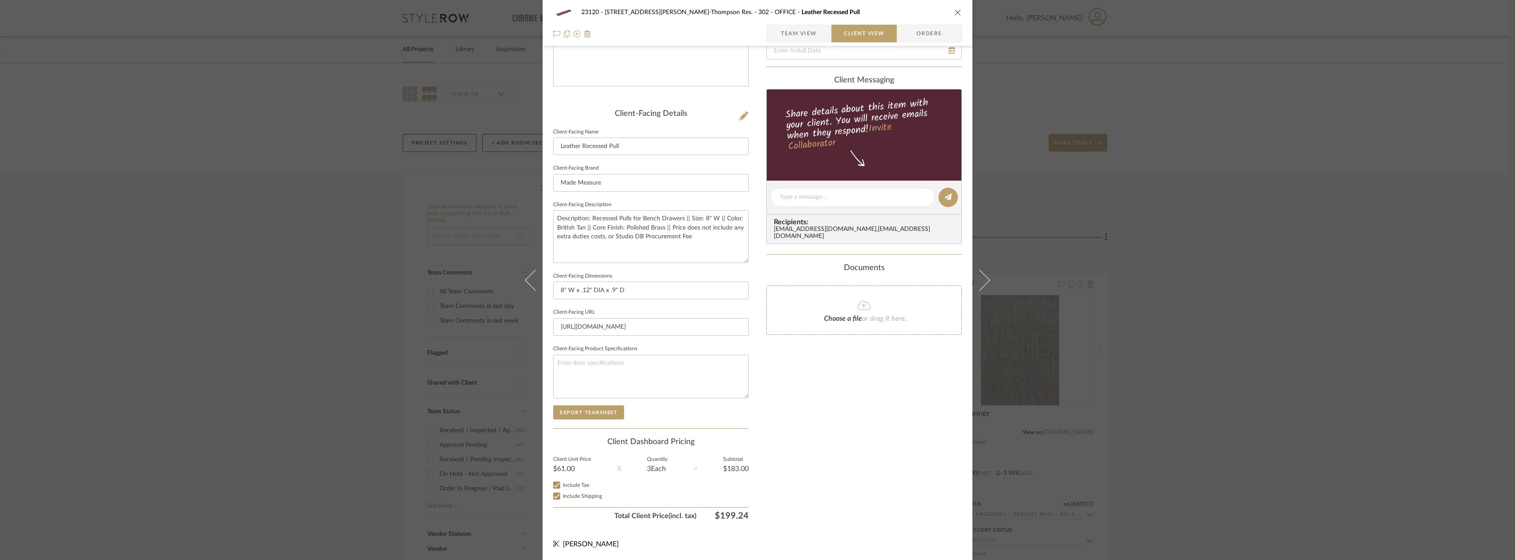
checkbox input "true"
click at [894, 408] on div "Only content on this tab can share to Dashboard. Click eyeball icon to show or …" at bounding box center [863, 209] width 195 height 630
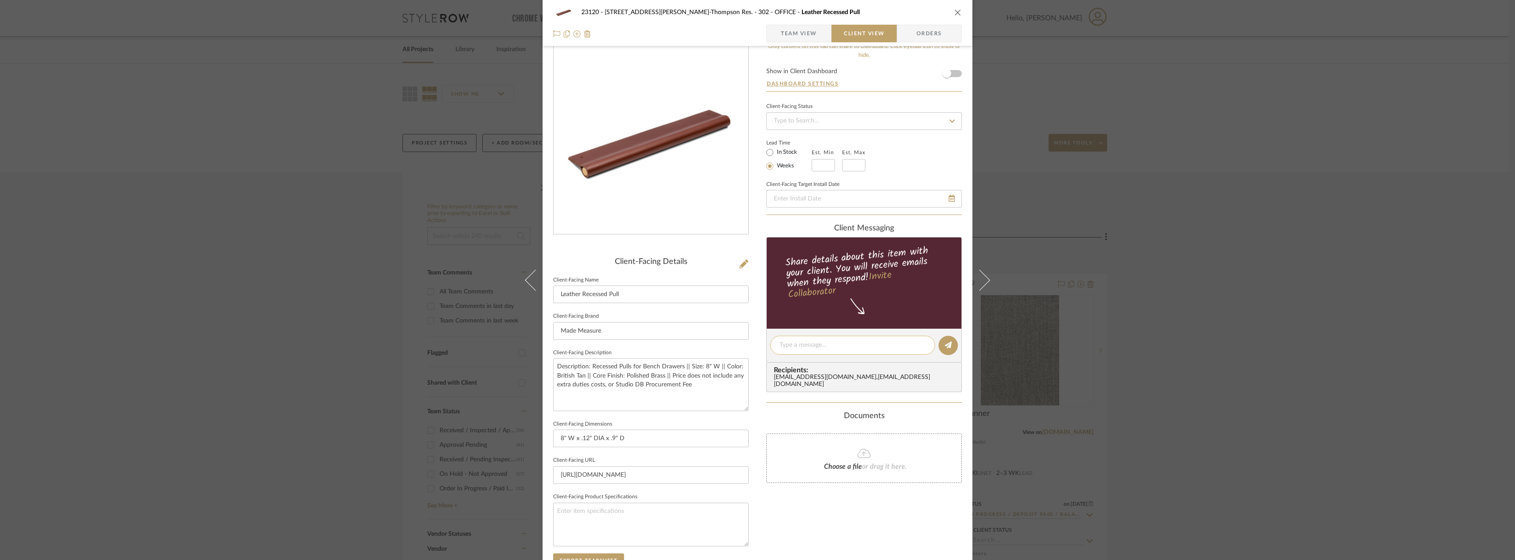
scroll to position [0, 0]
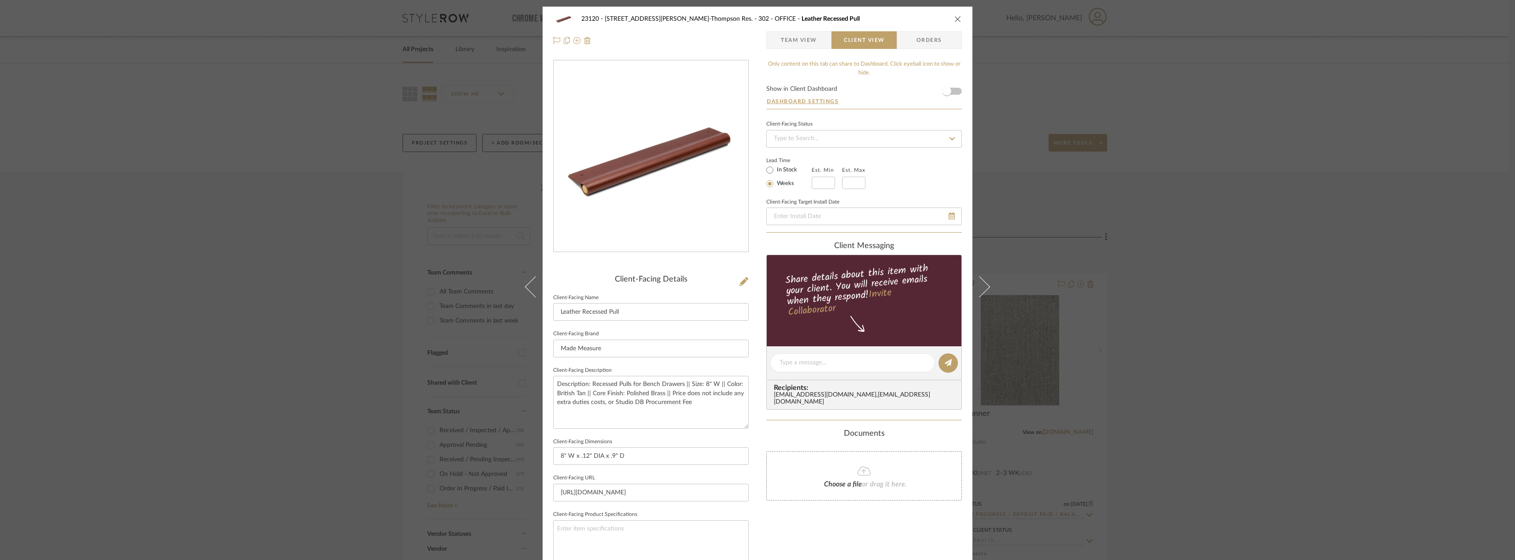
click at [954, 92] on form "Show in Client Dashboard Dashboard Settings" at bounding box center [863, 97] width 195 height 23
click at [952, 91] on span "button" at bounding box center [946, 90] width 19 height 19
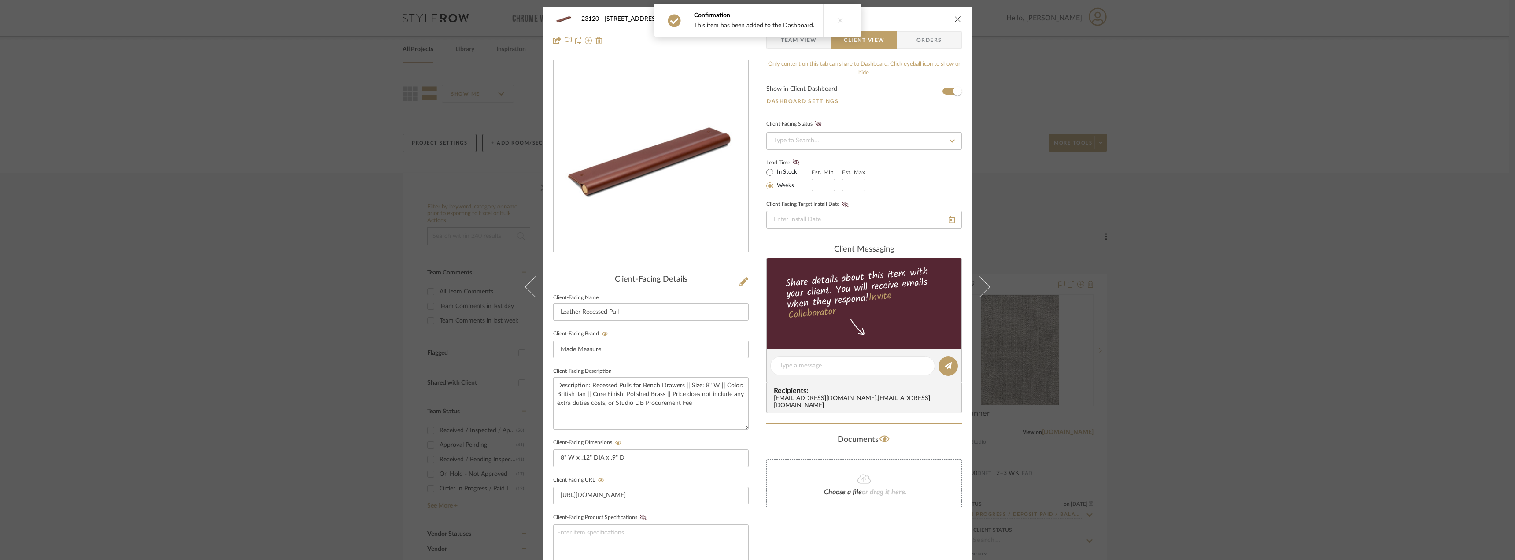
click at [781, 170] on label "In Stock" at bounding box center [786, 172] width 22 height 8
click at [775, 170] on input "In Stock" at bounding box center [769, 172] width 11 height 11
radio input "true"
click at [797, 159] on fa-icon at bounding box center [795, 163] width 11 height 8
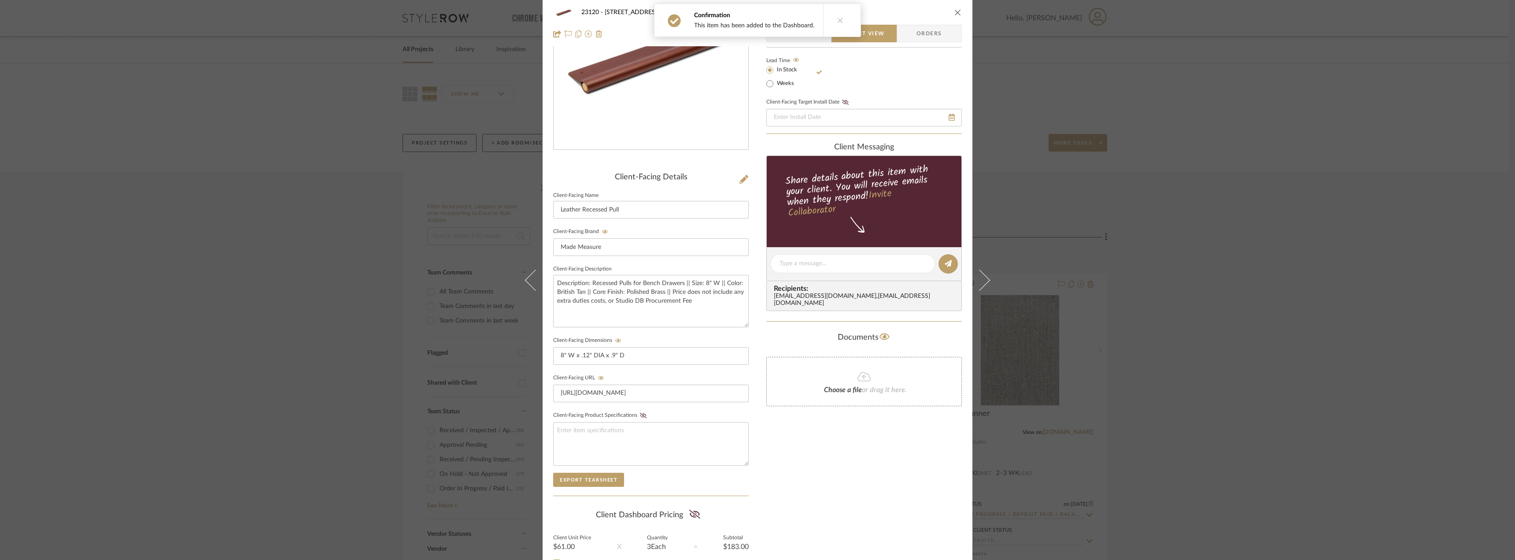
scroll to position [180, 0]
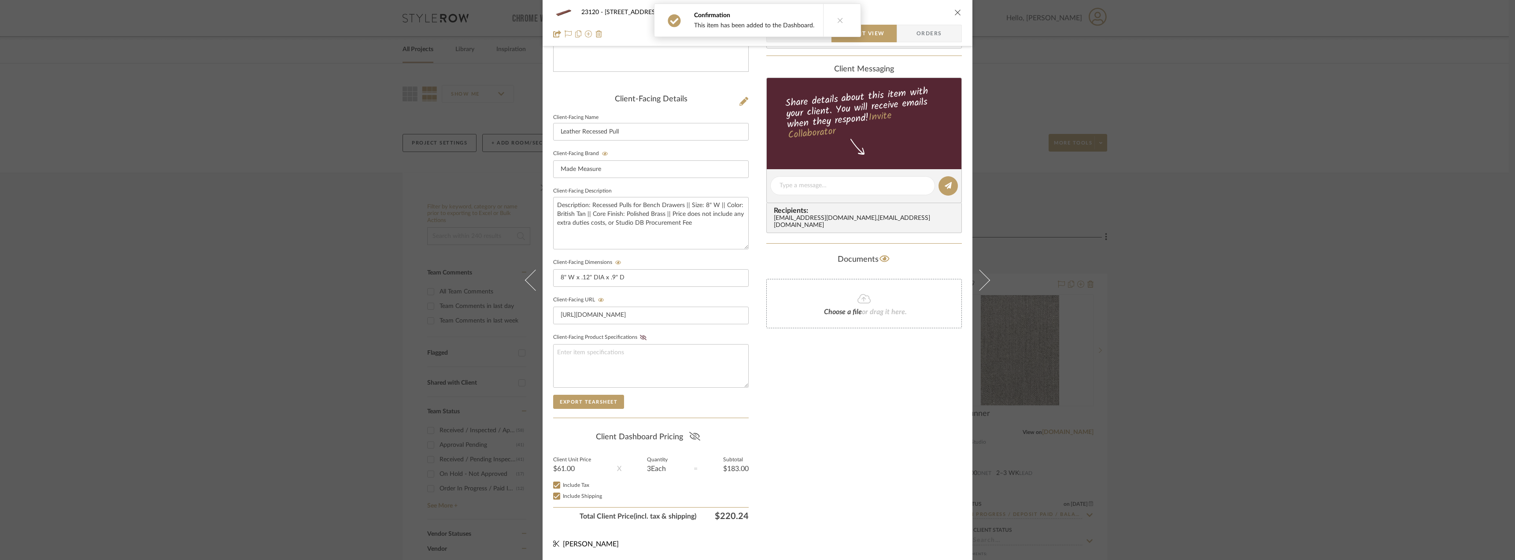
click at [689, 432] on icon at bounding box center [694, 436] width 11 height 9
click at [826, 404] on div "Only content on this tab can share to Dashboard. Click eyeball icon to show or …" at bounding box center [863, 202] width 195 height 645
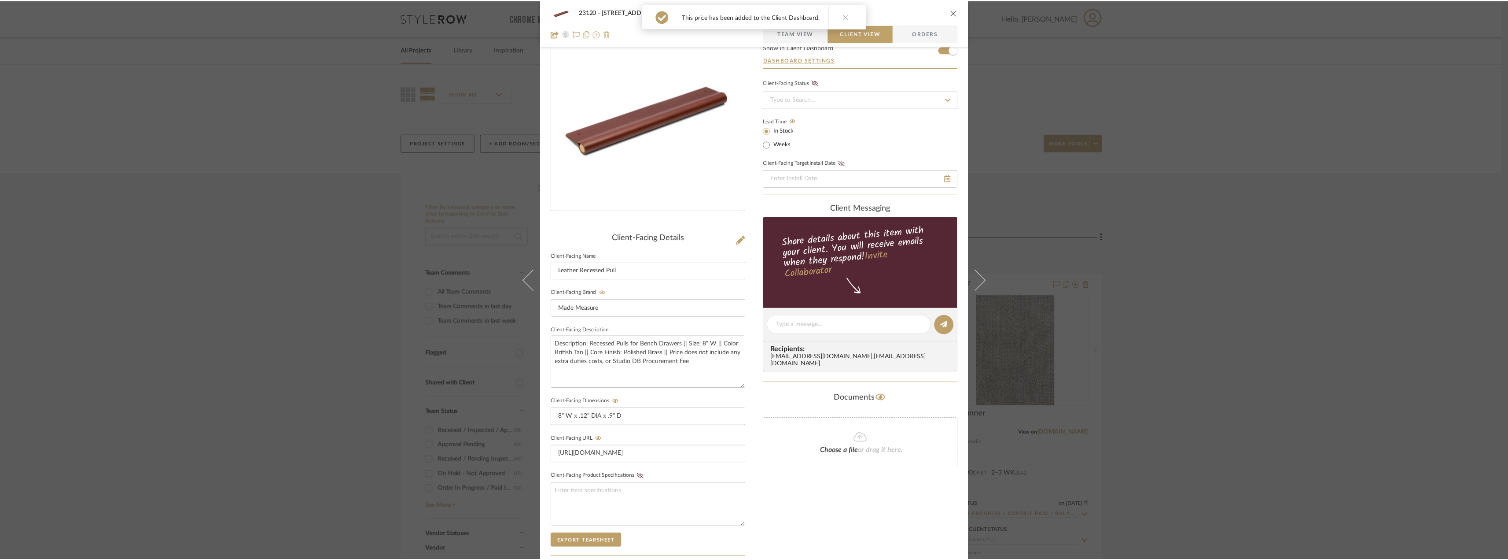
scroll to position [0, 0]
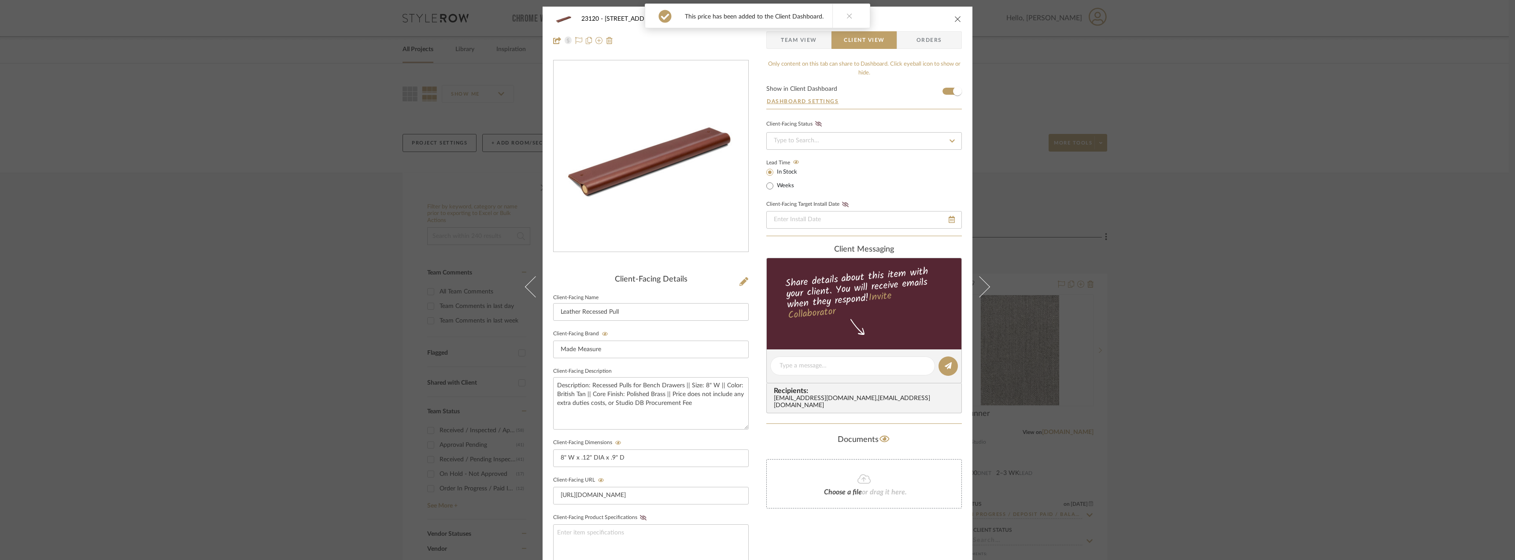
click at [797, 43] on span "Team View" at bounding box center [799, 40] width 36 height 18
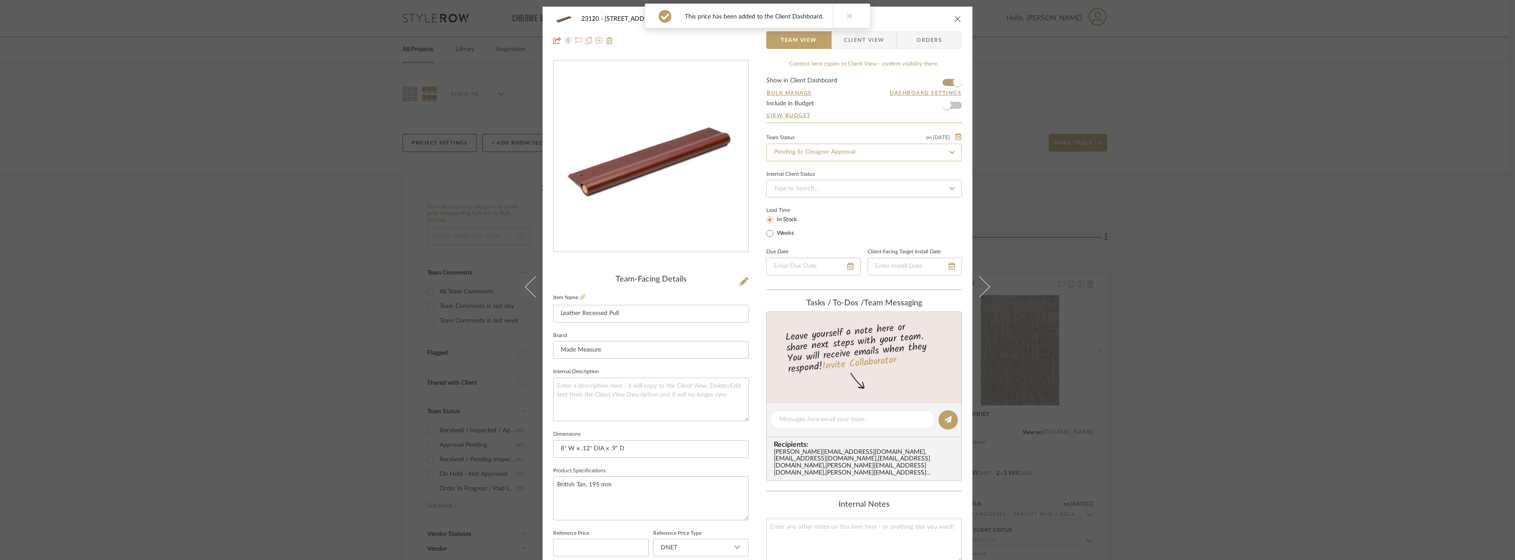
click at [812, 157] on input "Pending Sr. Designer Approval" at bounding box center [863, 153] width 195 height 18
click at [805, 195] on span "Approval Pending" at bounding box center [796, 198] width 48 height 6
type input "Approval Pending"
click at [1295, 213] on div "23120 - 239 Dean St, Unwin-Thompson Res. 302 - OFFICE Leather Recessed Pull Tea…" at bounding box center [757, 280] width 1515 height 560
type input "Approval Pending"
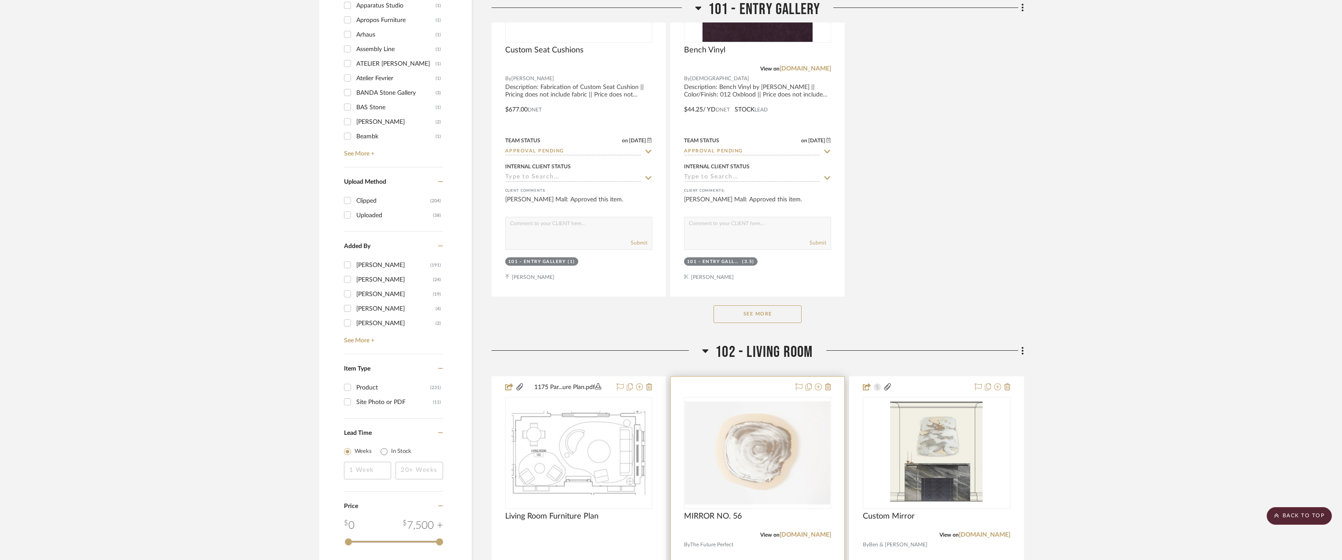
scroll to position [1453, 0]
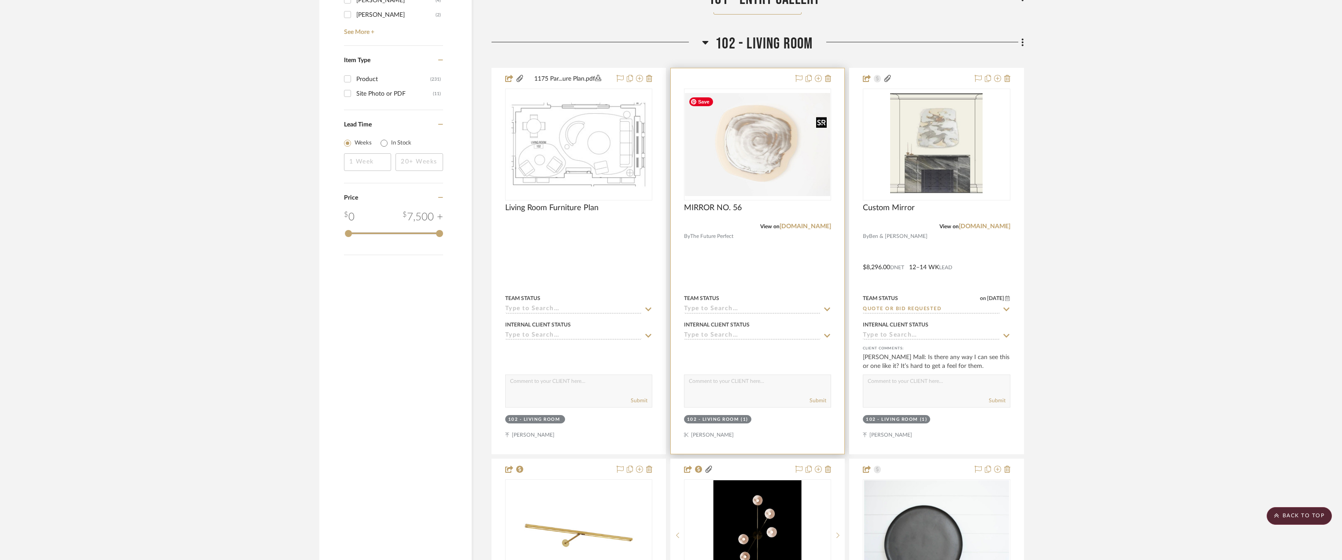
click at [736, 155] on img "0" at bounding box center [757, 144] width 145 height 103
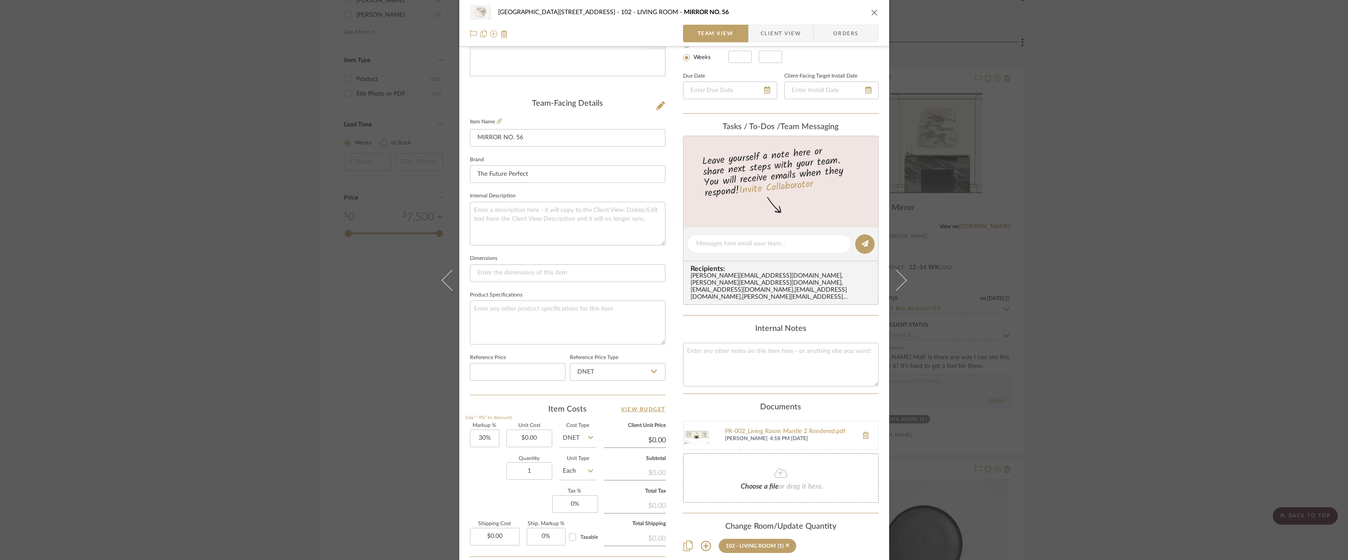
scroll to position [176, 0]
type input "0.00"
click at [533, 437] on input "0.00" at bounding box center [529, 438] width 46 height 18
type input "30"
type input "$0.00"
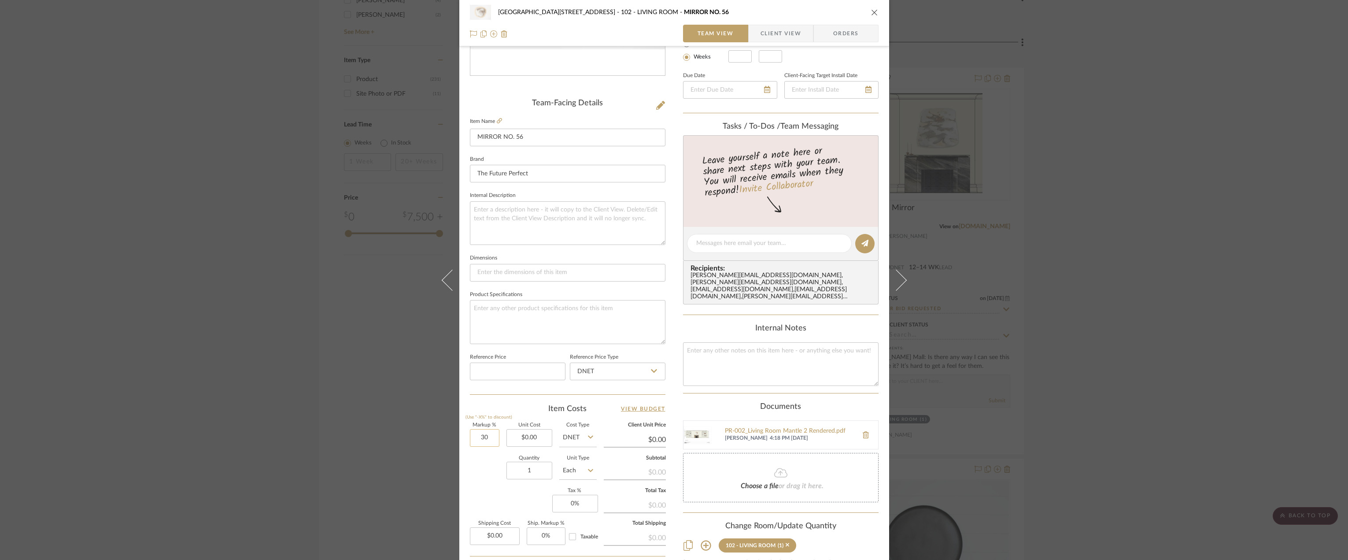
click at [486, 437] on input "30" at bounding box center [485, 438] width 30 height 18
type input "0%"
type input "0.00"
click at [525, 438] on input "0.00" at bounding box center [529, 438] width 46 height 18
type input "$8,820.00"
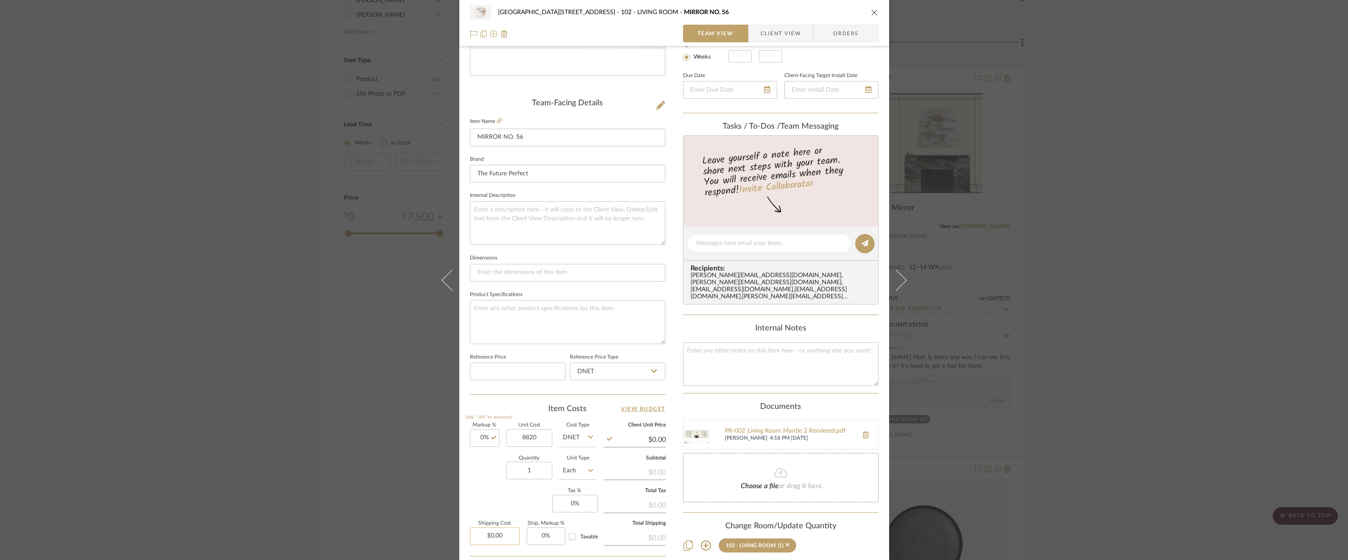
type input "0.00"
click at [502, 534] on input "0.00" at bounding box center [495, 536] width 50 height 18
type input "$8,820.00"
type input "500"
type input "0"
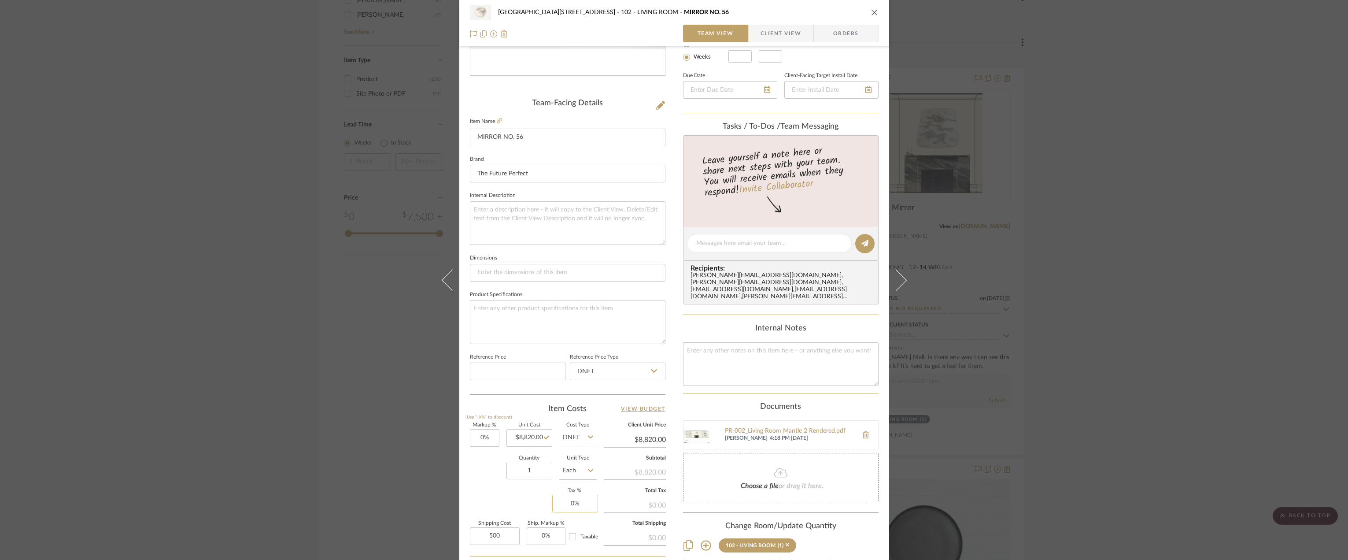
type input "$500.00"
click at [562, 504] on input "0" at bounding box center [575, 503] width 46 height 18
type input "8.875%"
click at [575, 534] on input "Taxable" at bounding box center [572, 536] width 14 height 14
checkbox input "true"
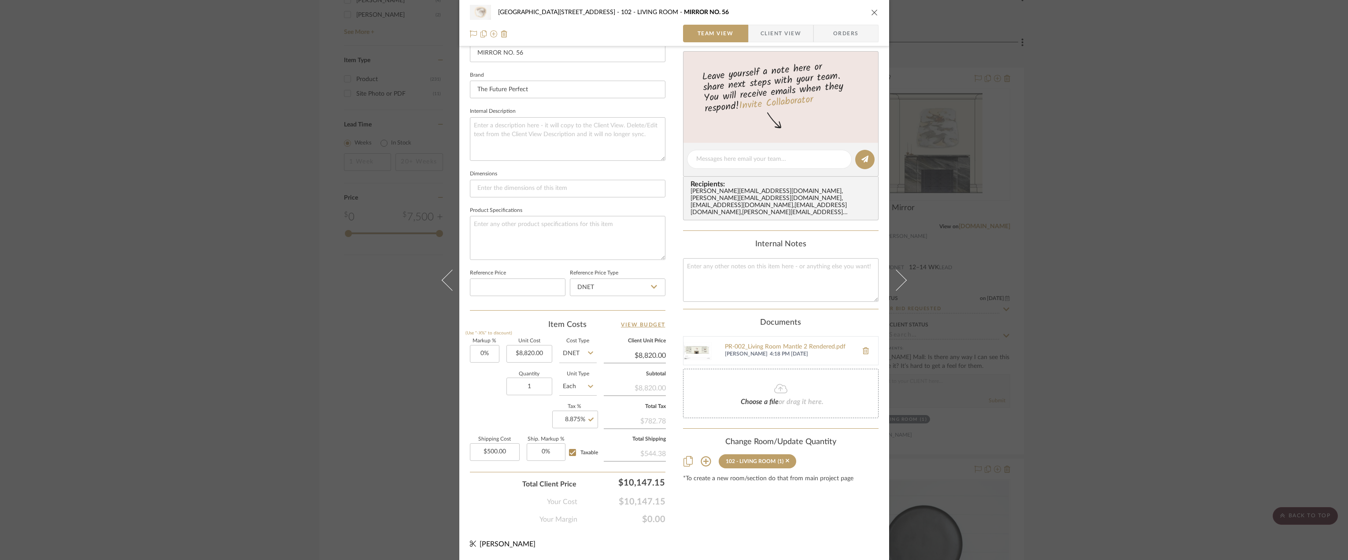
click at [735, 504] on div "Content here copies to Client View - confirm visibility there. Show in Client D…" at bounding box center [780, 162] width 195 height 725
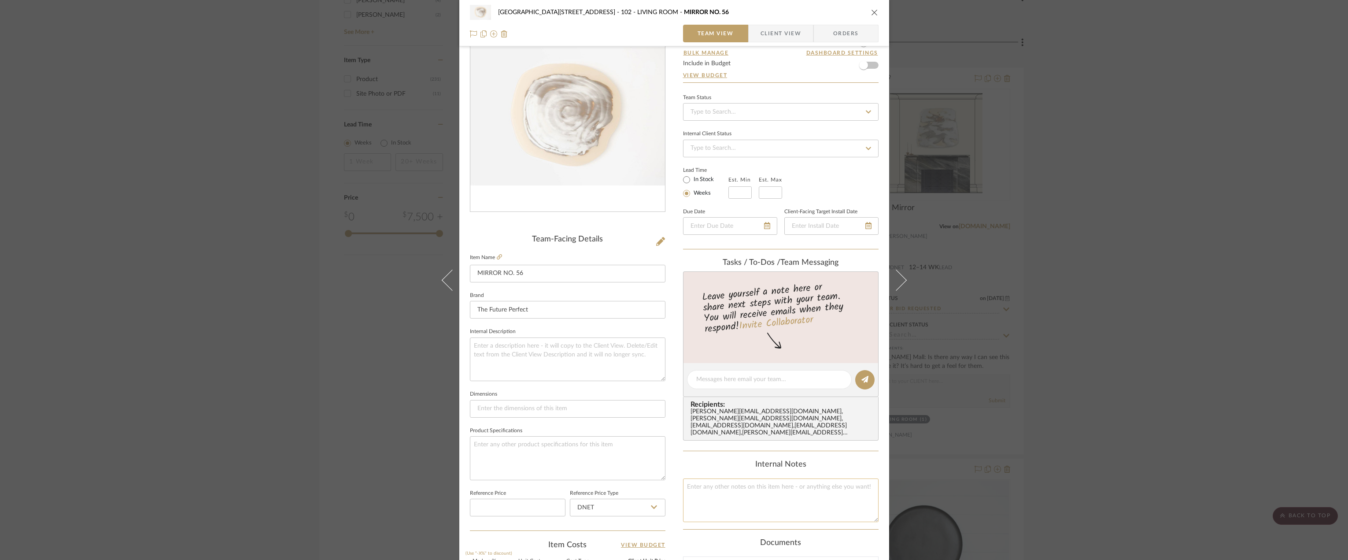
scroll to position [0, 0]
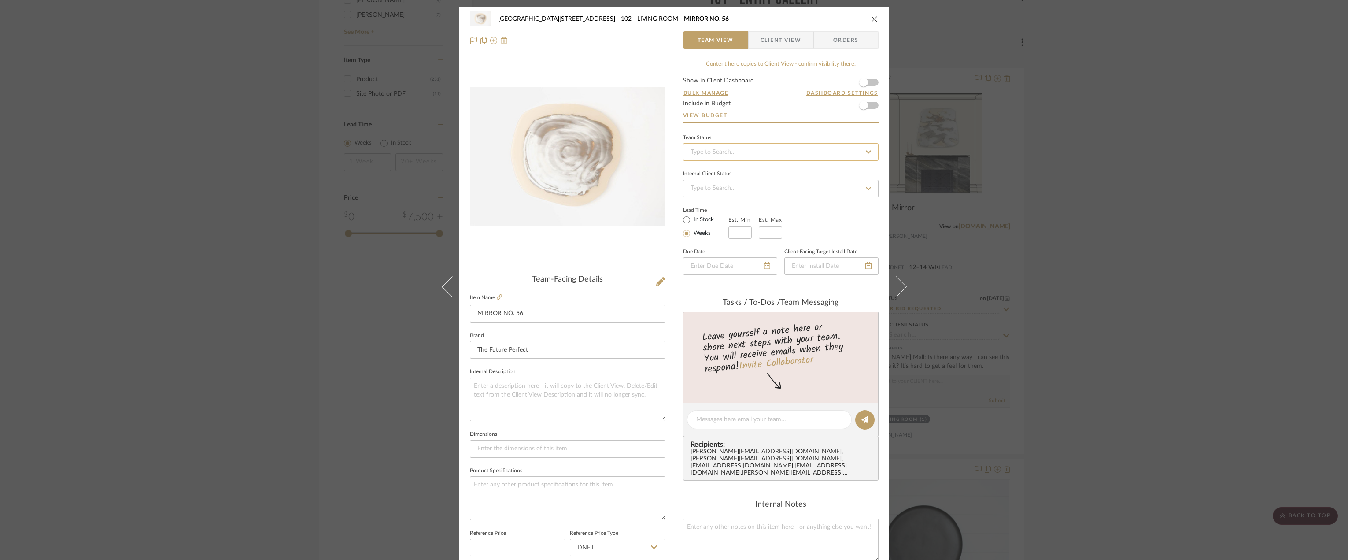
click at [740, 156] on input at bounding box center [780, 152] width 195 height 18
drag, startPoint x: 740, startPoint y: 156, endPoint x: 686, endPoint y: 151, distance: 53.5
click at [686, 151] on input "quo" at bounding box center [780, 152] width 195 height 18
type input "approval"
click at [727, 195] on span "Approval Pending" at bounding box center [713, 198] width 48 height 6
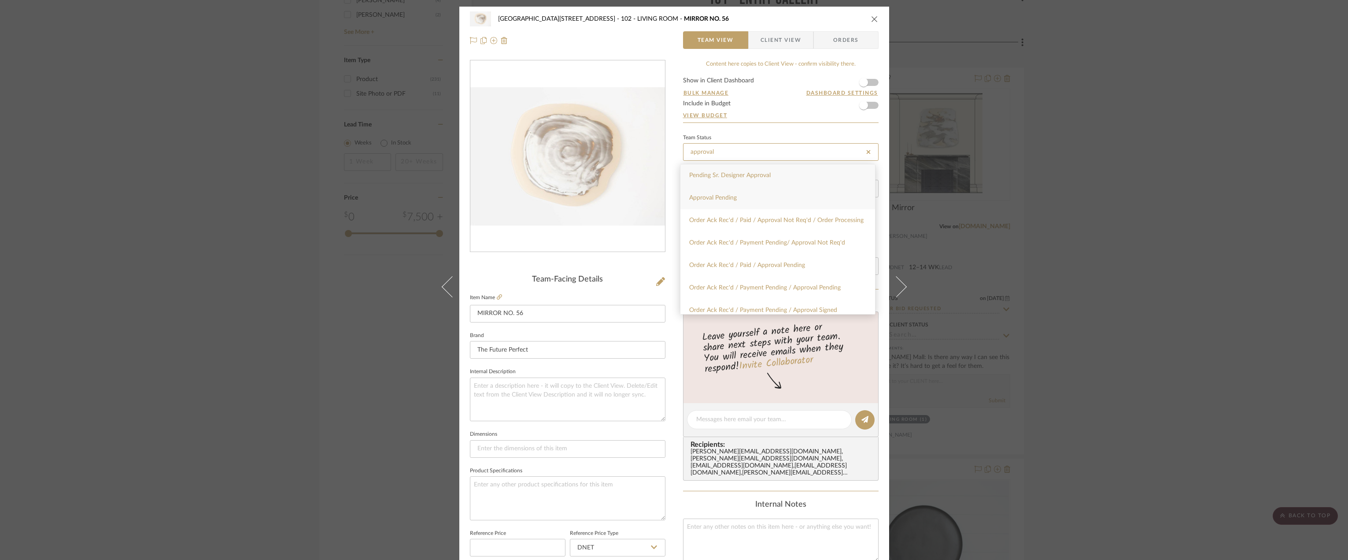
type input "[DATE]"
type input "Approval Pending"
type input "[DATE]"
type input "Approval Pending"
click at [874, 79] on form "Show in Client Dashboard Bulk Manage Dashboard Settings Include in Budget View …" at bounding box center [780, 99] width 195 height 45
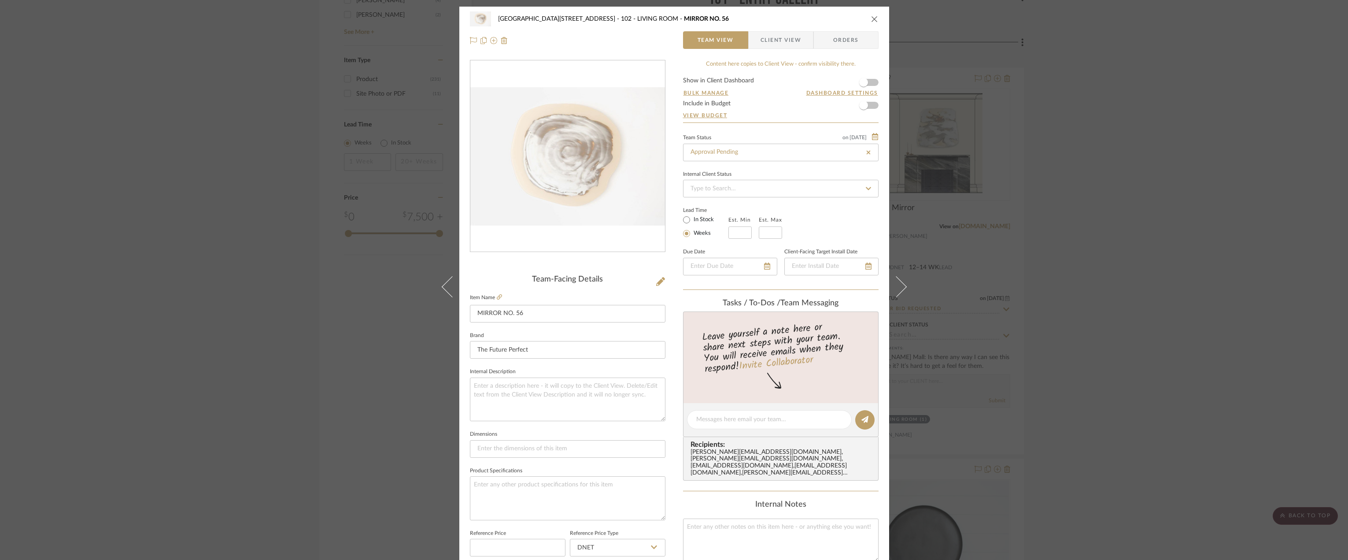
click at [871, 81] on form "Show in Client Dashboard Bulk Manage Dashboard Settings Include in Budget View …" at bounding box center [780, 99] width 195 height 45
click at [864, 81] on span "button" at bounding box center [863, 82] width 9 height 9
click at [752, 24] on button at bounding box center [757, 20] width 34 height 33
click at [753, 42] on span "button" at bounding box center [755, 40] width 12 height 18
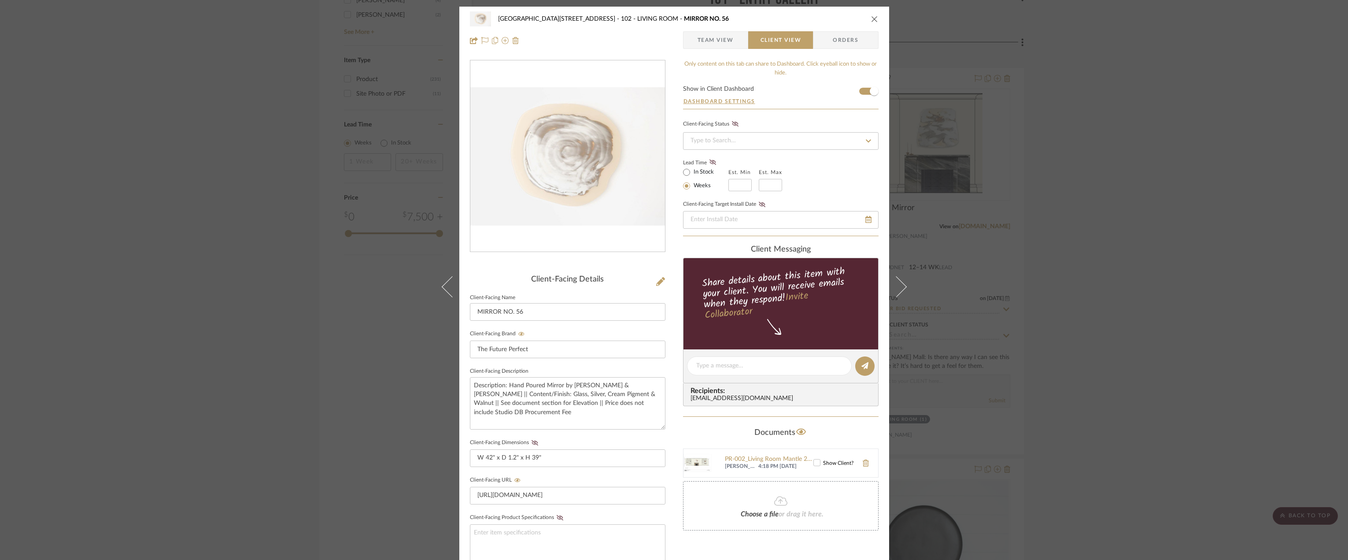
click at [705, 174] on label "In Stock" at bounding box center [703, 172] width 22 height 8
click at [692, 174] on input "In Stock" at bounding box center [686, 172] width 11 height 11
radio input "true"
click at [709, 162] on icon at bounding box center [712, 161] width 7 height 5
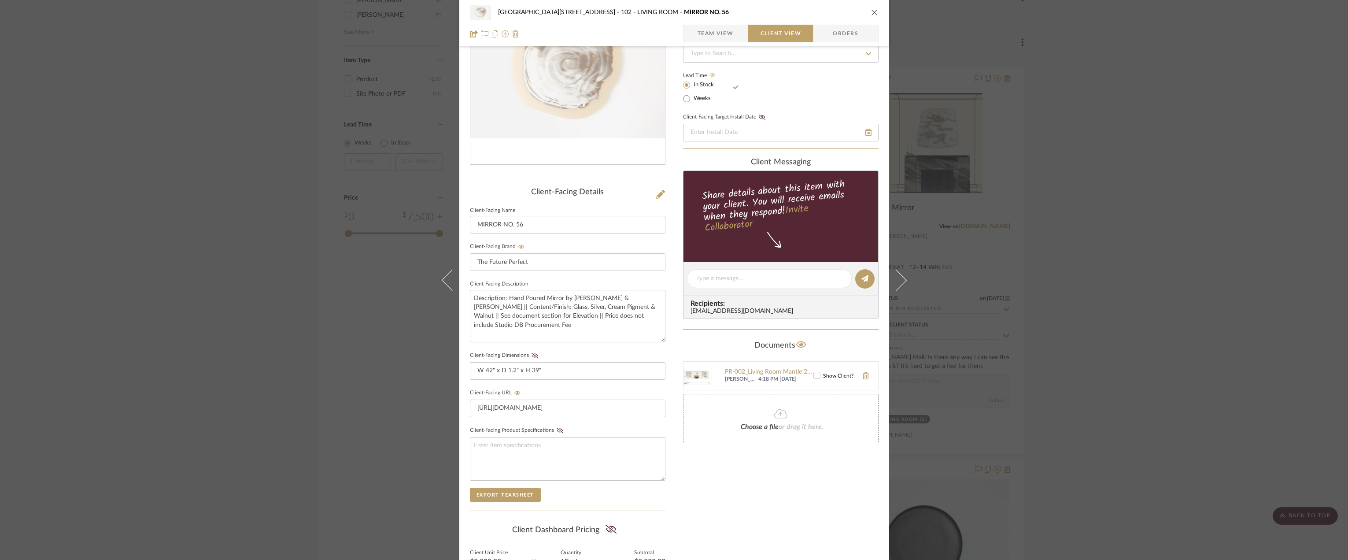
scroll to position [180, 0]
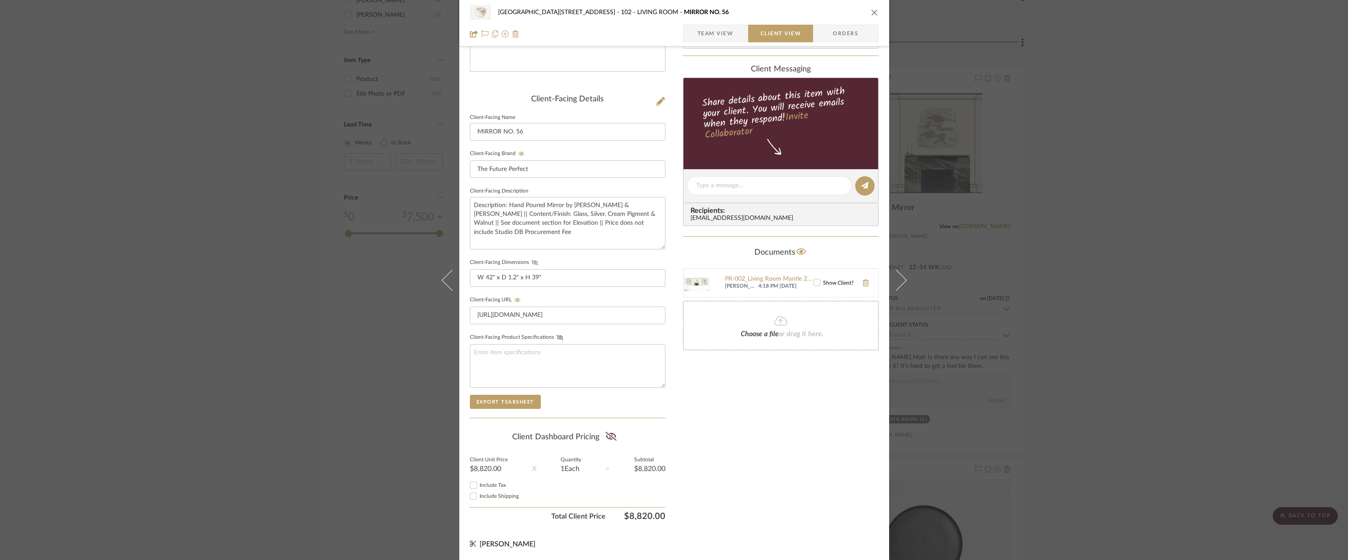
click at [531, 263] on icon at bounding box center [534, 262] width 7 height 5
click at [608, 433] on icon at bounding box center [610, 436] width 11 height 9
click at [491, 487] on span "Include Tax" at bounding box center [492, 484] width 26 height 5
click at [479, 487] on input "Include Tax" at bounding box center [473, 484] width 11 height 11
checkbox input "true"
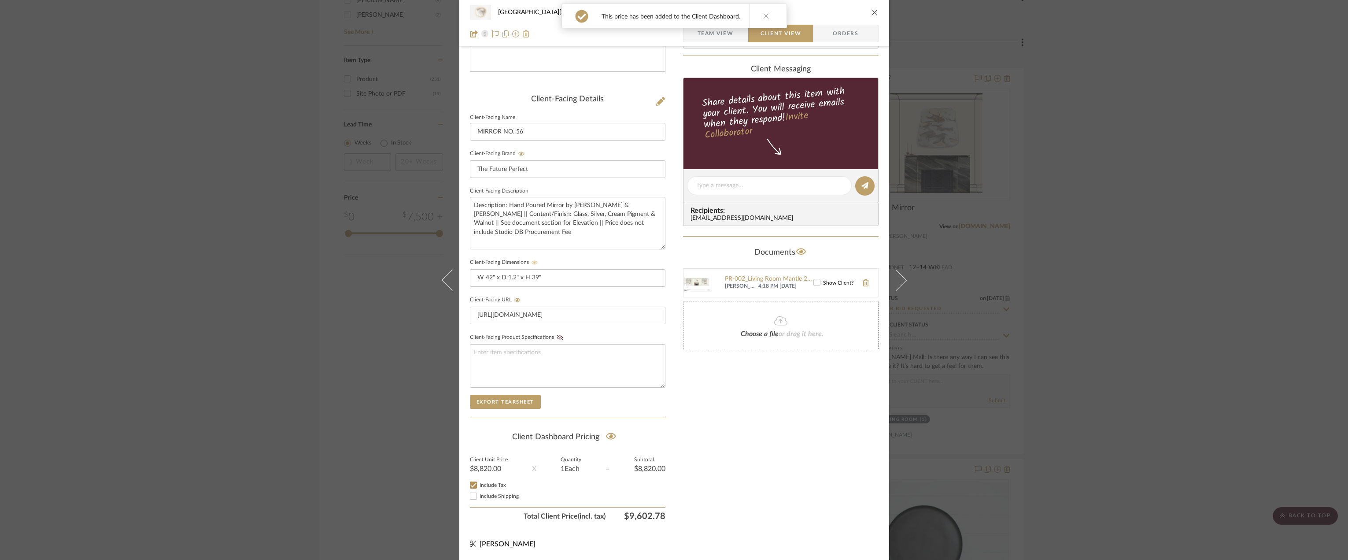
click at [491, 494] on span "Include Shipping" at bounding box center [498, 495] width 39 height 5
click at [479, 494] on input "Include Shipping" at bounding box center [473, 496] width 11 height 11
checkbox input "true"
drag, startPoint x: 666, startPoint y: 452, endPoint x: 675, endPoint y: 446, distance: 11.1
click at [668, 452] on div "24100 - 1175 Park Avenue - Mall 102 - LIVING ROOM MIRROR NO. 56 Team View Clien…" at bounding box center [674, 193] width 430 height 733
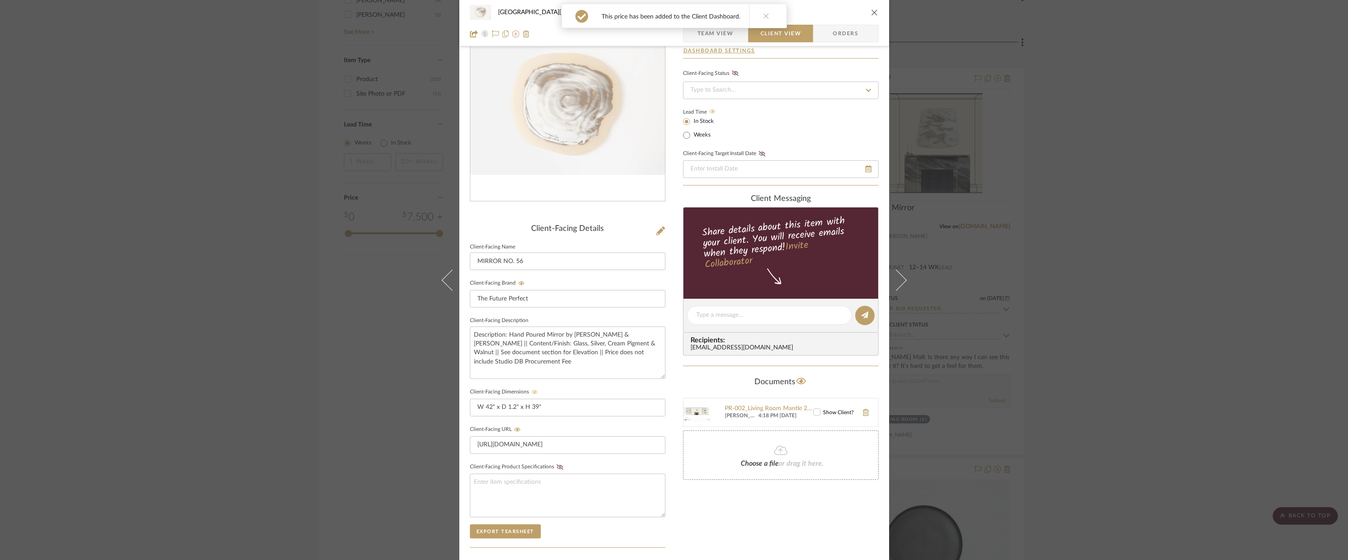
scroll to position [48, 0]
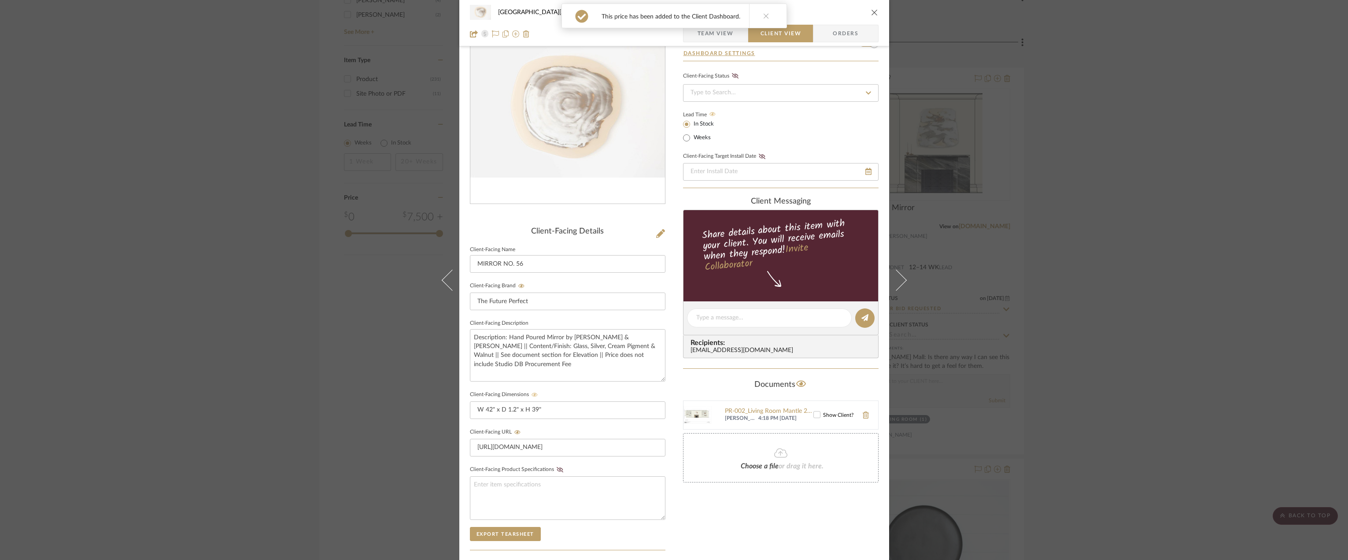
click at [814, 414] on icon at bounding box center [817, 414] width 6 height 6
click at [1058, 186] on div "24100 - 1175 Park Avenue - Mall 102 - LIVING ROOM MIRROR NO. 56 Team View Clien…" at bounding box center [674, 280] width 1348 height 560
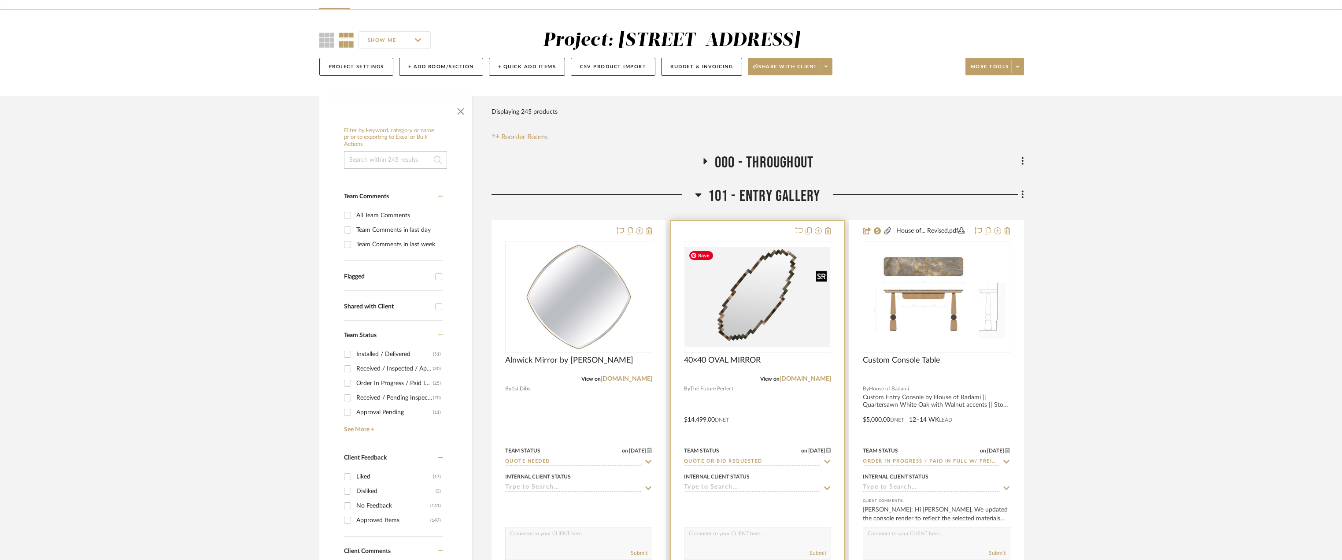
scroll to position [88, 0]
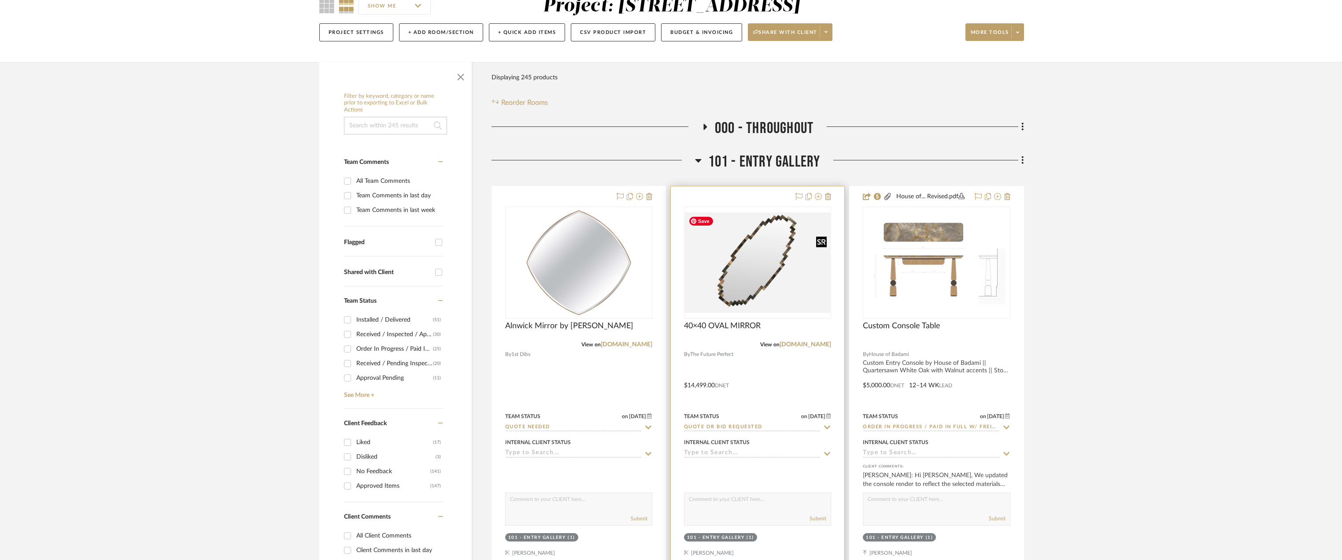
click at [770, 262] on img "0" at bounding box center [757, 262] width 145 height 100
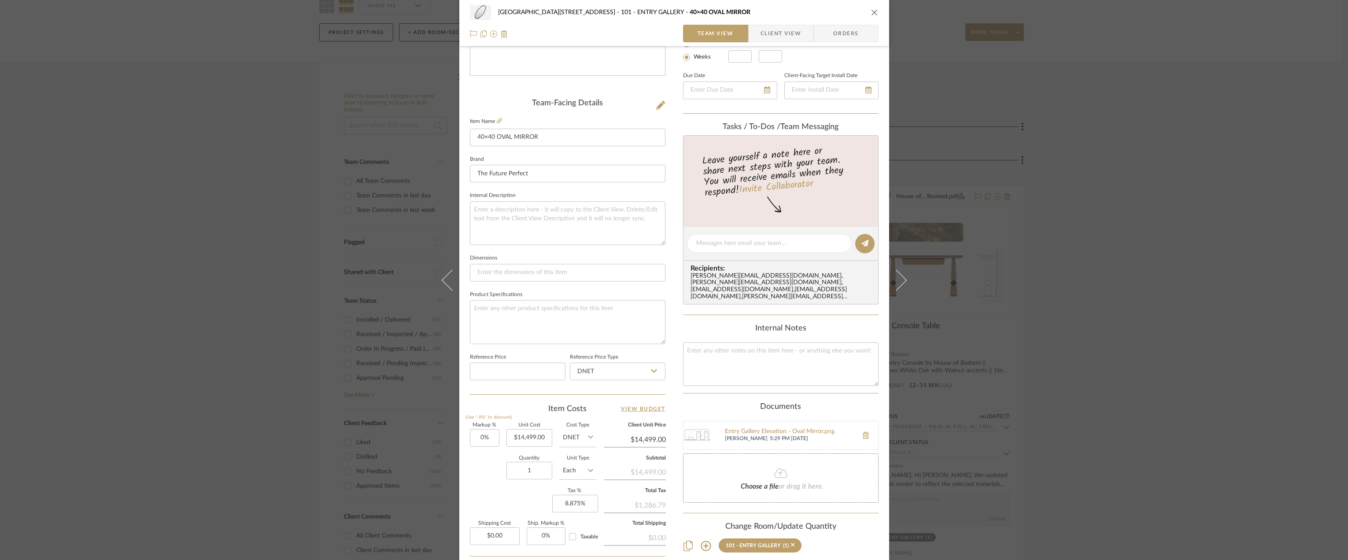
scroll to position [220, 0]
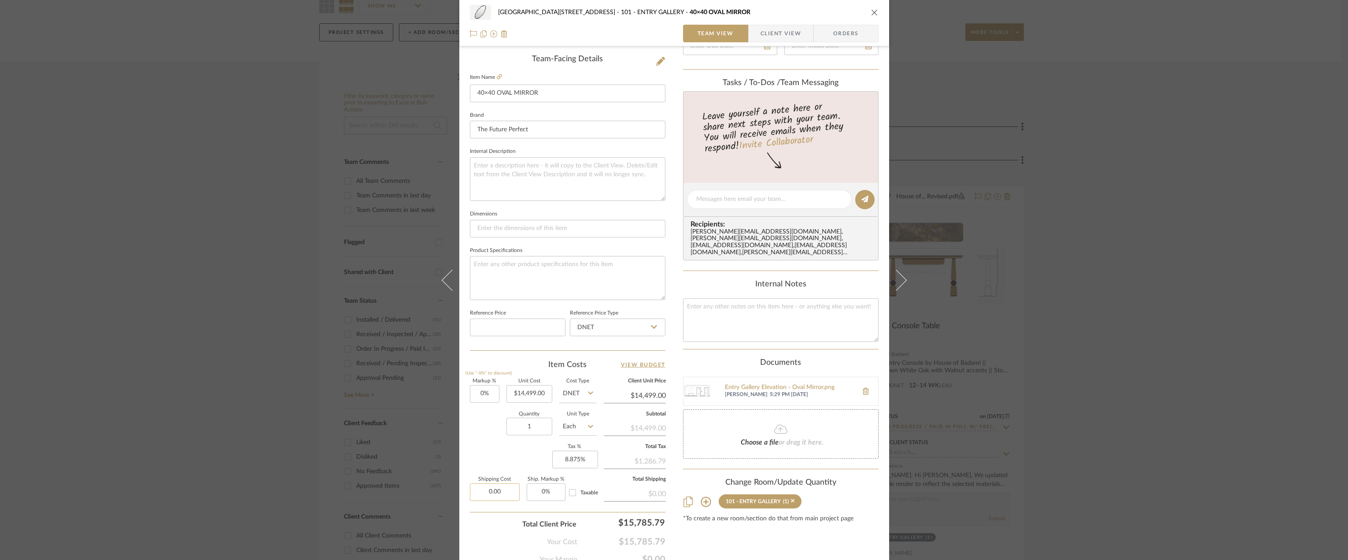
click at [492, 495] on input "0.00" at bounding box center [495, 492] width 50 height 18
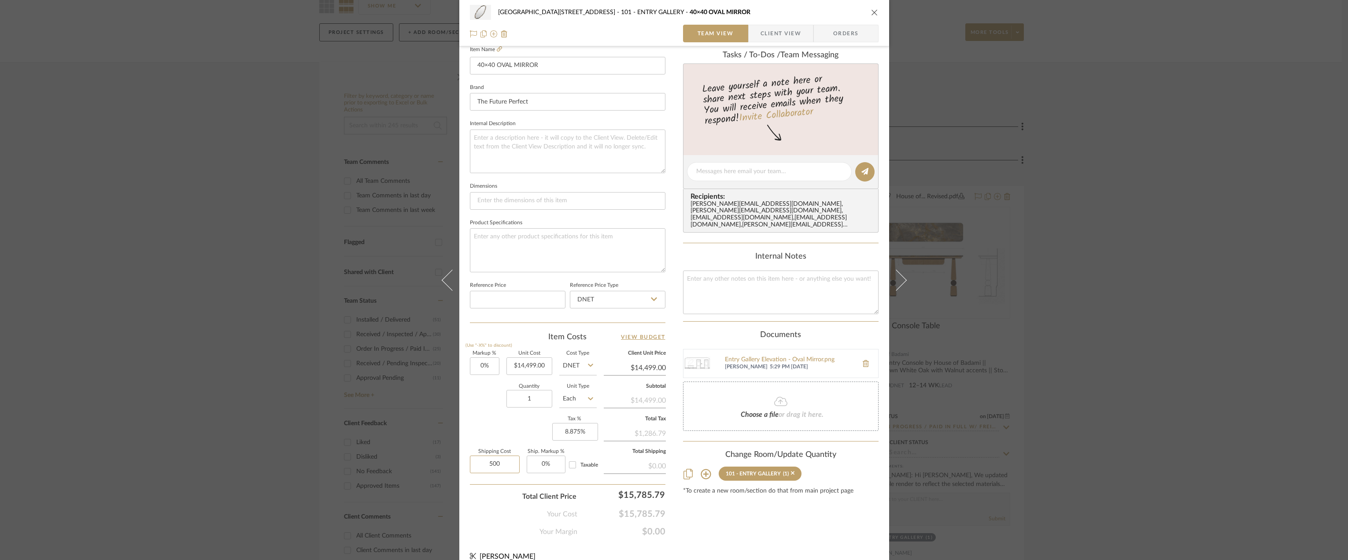
scroll to position [260, 0]
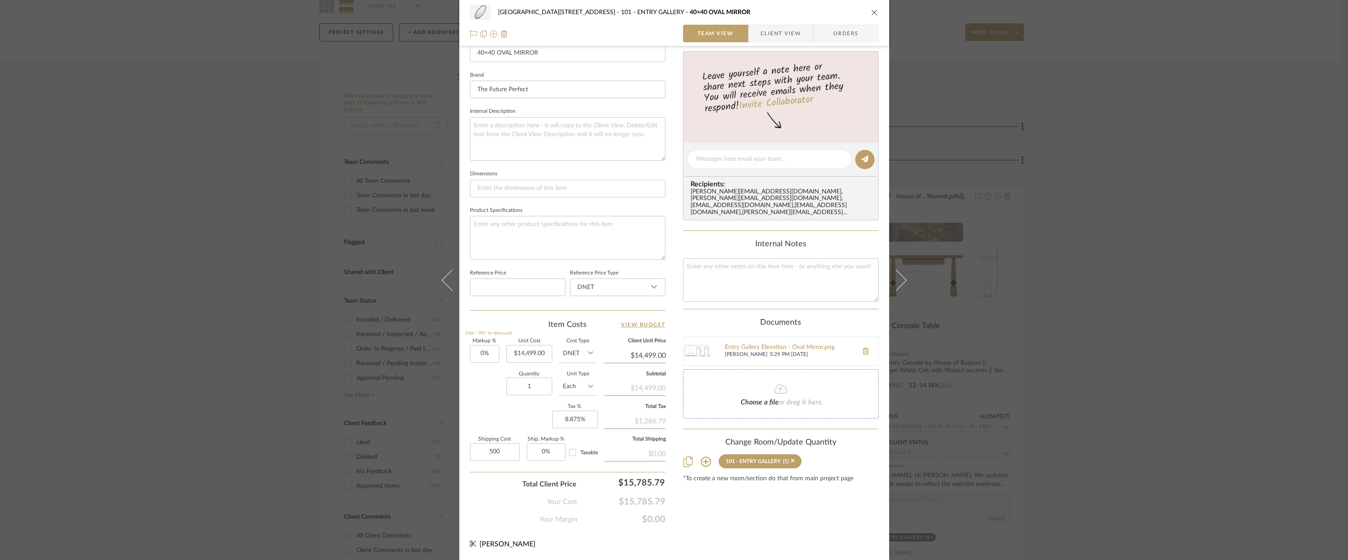
type input "$500.00"
click at [742, 511] on div "Content here copies to Client View - confirm visibility there. Show in Client D…" at bounding box center [780, 162] width 195 height 725
click at [573, 452] on input "Taxable" at bounding box center [572, 452] width 14 height 14
checkbox input "true"
click at [725, 519] on div "Content here copies to Client View - confirm visibility there. Show in Client D…" at bounding box center [780, 162] width 195 height 725
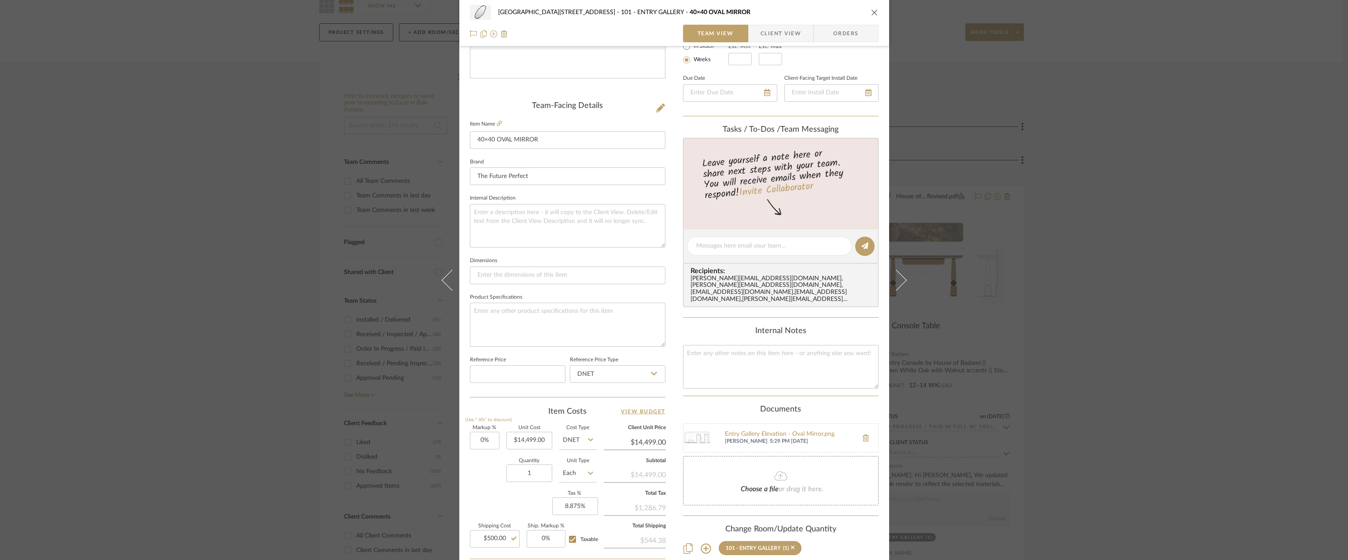
scroll to position [84, 0]
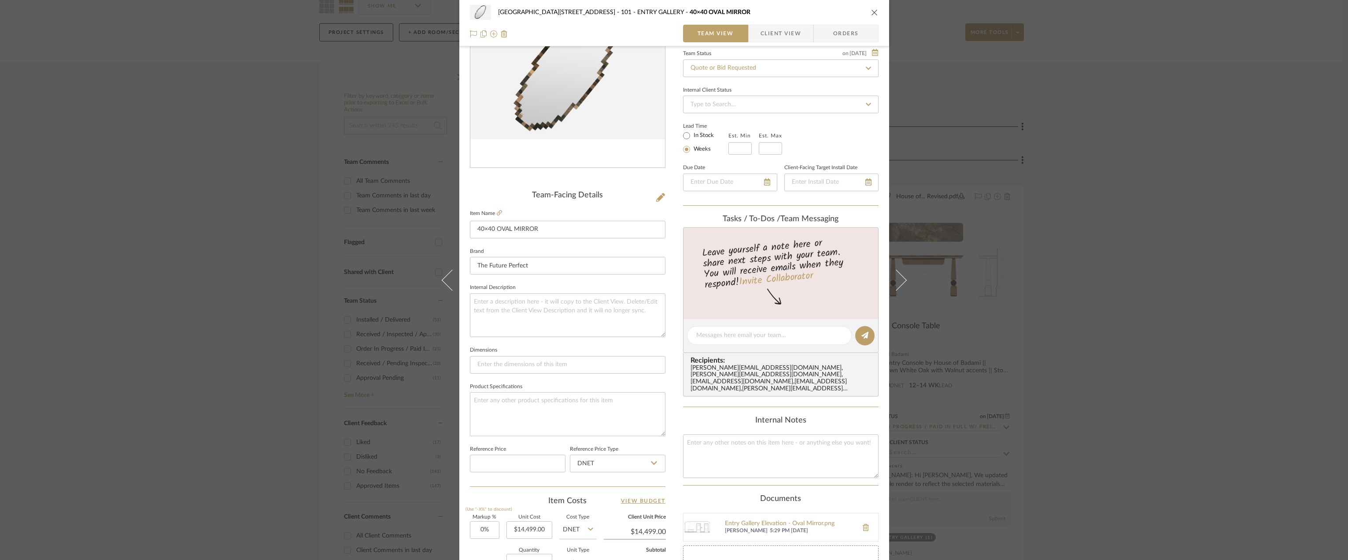
click at [1070, 347] on div "24100 - 1175 Park Avenue - Mall 101 - ENTRY GALLERY 40×40 OVAL MIRROR Team View…" at bounding box center [674, 280] width 1348 height 560
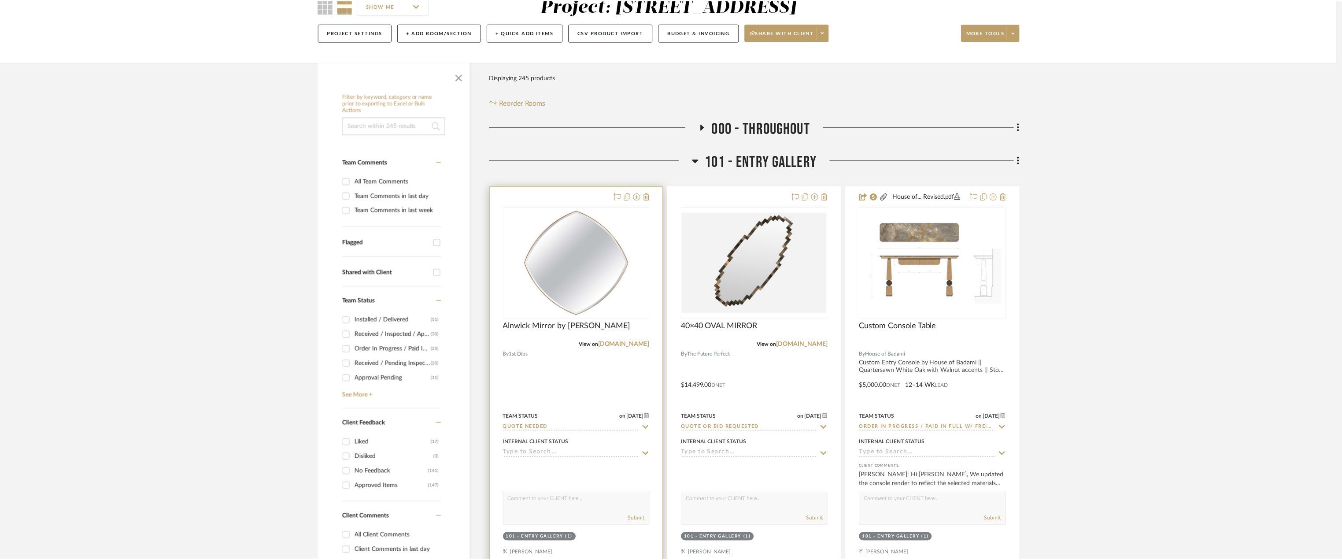
scroll to position [88, 0]
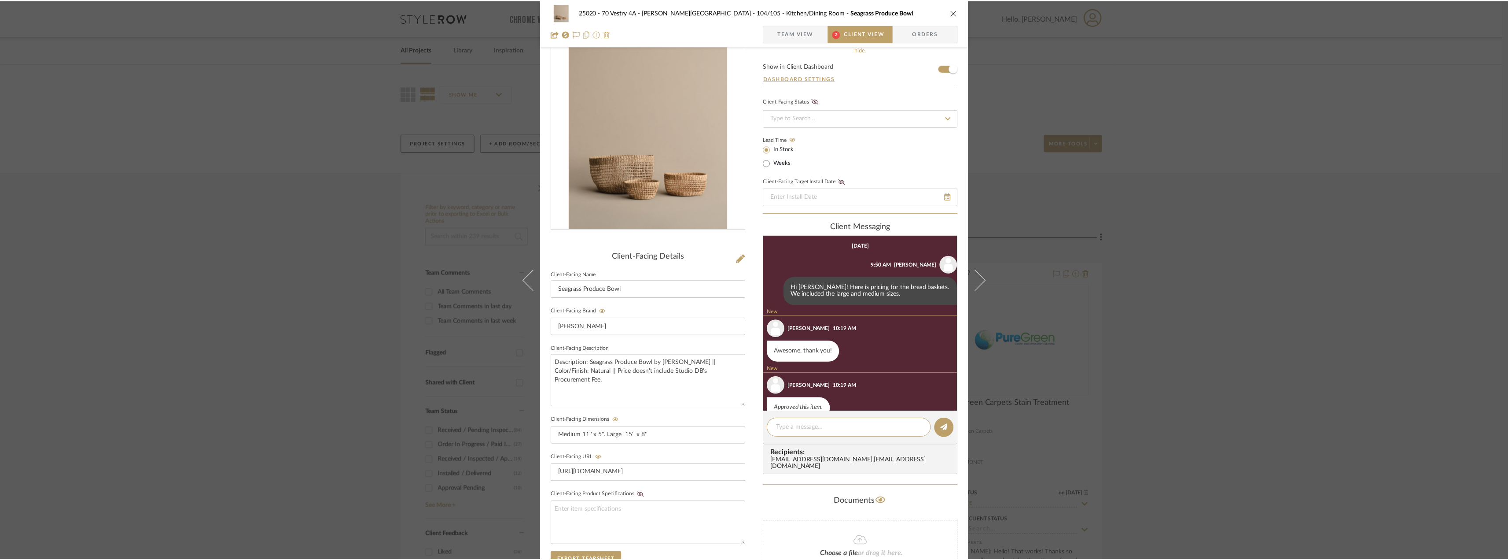
scroll to position [18, 0]
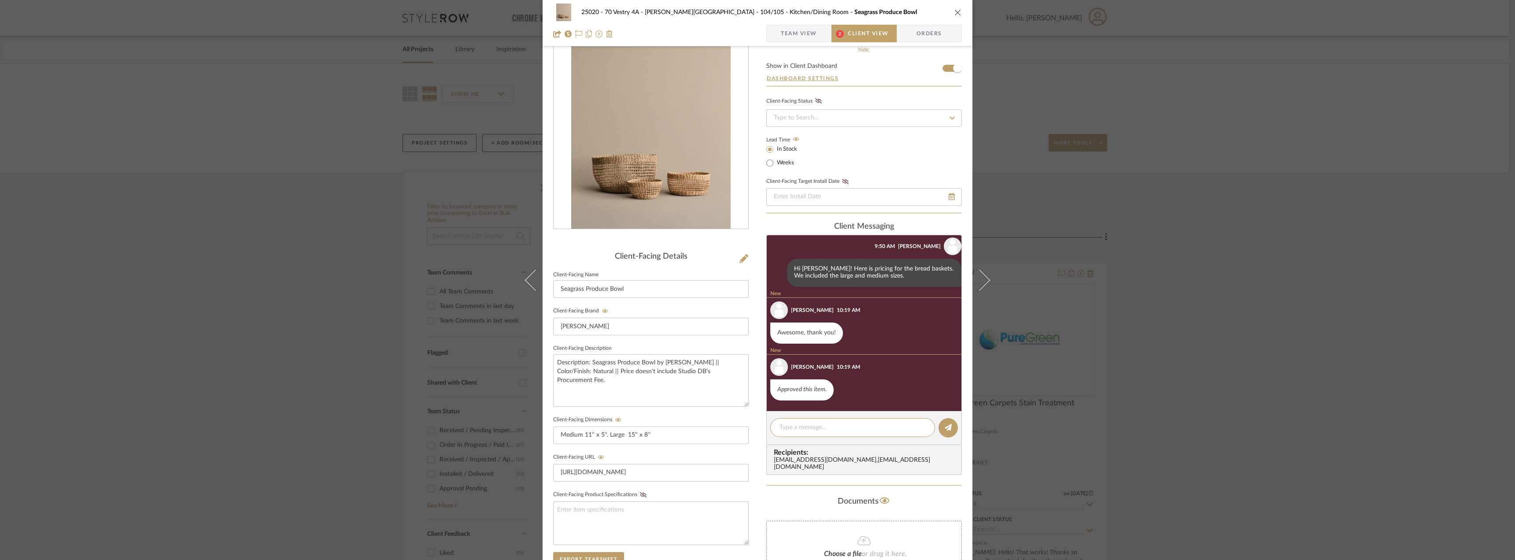
click at [814, 35] on span "Team View" at bounding box center [799, 34] width 64 height 18
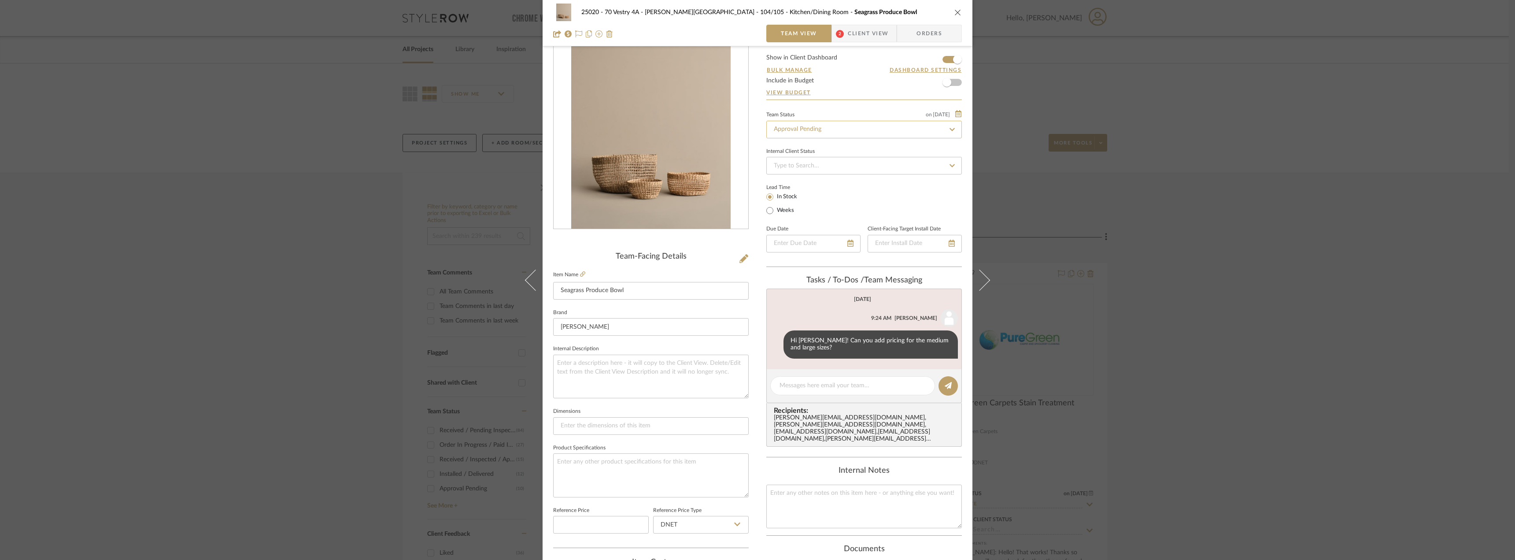
click at [823, 123] on input "Approval Pending" at bounding box center [863, 130] width 195 height 18
click at [821, 216] on div "Need to Order - Client Payment Received" at bounding box center [860, 220] width 195 height 22
type input "Need to Order - Client Payment Received"
click at [1312, 212] on div "25020 - 70 Vestry 4A - [PERSON_NAME] 104/105 - Kitchen/Dining Room Seagrass Pro…" at bounding box center [757, 280] width 1515 height 560
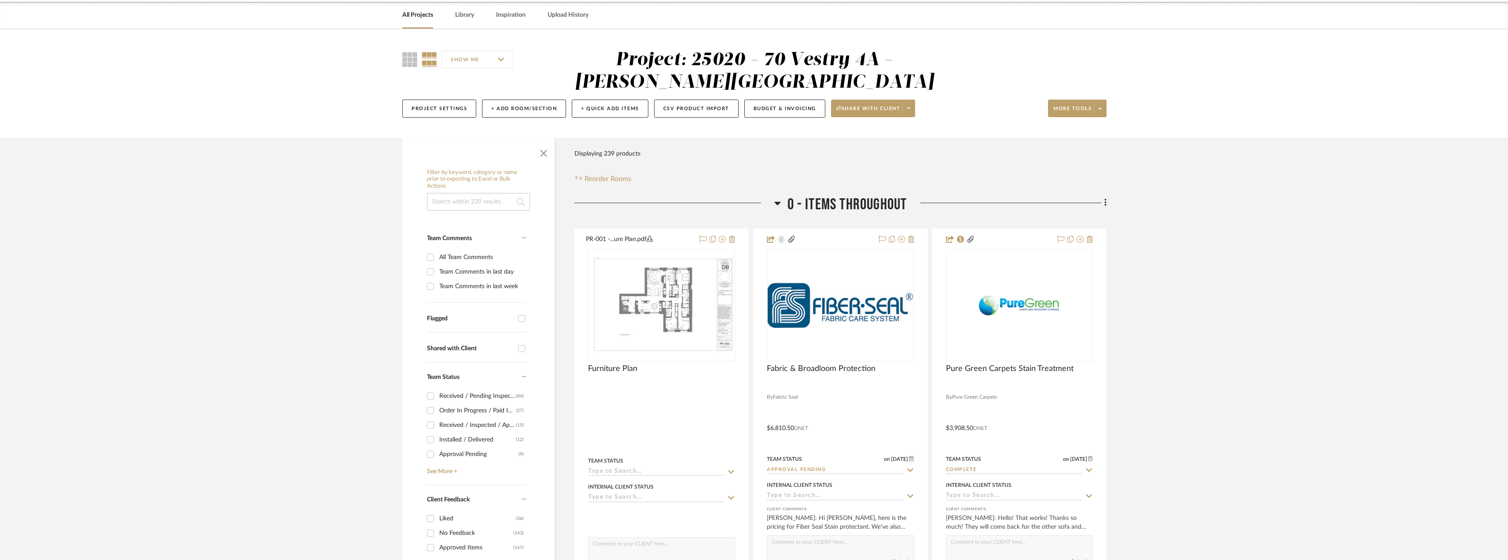
scroll to position [220, 0]
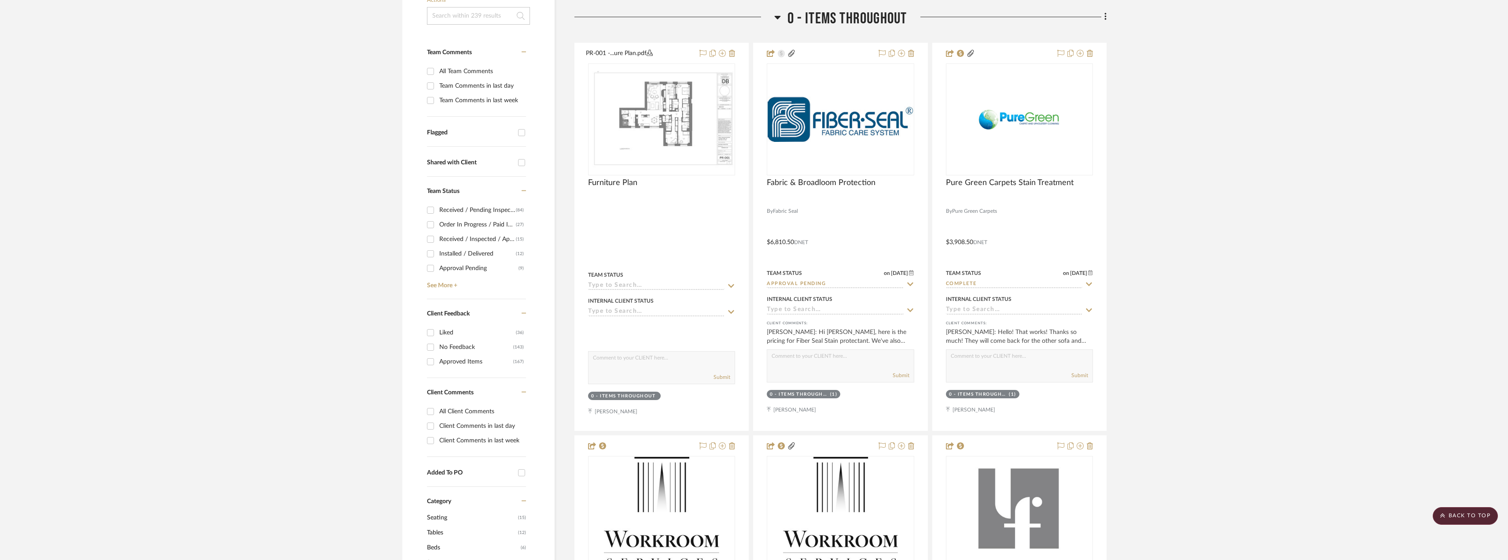
click at [486, 426] on div "Client Comments in last day" at bounding box center [481, 426] width 85 height 14
click at [438, 426] on input "Client Comments in last day" at bounding box center [431, 426] width 14 height 14
checkbox input "true"
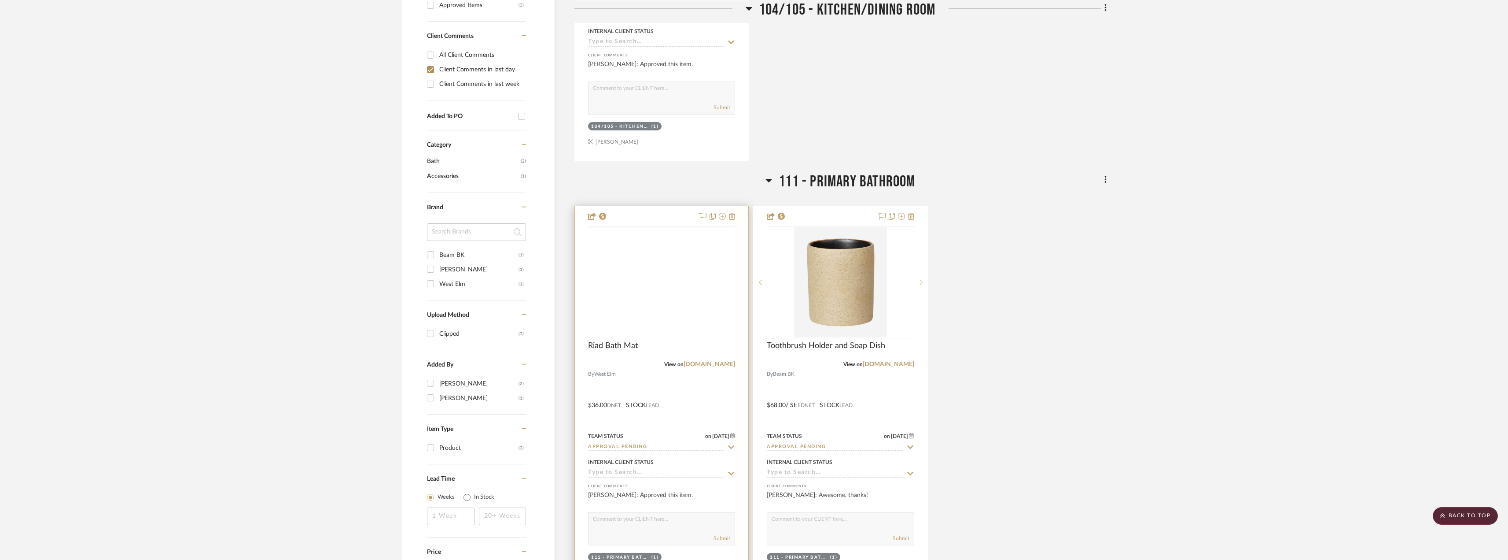
scroll to position [594, 0]
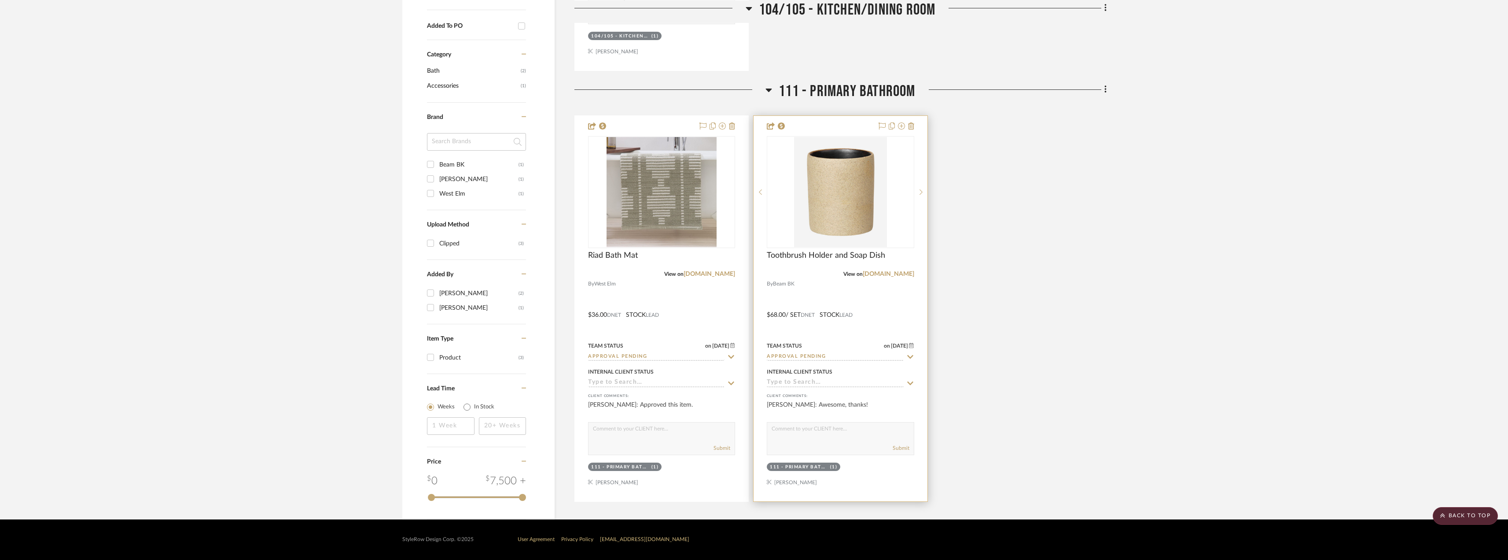
click at [817, 357] on input "Approval Pending" at bounding box center [835, 357] width 136 height 8
type input "need"
click at [834, 448] on div "Need to Order - Client Payment Received" at bounding box center [840, 448] width 146 height 32
type input "[DATE]"
type input "Need to Order - Client Payment Received"
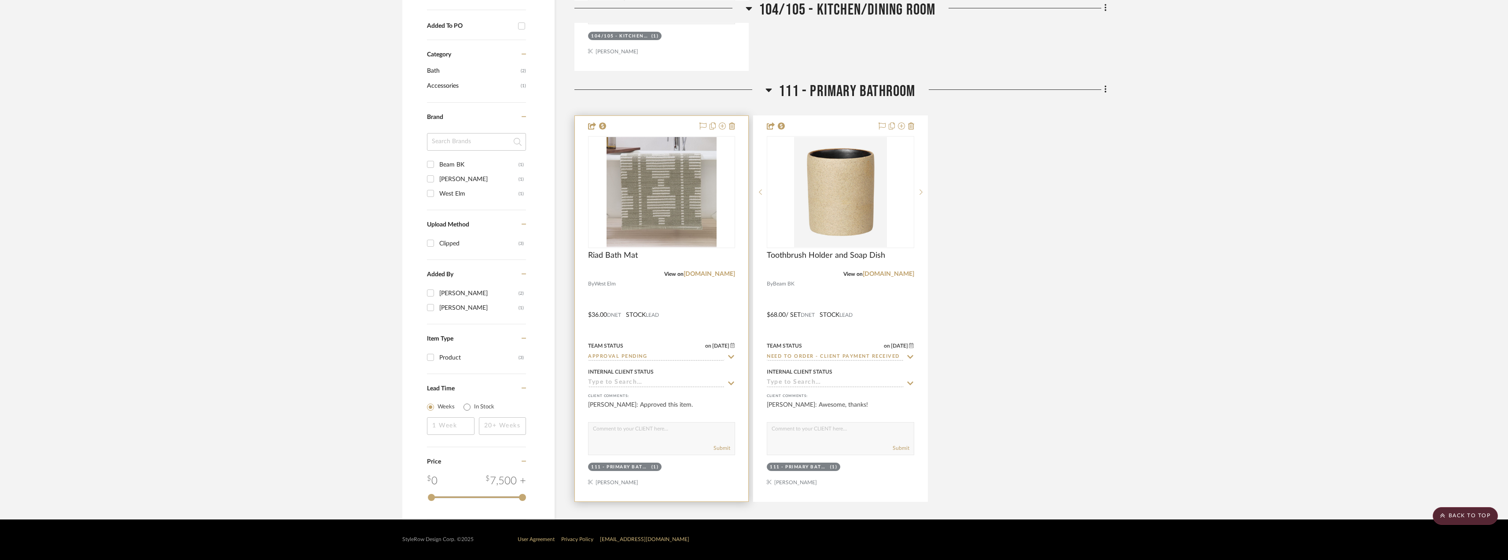
click at [661, 356] on input "Approval Pending" at bounding box center [656, 357] width 136 height 8
click at [641, 447] on div "Need to Order - Client Payment Received" at bounding box center [662, 448] width 146 height 32
type input "Need to Order - Client Payment Received"
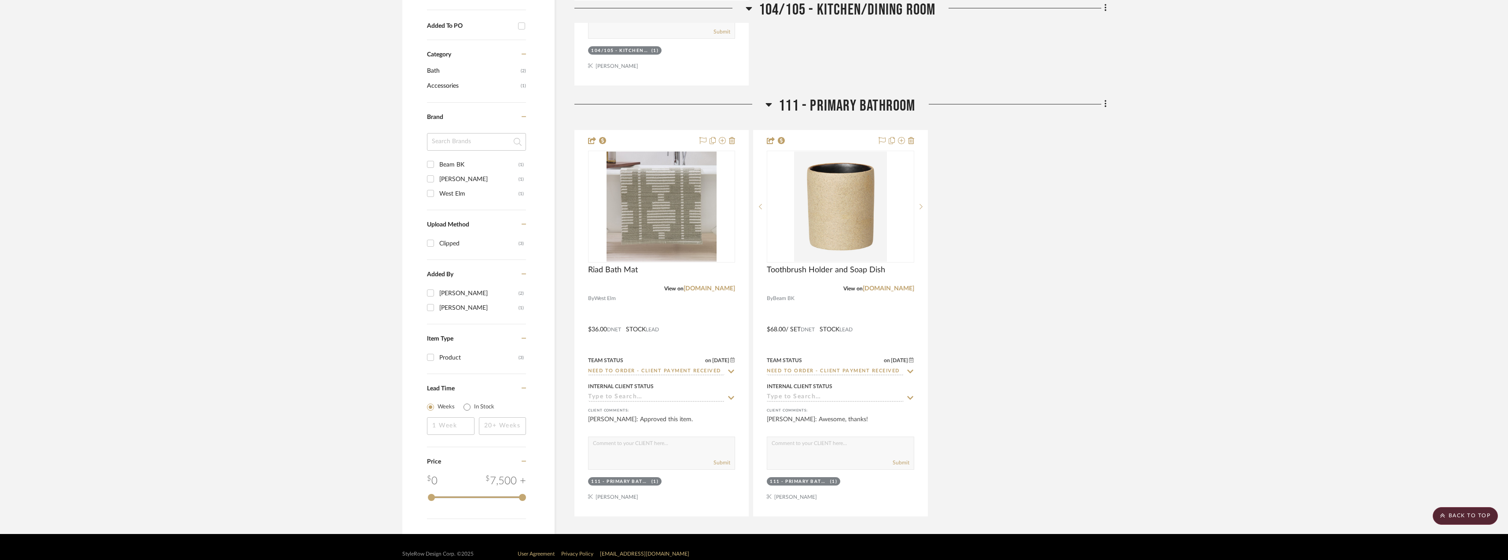
click at [1055, 325] on div "Riad Bath Mat View on westelm.com By West Elm $36.00 DNET STOCK LEAD Team Statu…" at bounding box center [841, 323] width 532 height 386
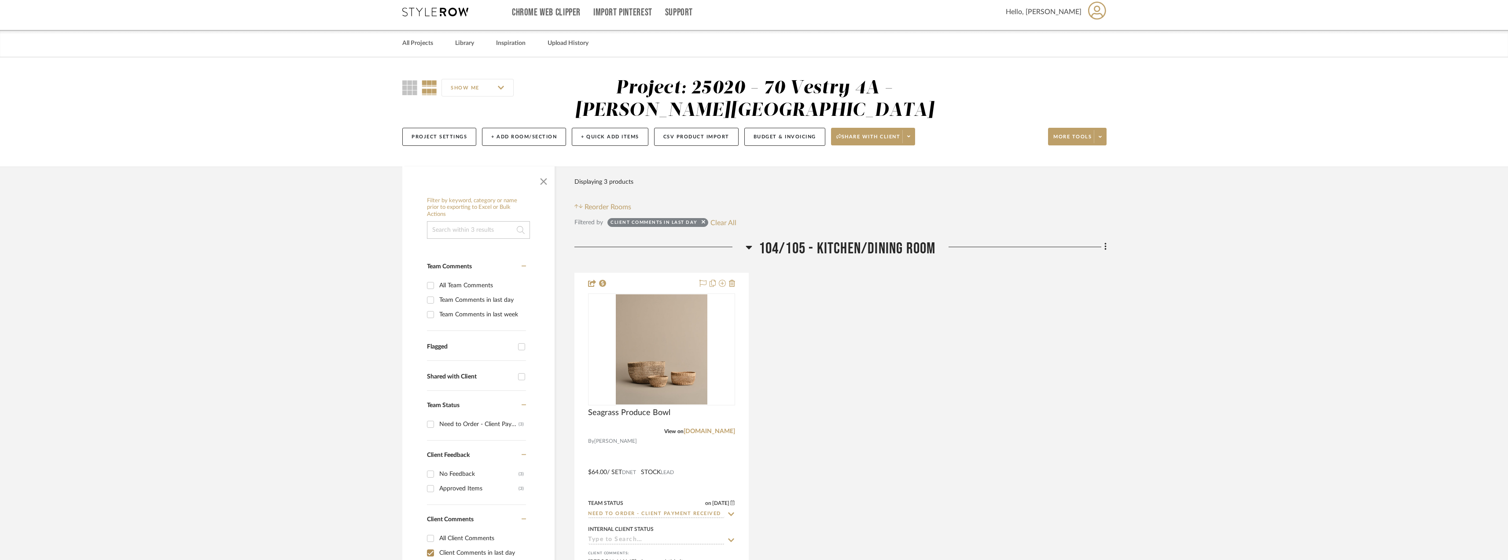
scroll to position [0, 0]
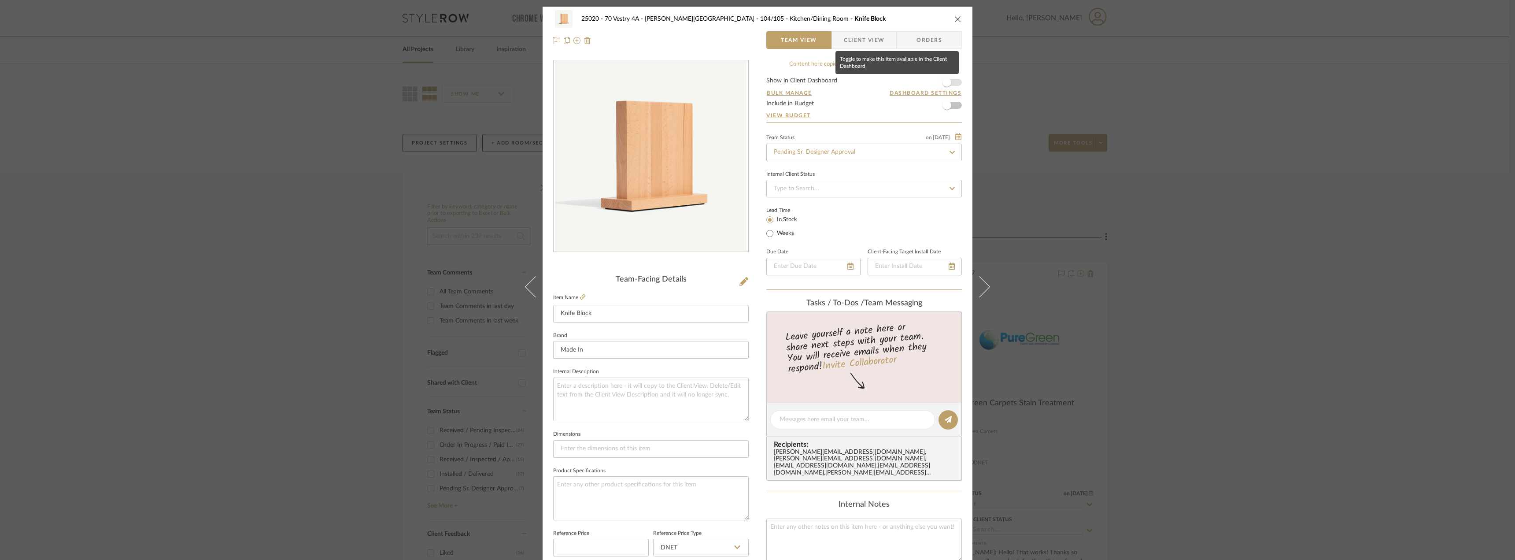
click at [946, 81] on span "button" at bounding box center [946, 82] width 9 height 9
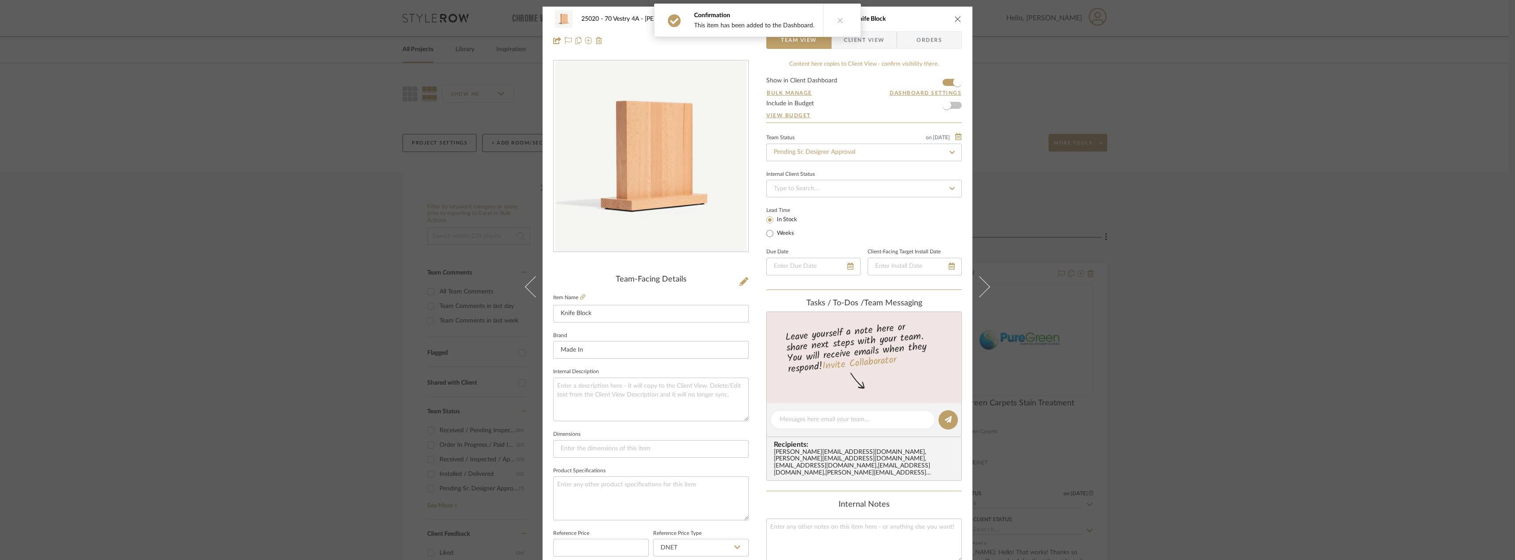
click at [865, 43] on span "Client View" at bounding box center [864, 40] width 41 height 18
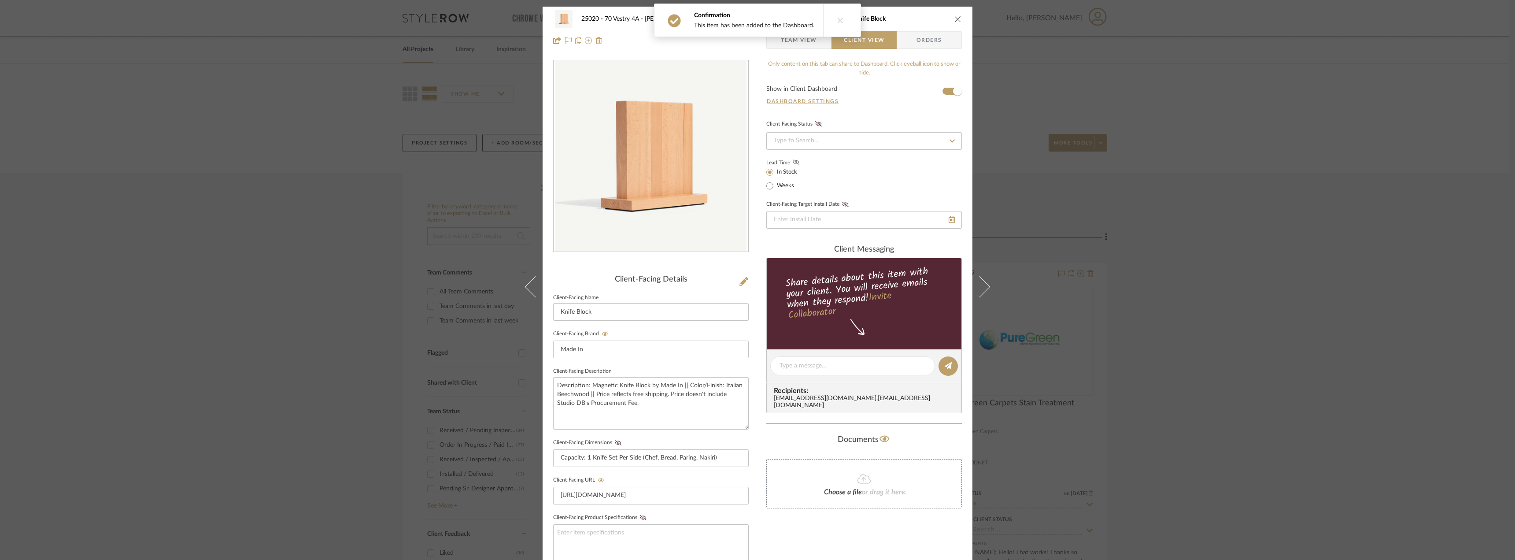
click at [793, 162] on icon at bounding box center [796, 161] width 7 height 5
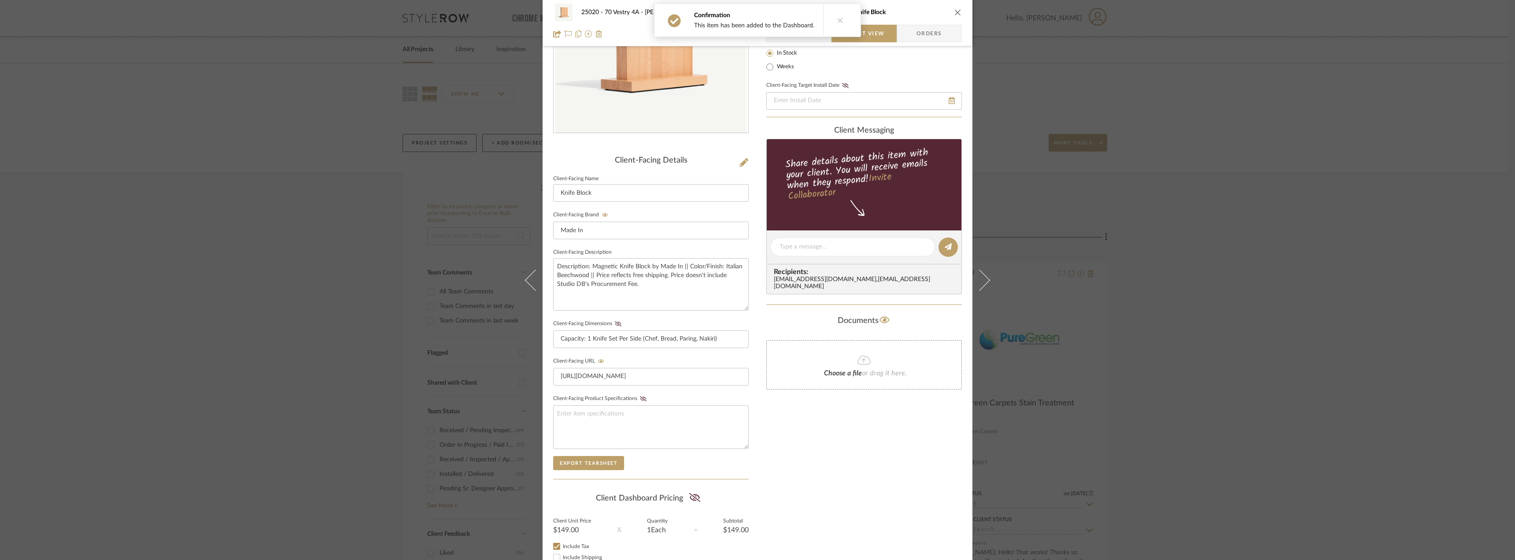
scroll to position [180, 0]
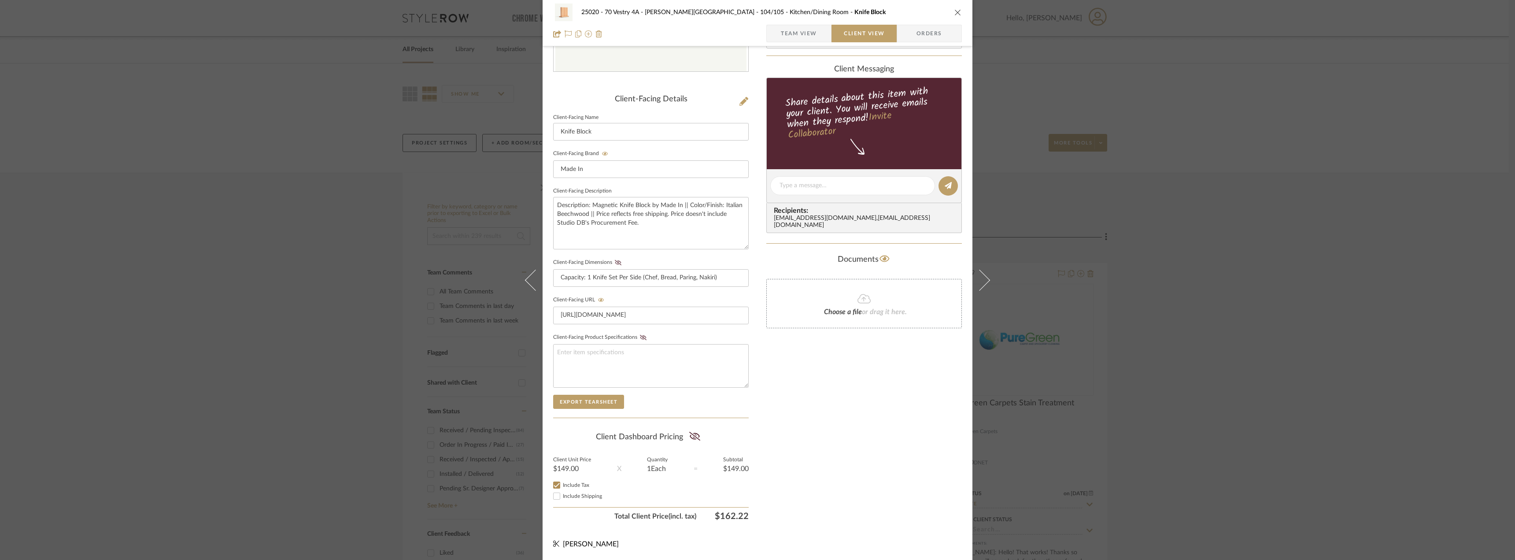
drag, startPoint x: 694, startPoint y: 439, endPoint x: 685, endPoint y: 414, distance: 25.8
click at [693, 439] on icon at bounding box center [694, 436] width 11 height 9
click at [616, 262] on icon at bounding box center [618, 262] width 7 height 5
click at [831, 417] on div "Only content on this tab can share to Dashboard. Click eyeball icon to show or …" at bounding box center [863, 202] width 195 height 645
click at [568, 495] on span "Include Shipping" at bounding box center [582, 495] width 39 height 5
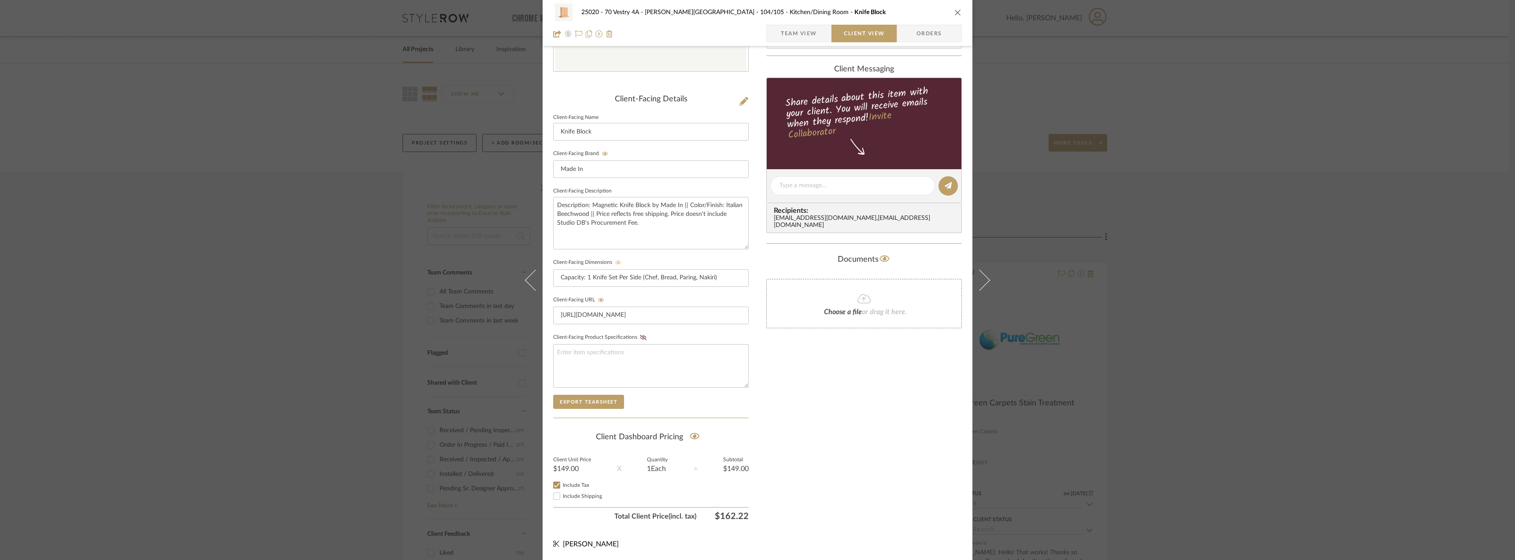
click at [562, 495] on input "Include Shipping" at bounding box center [556, 496] width 11 height 11
checkbox input "false"
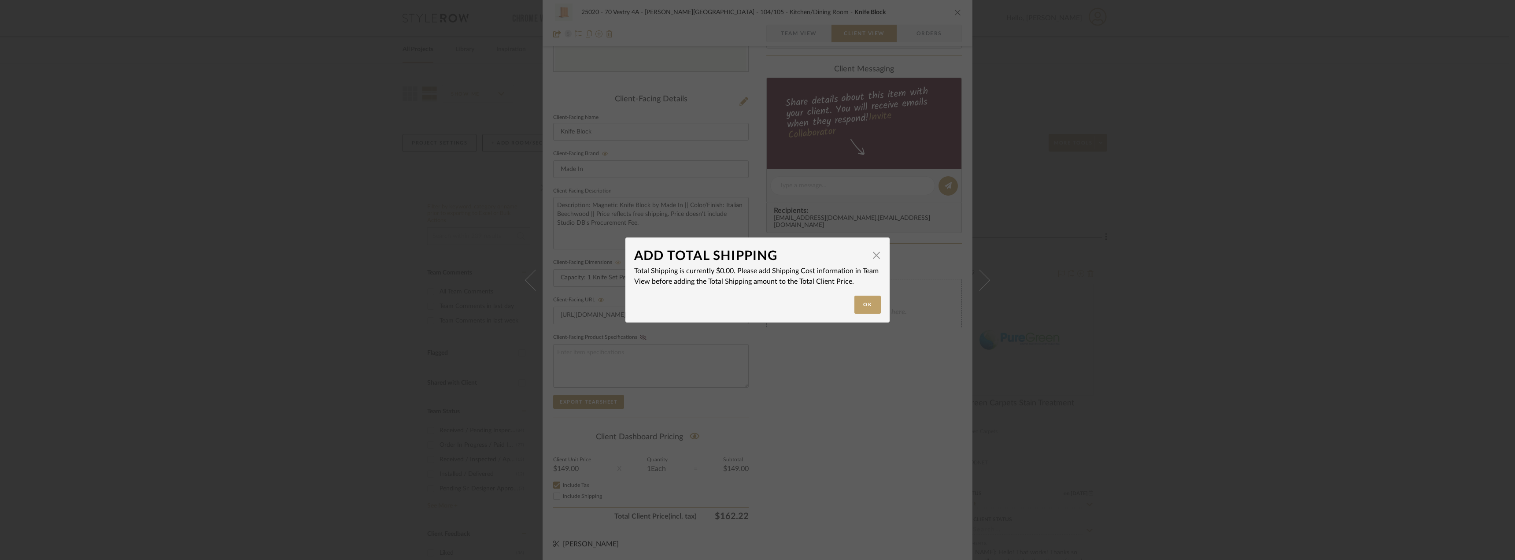
click at [865, 443] on div "ADD TOTAL SHIPPING × Total Shipping is currently $0.00. Please add Shipping Cos…" at bounding box center [757, 280] width 1515 height 560
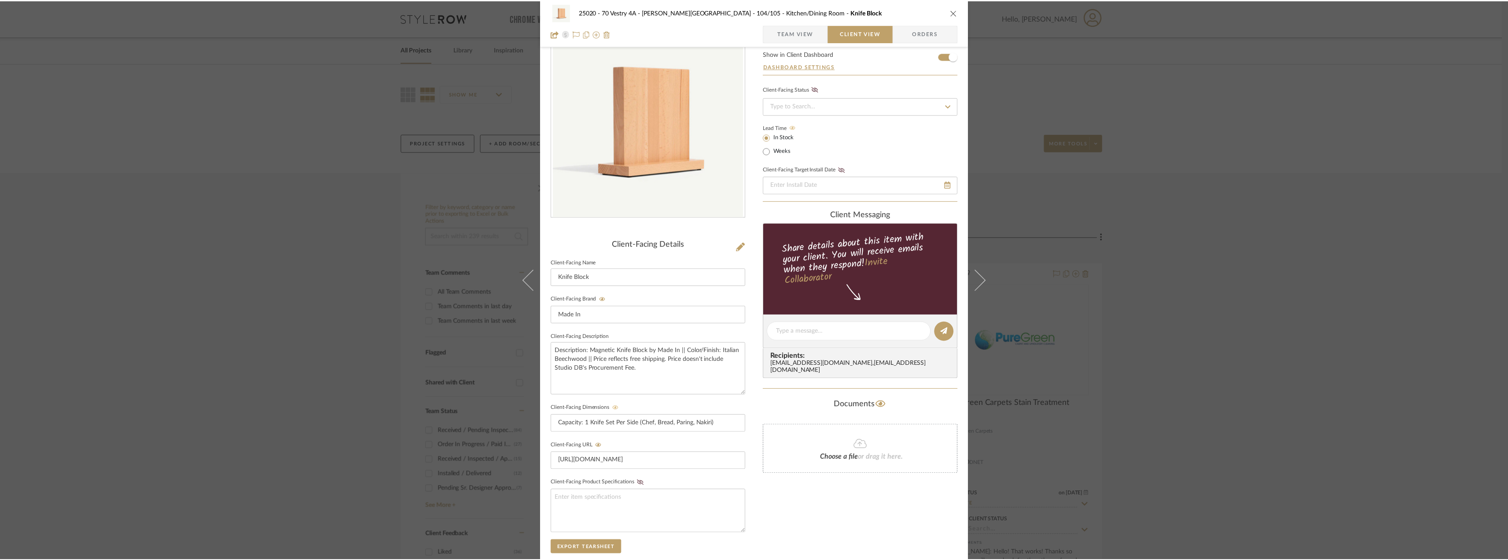
scroll to position [0, 0]
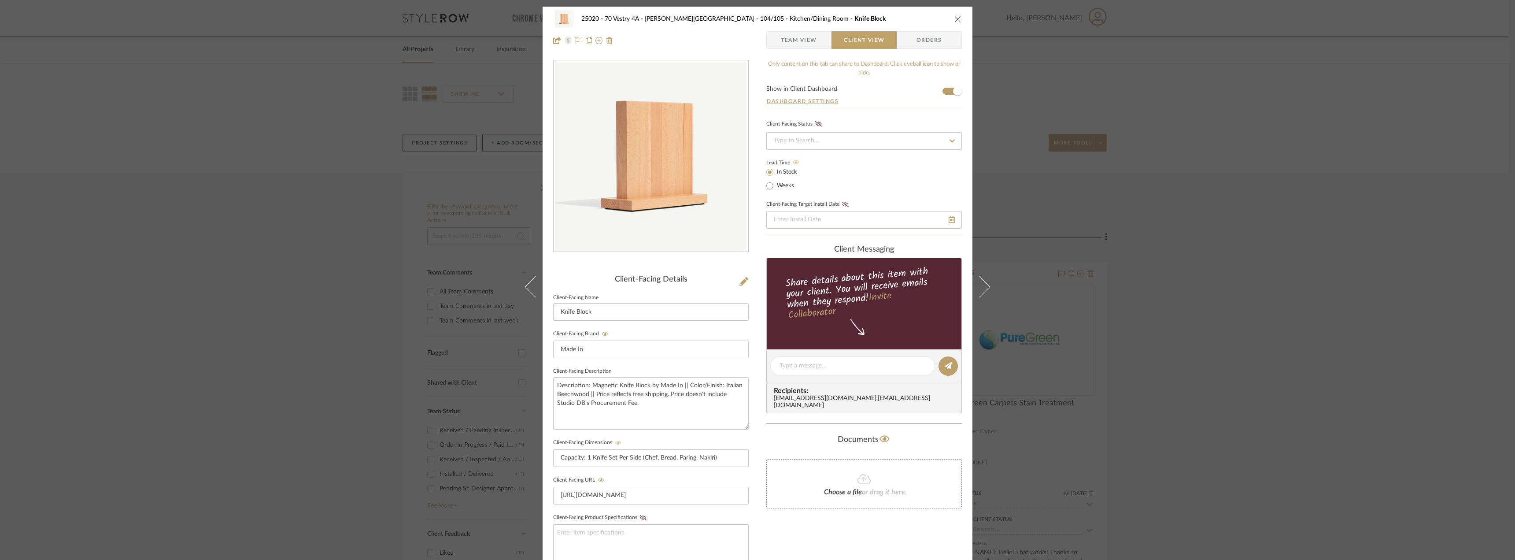
click at [812, 40] on span "Team View" at bounding box center [799, 40] width 36 height 18
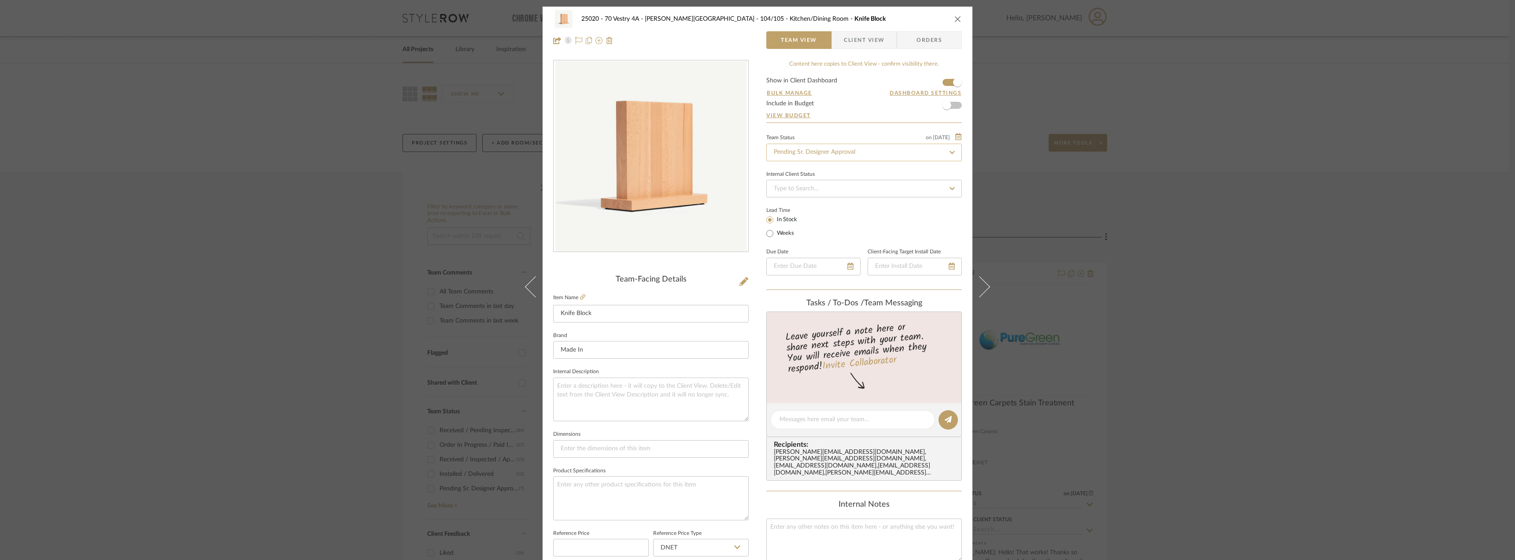
click at [822, 153] on input "Pending Sr. Designer Approval" at bounding box center [863, 153] width 195 height 18
click at [809, 202] on div "Approval Pending" at bounding box center [860, 198] width 195 height 22
type input "Approval Pending"
click at [1270, 217] on div "25020 - 70 Vestry 4A - Grant-Stanleigh 104/105 - Kitchen/Dining Room Knife Bloc…" at bounding box center [757, 280] width 1515 height 560
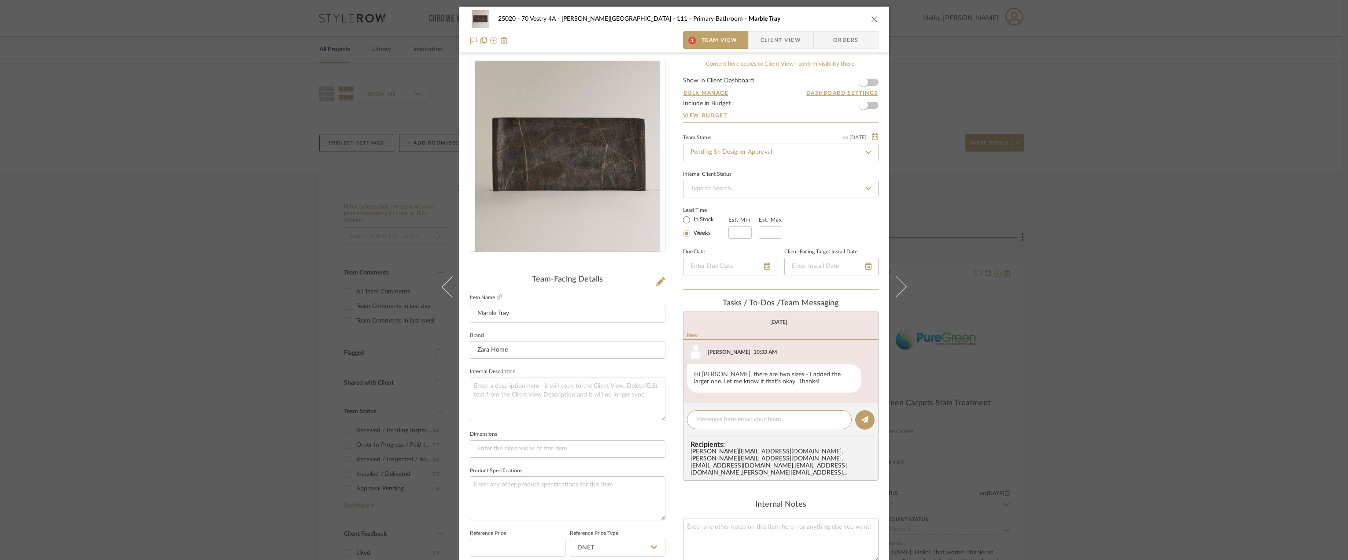
scroll to position [33, 0]
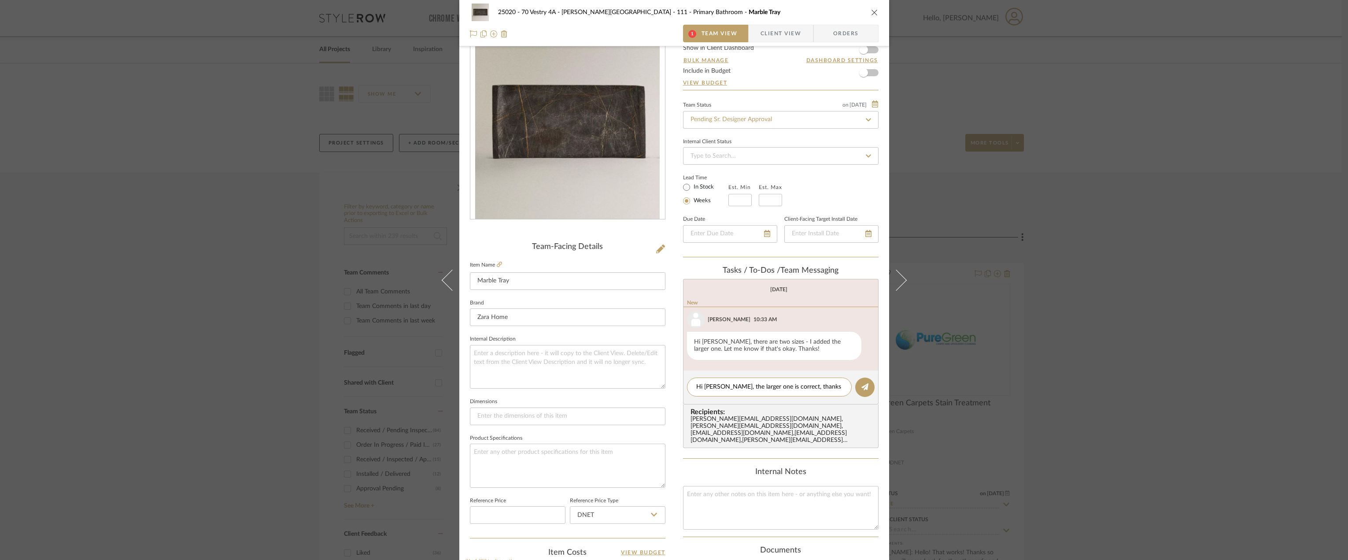
type textarea "Hi [PERSON_NAME], the larger one is correct, thanks!"
click at [868, 49] on span "button" at bounding box center [863, 49] width 19 height 19
click at [761, 111] on input "Pending Sr. Designer Approval" at bounding box center [780, 120] width 195 height 18
click at [732, 167] on span "Approval Pending" at bounding box center [713, 165] width 48 height 6
type input "Approval Pending"
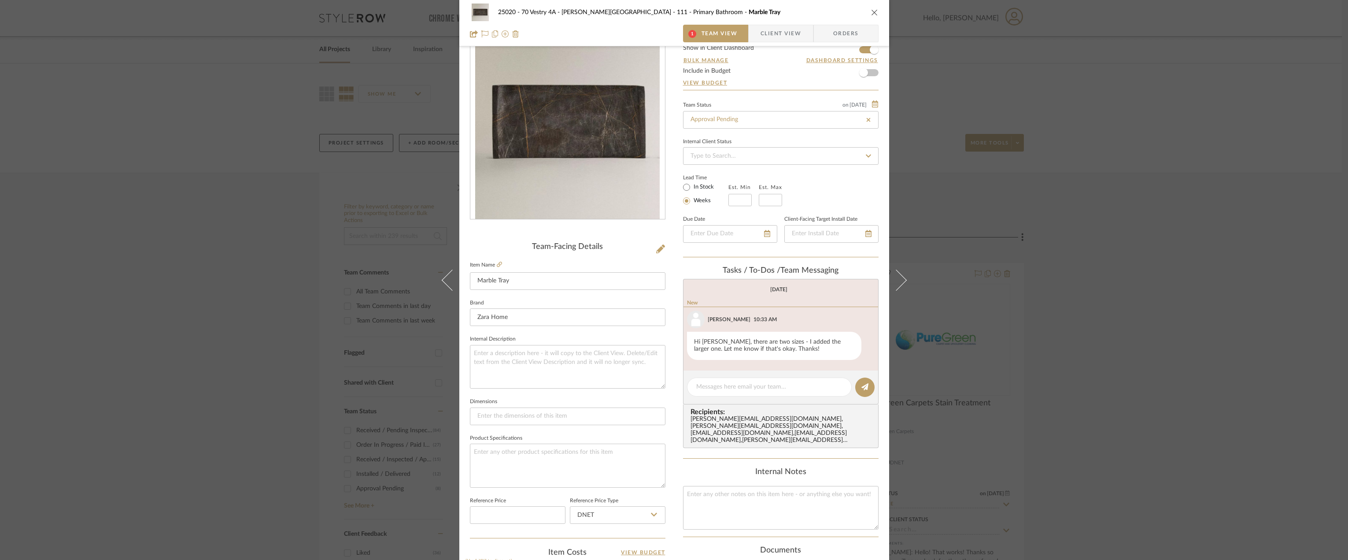
click at [764, 36] on span "Client View" at bounding box center [780, 34] width 41 height 18
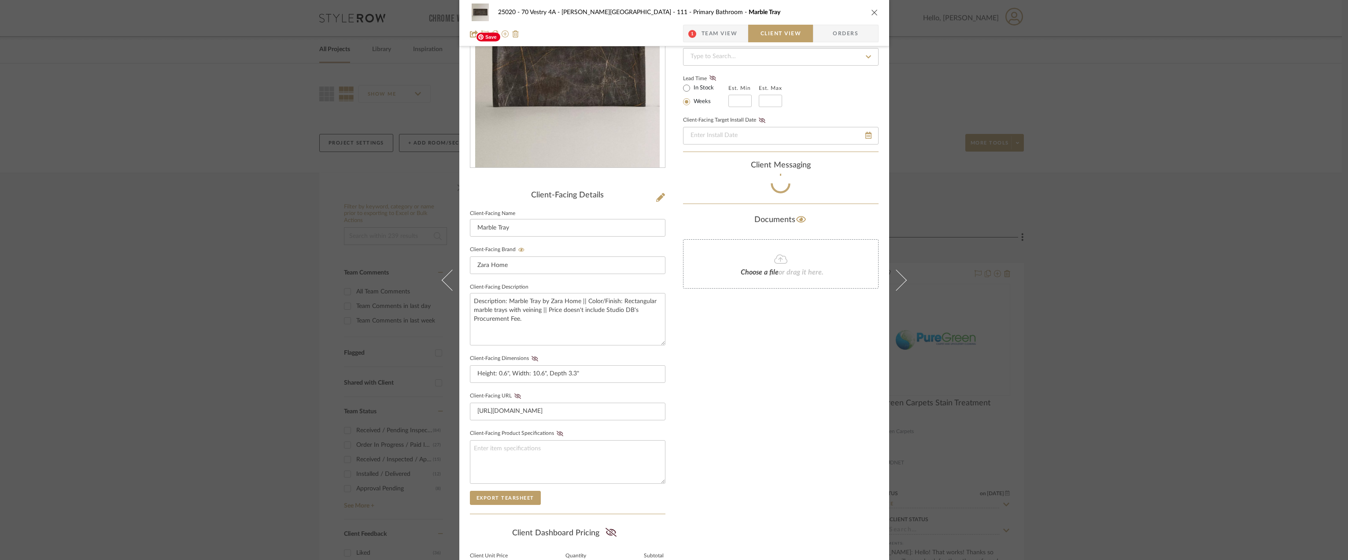
scroll to position [180, 0]
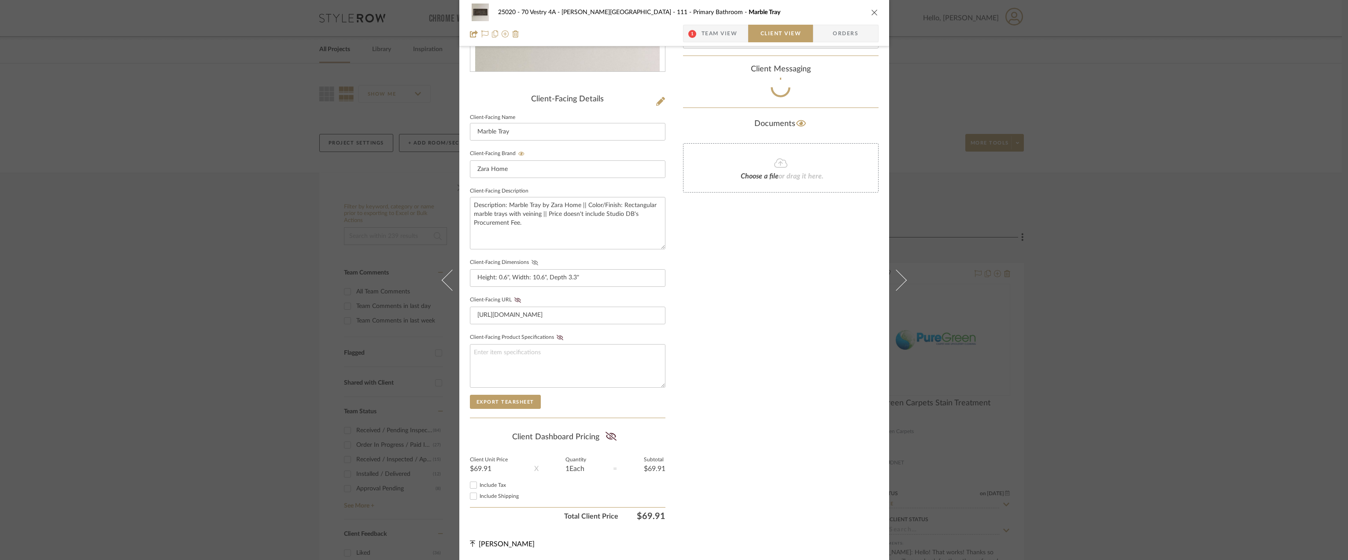
click at [531, 263] on icon at bounding box center [534, 262] width 7 height 5
click at [514, 303] on fieldset "Client-Facing URL [URL][DOMAIN_NAME]" at bounding box center [567, 309] width 195 height 30
click at [516, 299] on icon at bounding box center [517, 299] width 7 height 5
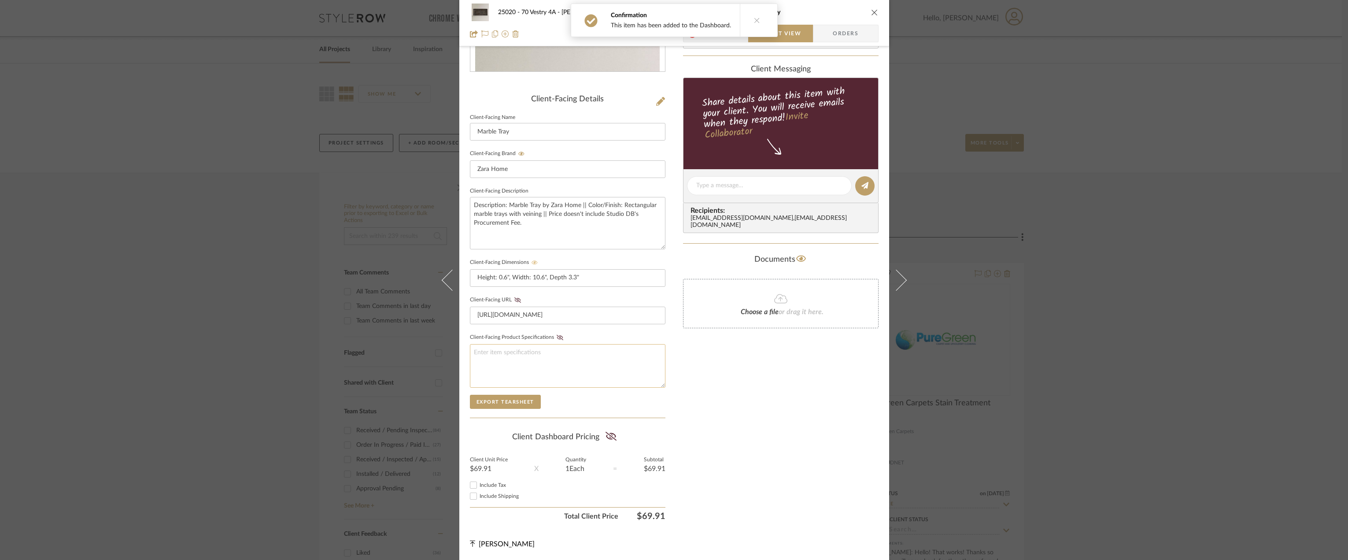
type input "Approval Pending"
click at [516, 303] on fieldset "Client-Facing URL https://www.zarahome.com/us/marble-tray-l44362040?colorId=121…" at bounding box center [567, 309] width 195 height 30
drag, startPoint x: 513, startPoint y: 299, endPoint x: 514, endPoint y: 303, distance: 4.5
click at [514, 302] on icon at bounding box center [517, 299] width 7 height 5
click at [609, 432] on icon at bounding box center [610, 436] width 11 height 9
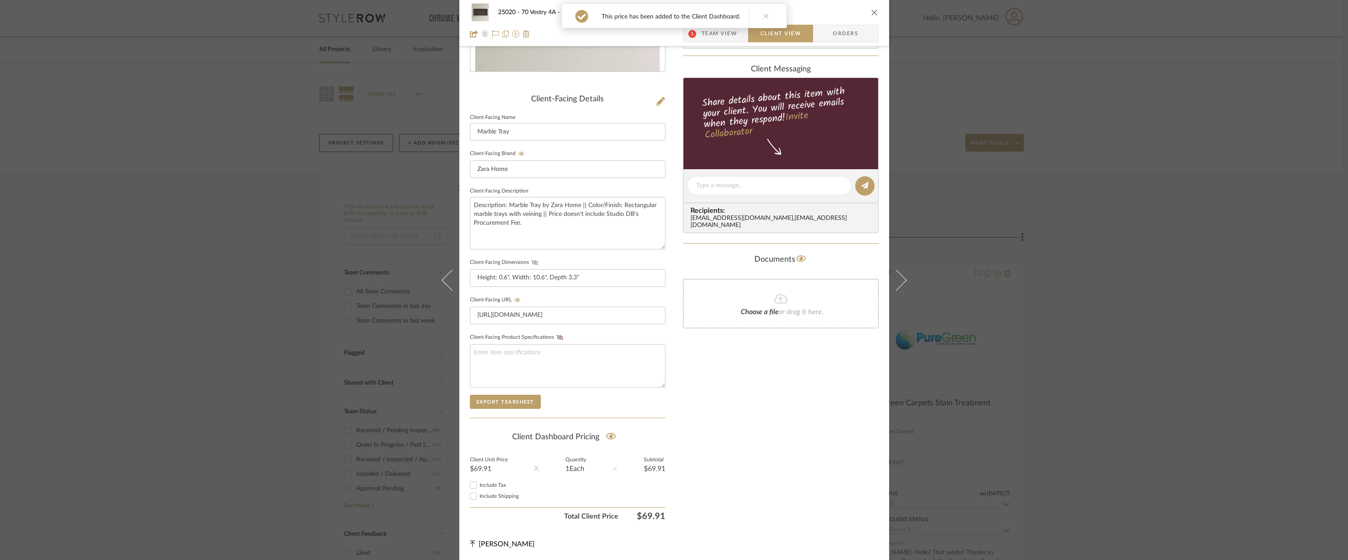
click at [490, 486] on span "Include Tax" at bounding box center [492, 484] width 26 height 5
click at [479, 486] on input "Include Tax" at bounding box center [473, 484] width 11 height 11
checkbox input "true"
click at [491, 495] on span "Include Shipping" at bounding box center [498, 495] width 39 height 5
click at [479, 495] on input "Include Shipping" at bounding box center [473, 496] width 11 height 11
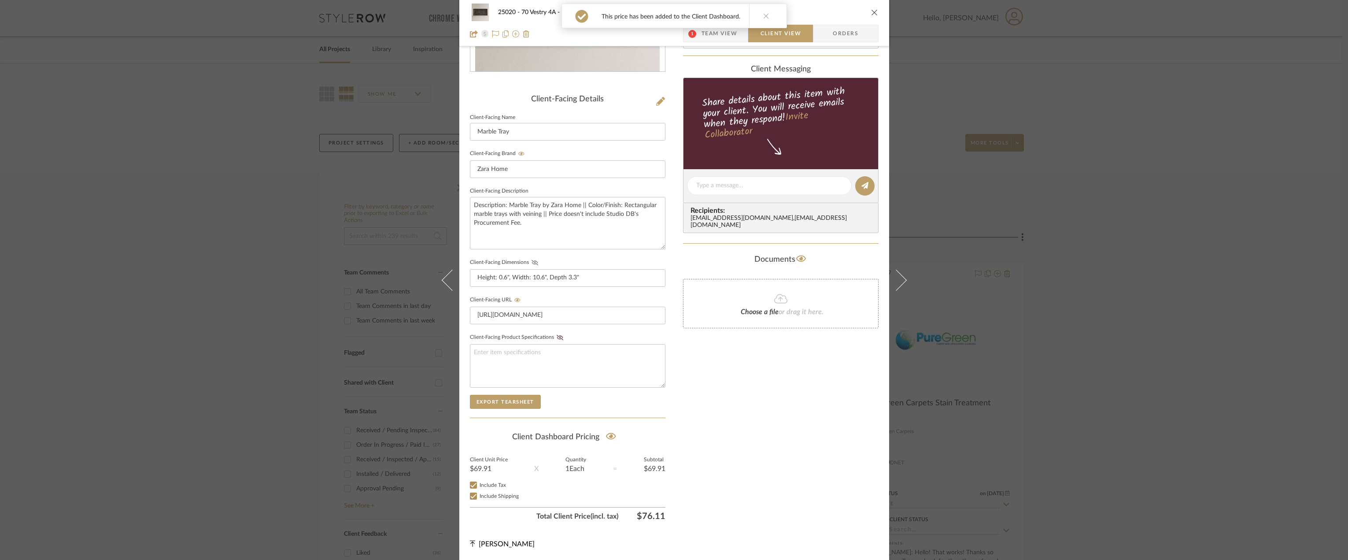
checkbox input "true"
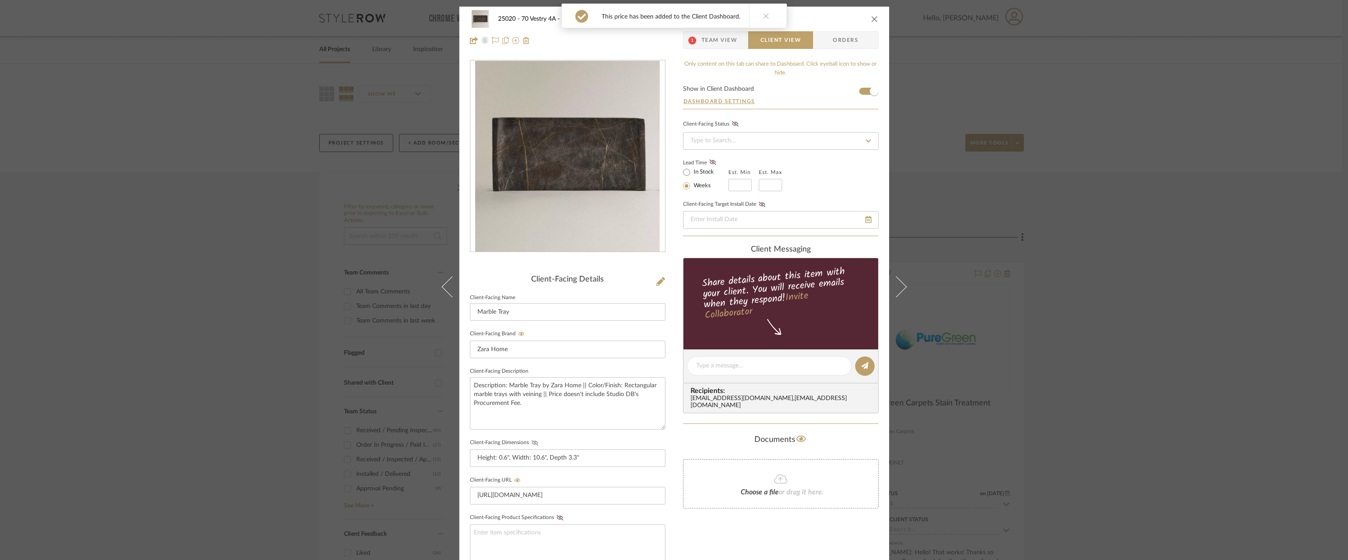
click at [702, 171] on label "In Stock" at bounding box center [703, 172] width 22 height 8
click at [692, 171] on input "In Stock" at bounding box center [686, 172] width 11 height 11
radio input "true"
drag, startPoint x: 708, startPoint y: 165, endPoint x: 710, endPoint y: 149, distance: 15.9
click at [709, 164] on icon at bounding box center [712, 161] width 7 height 5
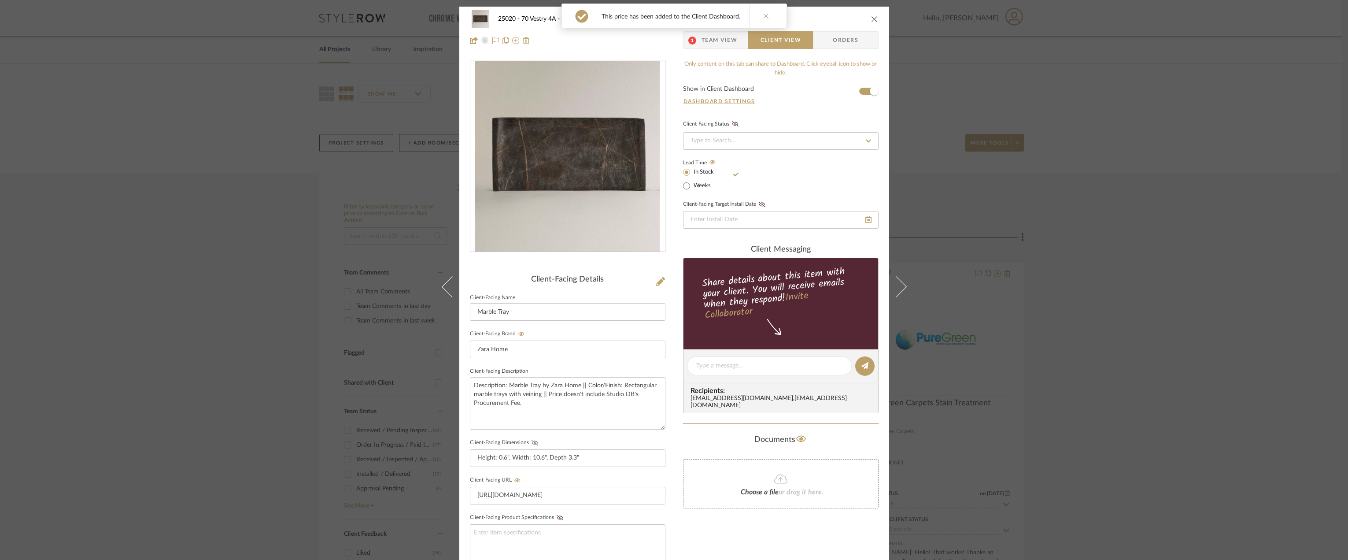
click at [705, 45] on span "Team View" at bounding box center [719, 40] width 36 height 18
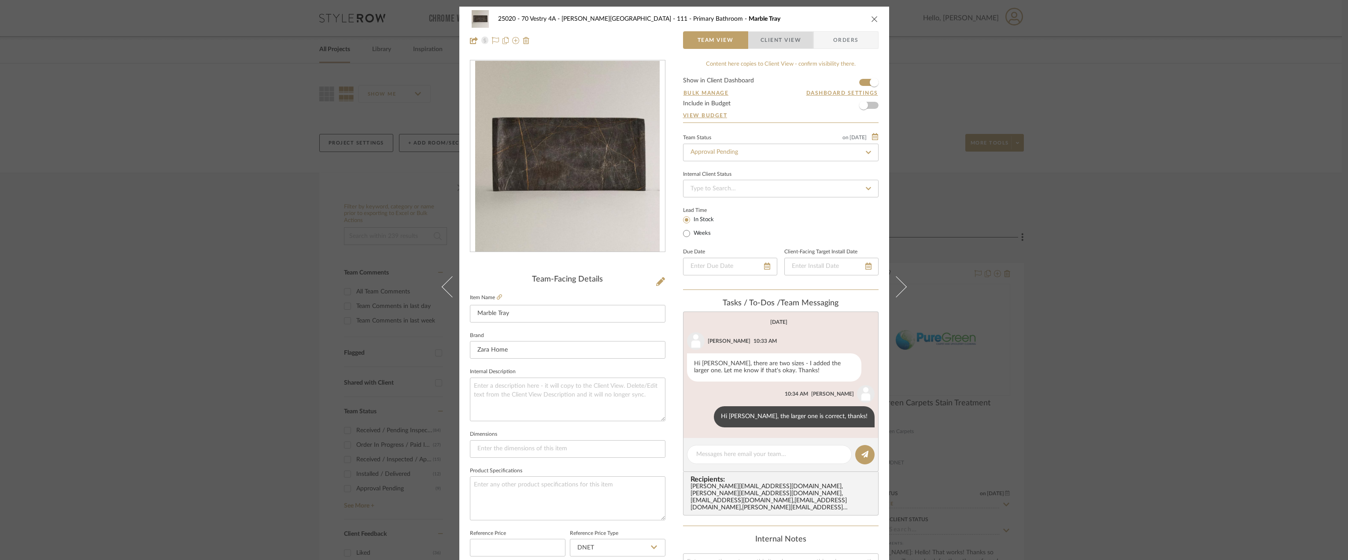
click at [775, 42] on span "Client View" at bounding box center [780, 40] width 41 height 18
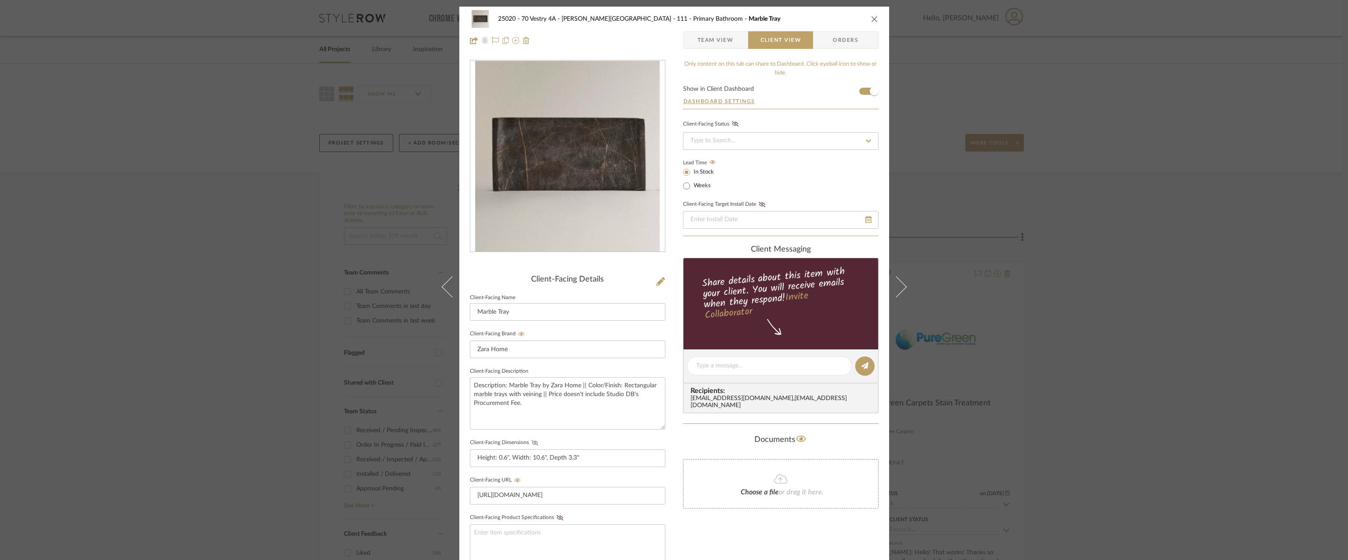
click at [535, 440] on fa-icon at bounding box center [534, 442] width 11 height 5
click at [875, 17] on div "25020 - 70 Vestry 4A - Grant-Stanleigh 111 - Primary Bathroom Marble Tray Team …" at bounding box center [674, 30] width 430 height 46
click at [873, 18] on icon "close" at bounding box center [874, 18] width 7 height 7
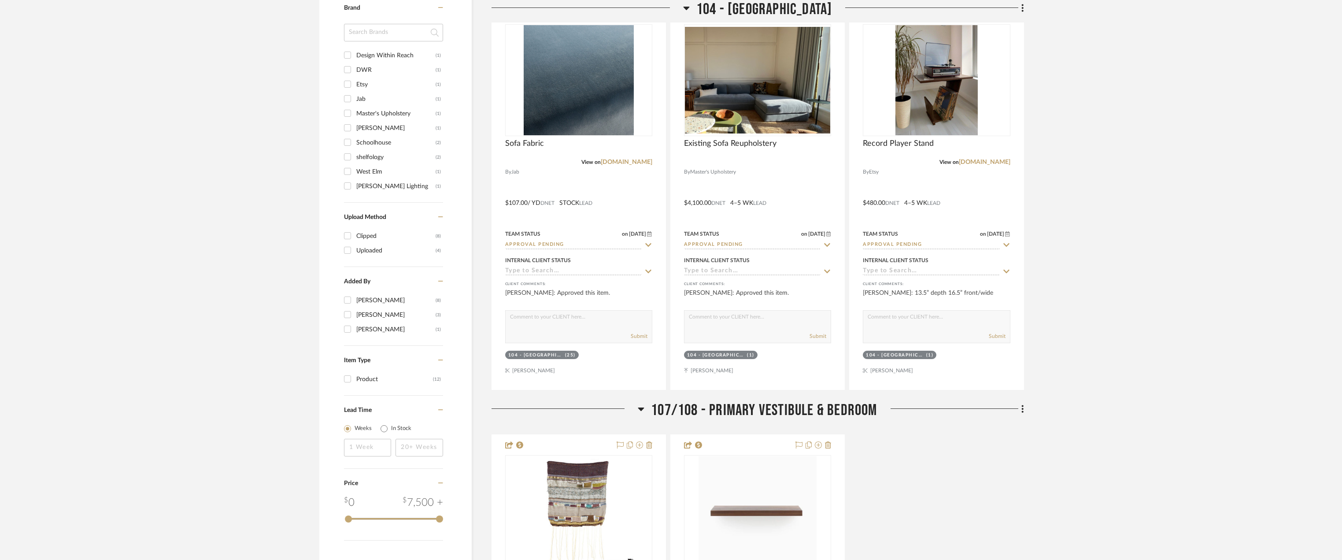
scroll to position [782, 0]
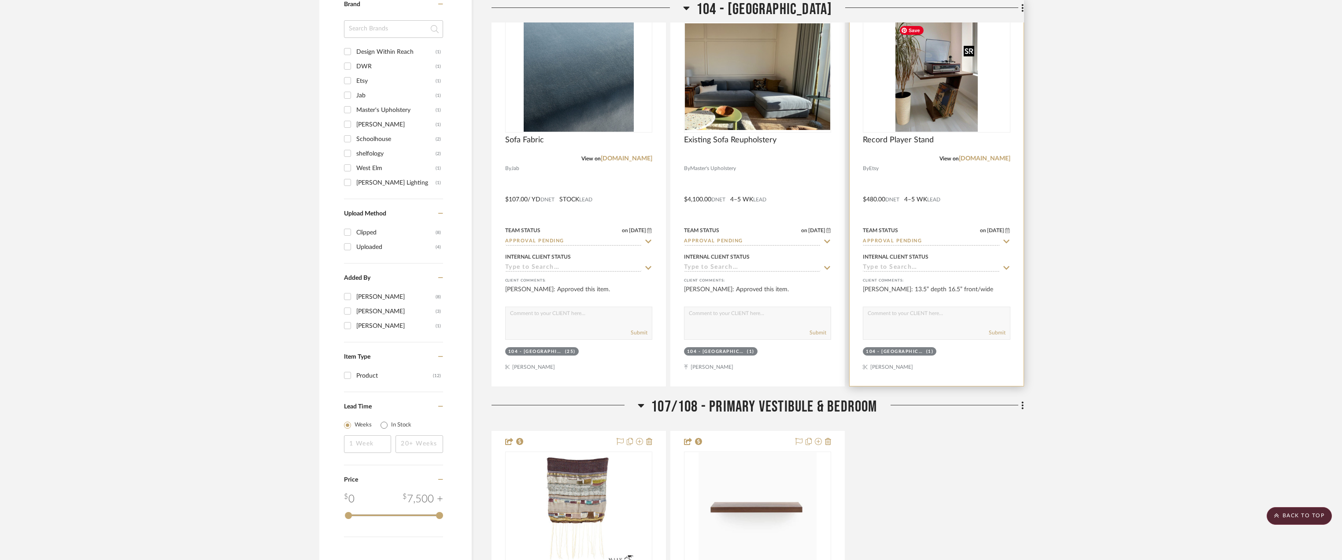
click at [0, 0] on img at bounding box center [0, 0] width 0 height 0
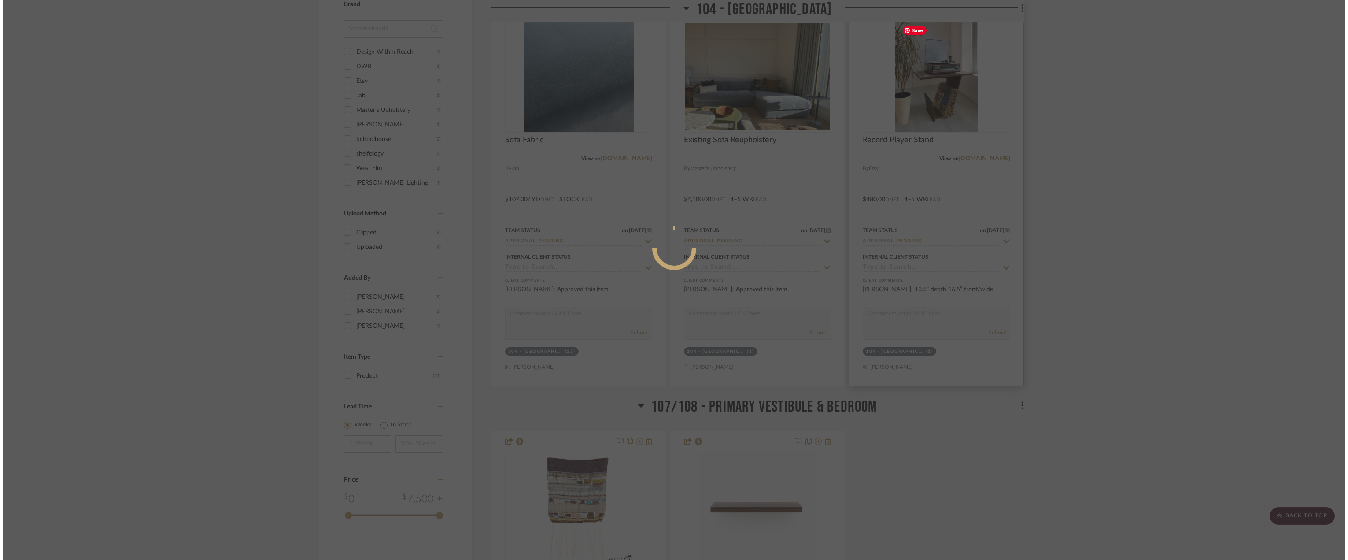
scroll to position [0, 0]
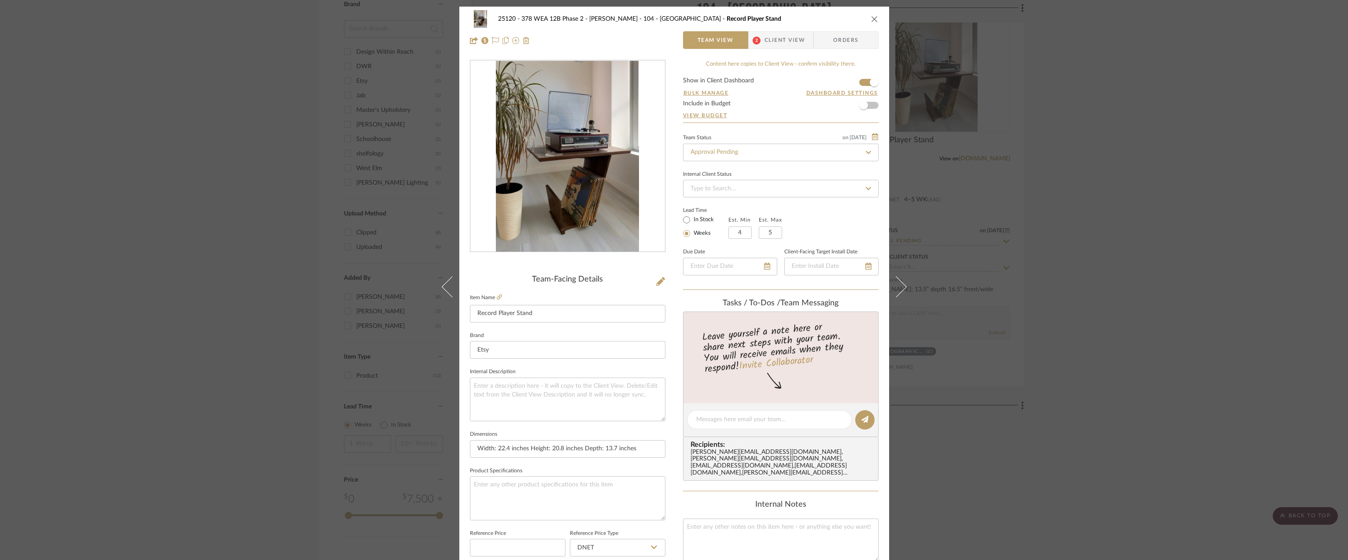
click at [787, 48] on span "Client View" at bounding box center [784, 40] width 41 height 18
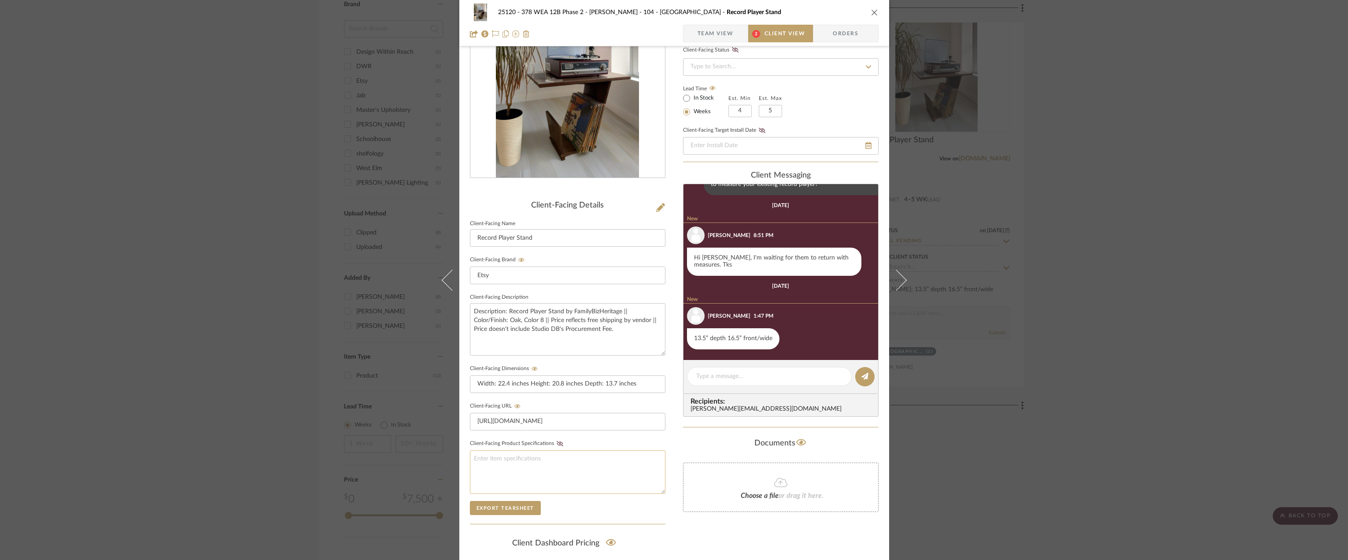
scroll to position [132, 0]
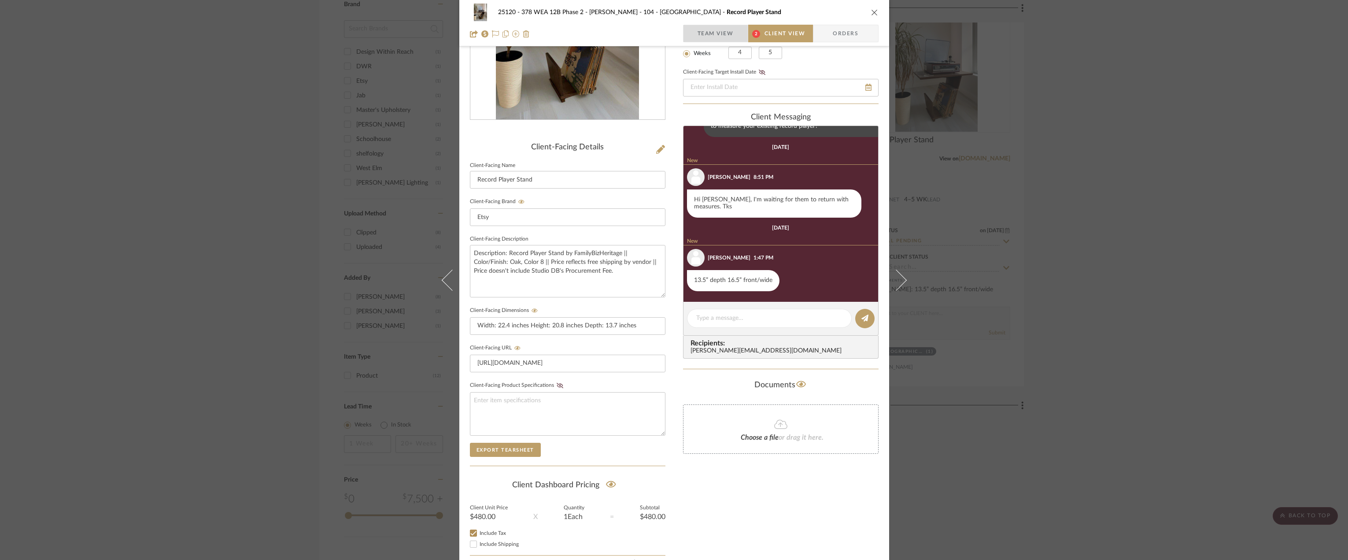
click at [703, 30] on span "Team View" at bounding box center [715, 34] width 36 height 18
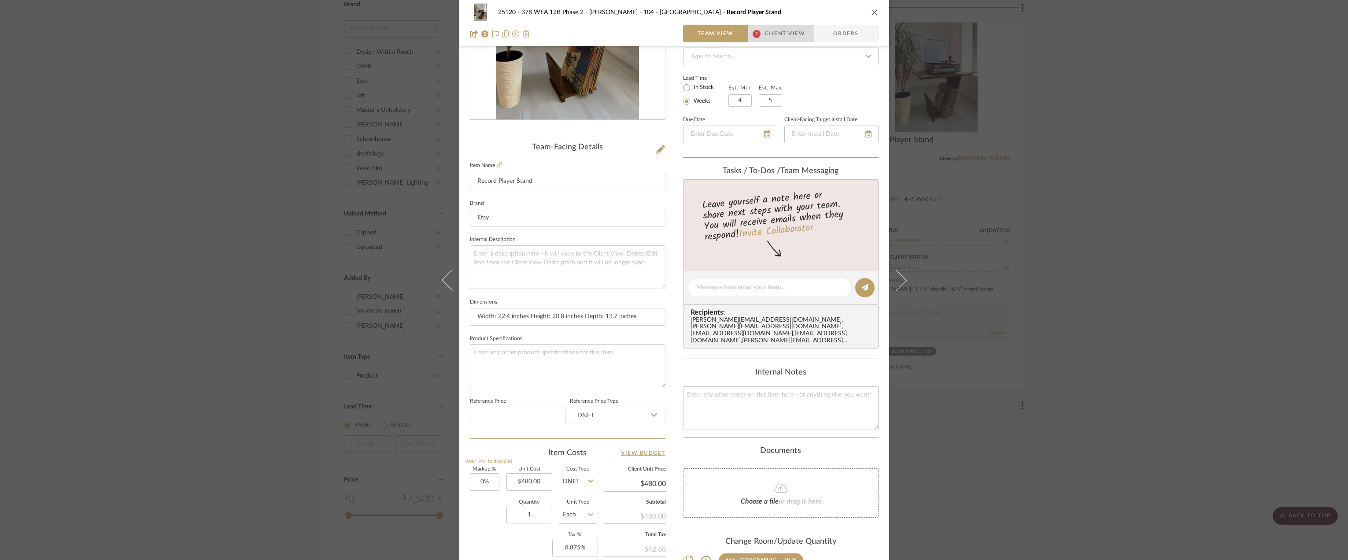
click at [782, 28] on span "Client View" at bounding box center [784, 34] width 41 height 18
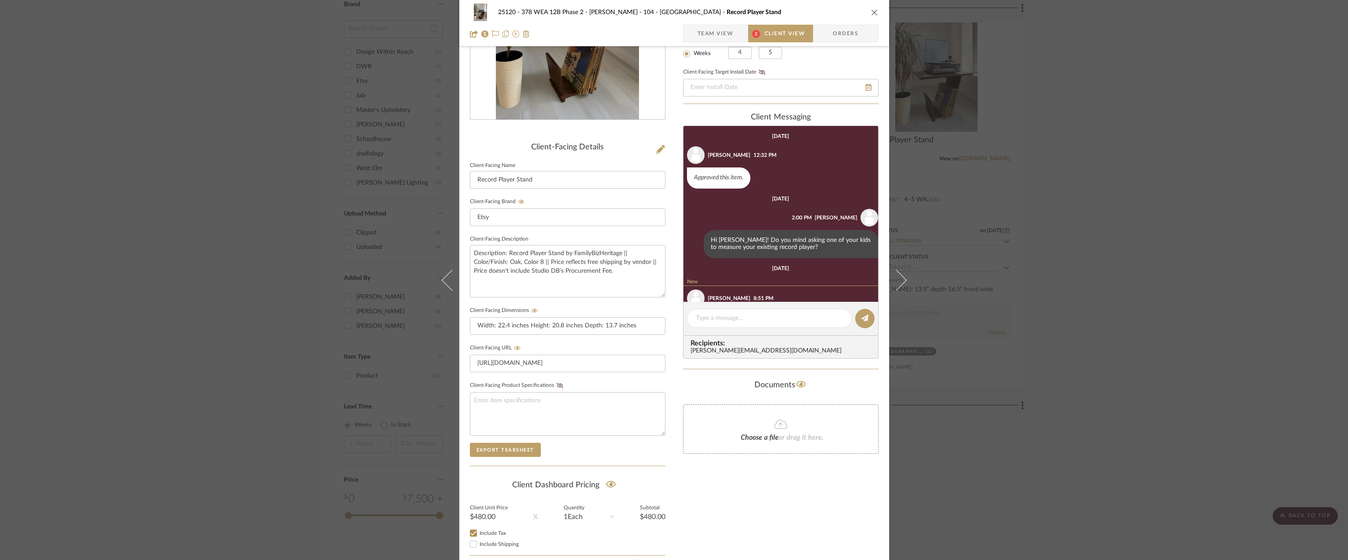
scroll to position [121, 0]
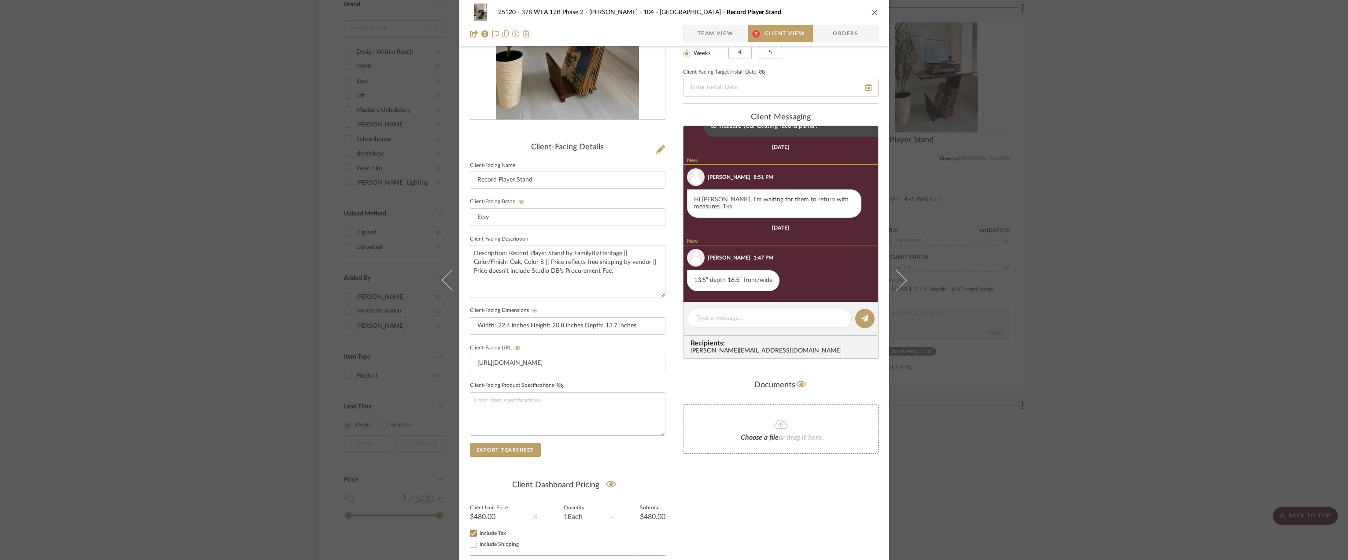
click at [748, 26] on span "2" at bounding box center [756, 34] width 16 height 18
click at [719, 33] on span "Team View" at bounding box center [715, 34] width 36 height 18
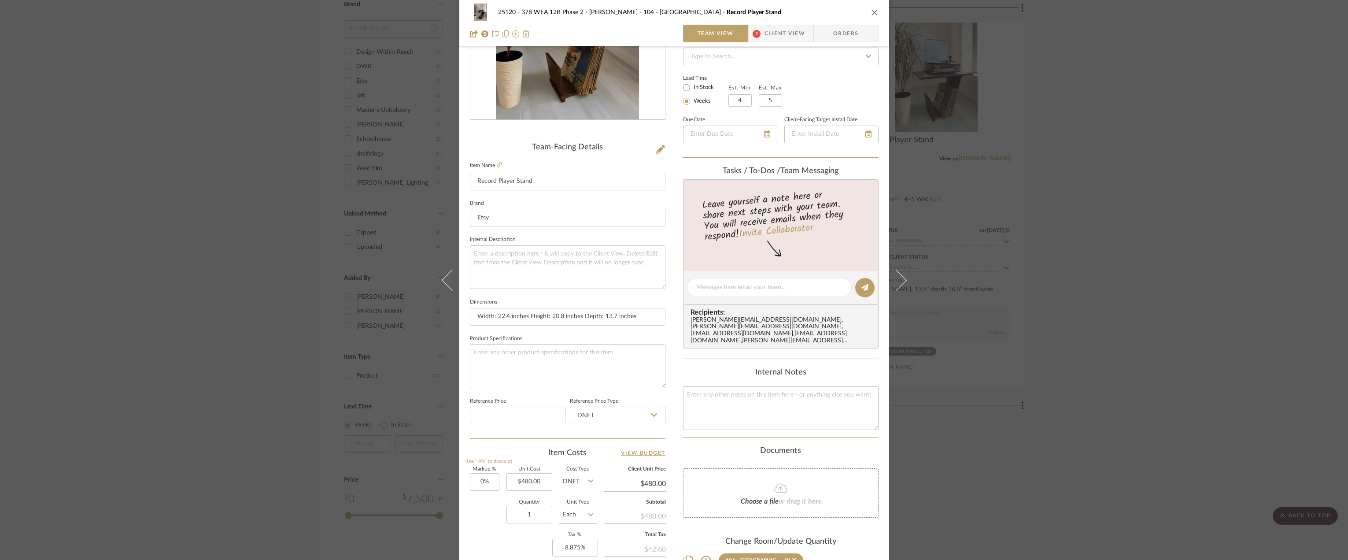
click at [493, 166] on label "Item Name" at bounding box center [486, 165] width 32 height 7
click at [497, 166] on icon at bounding box center [499, 164] width 5 height 5
click at [773, 33] on span "Client View" at bounding box center [784, 34] width 41 height 18
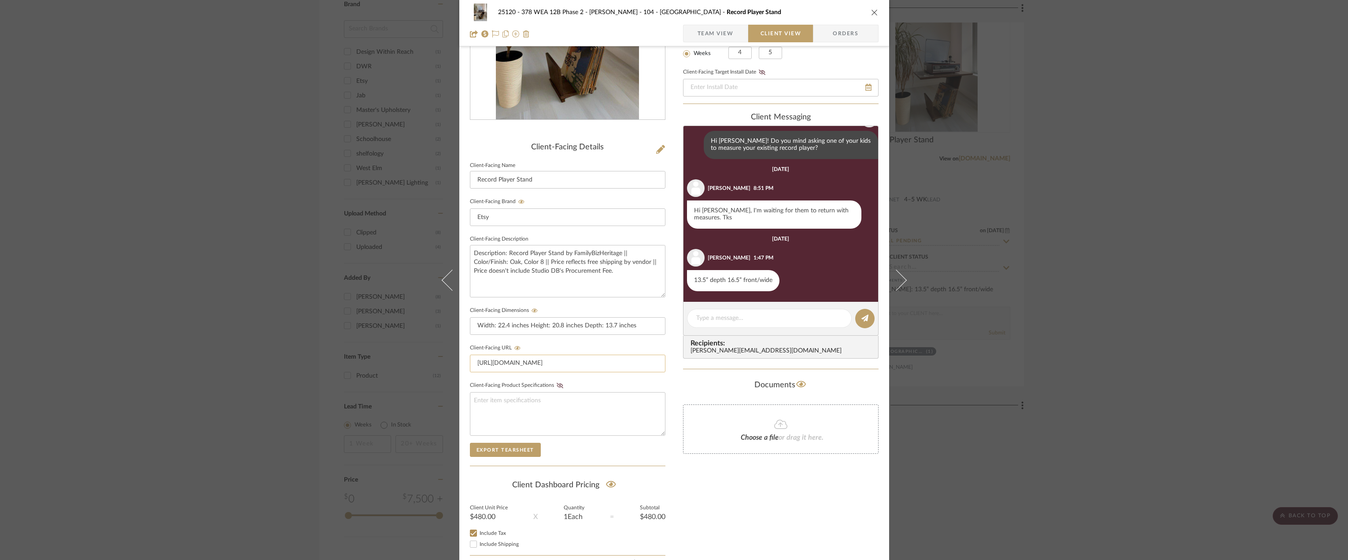
scroll to position [44, 0]
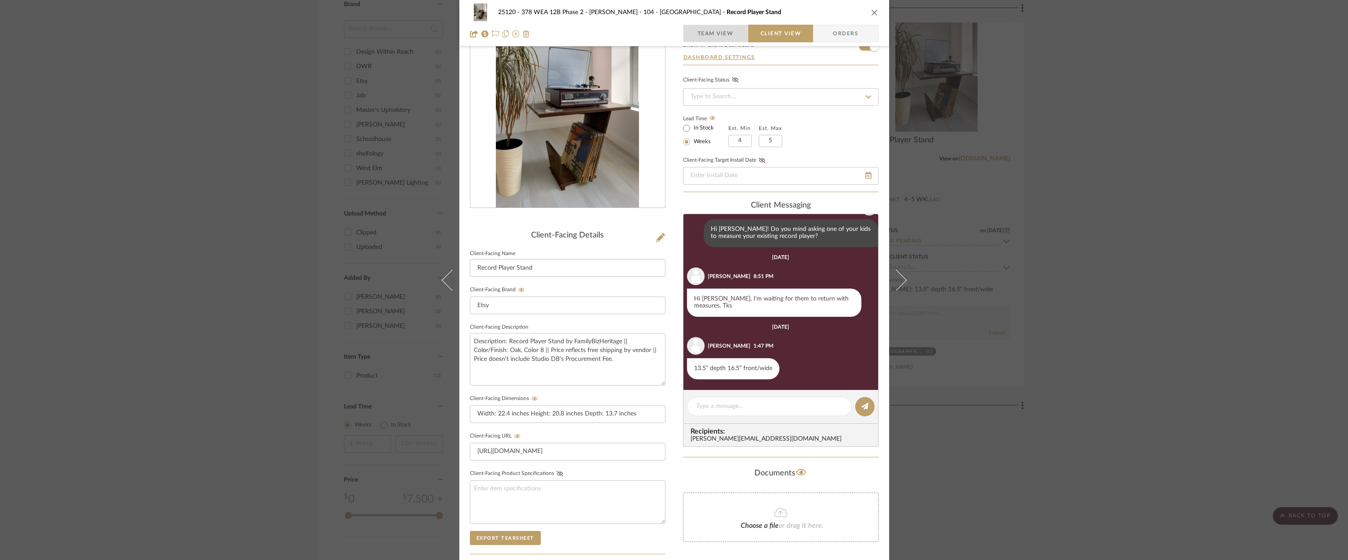
click at [705, 39] on span "Team View" at bounding box center [715, 34] width 36 height 18
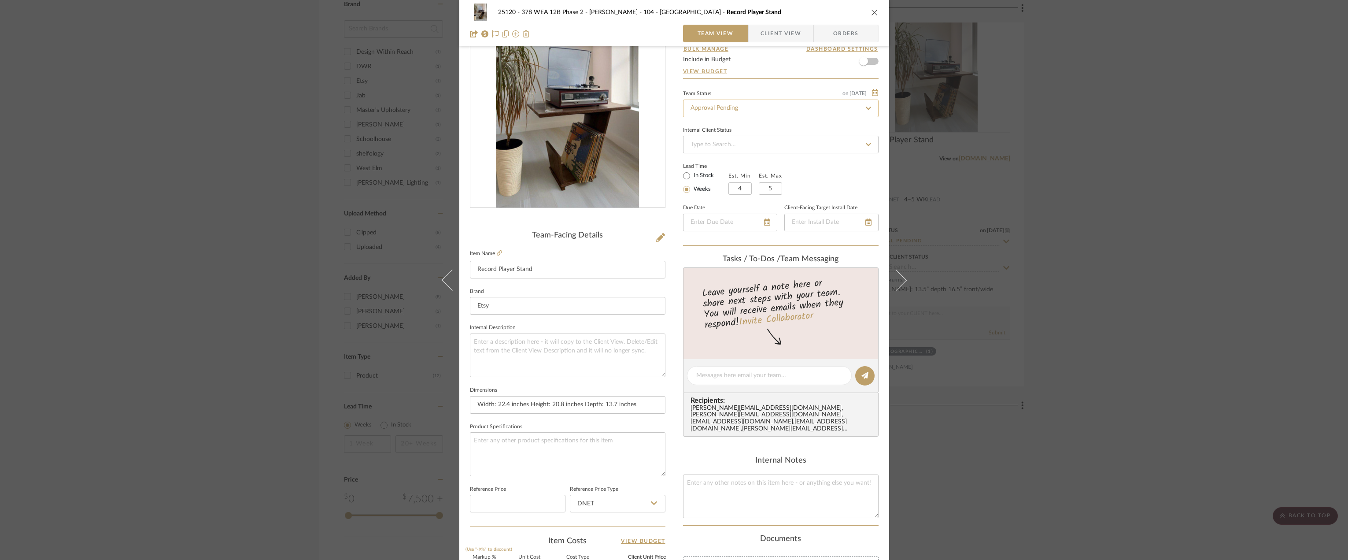
click at [718, 113] on input "Approval Pending" at bounding box center [780, 109] width 195 height 18
type input "need"
click at [727, 203] on div "Need to Order - Client Payment Received" at bounding box center [777, 199] width 195 height 22
type input "[DATE]"
type input "Need to Order - Client Payment Received"
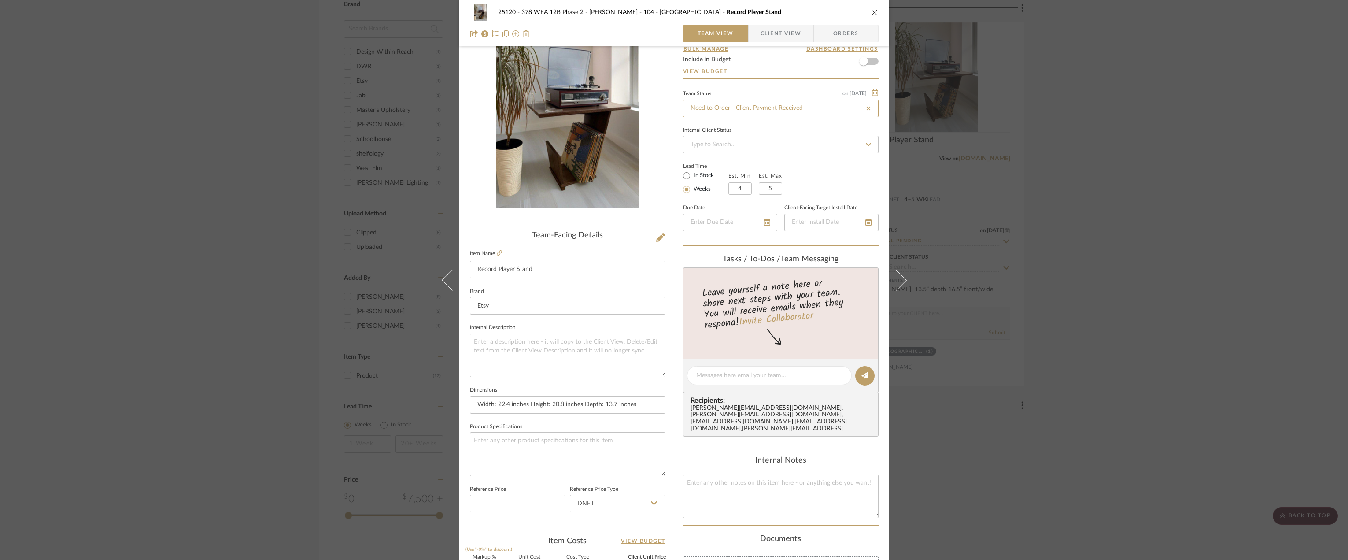
type input "[DATE]"
type input "Need to Order - Client Payment Received"
click at [1162, 203] on div "25120 - 378 WEA 12B Phase 2 - Mautner 104 - Grand Room Record Player Stand Team…" at bounding box center [674, 280] width 1348 height 560
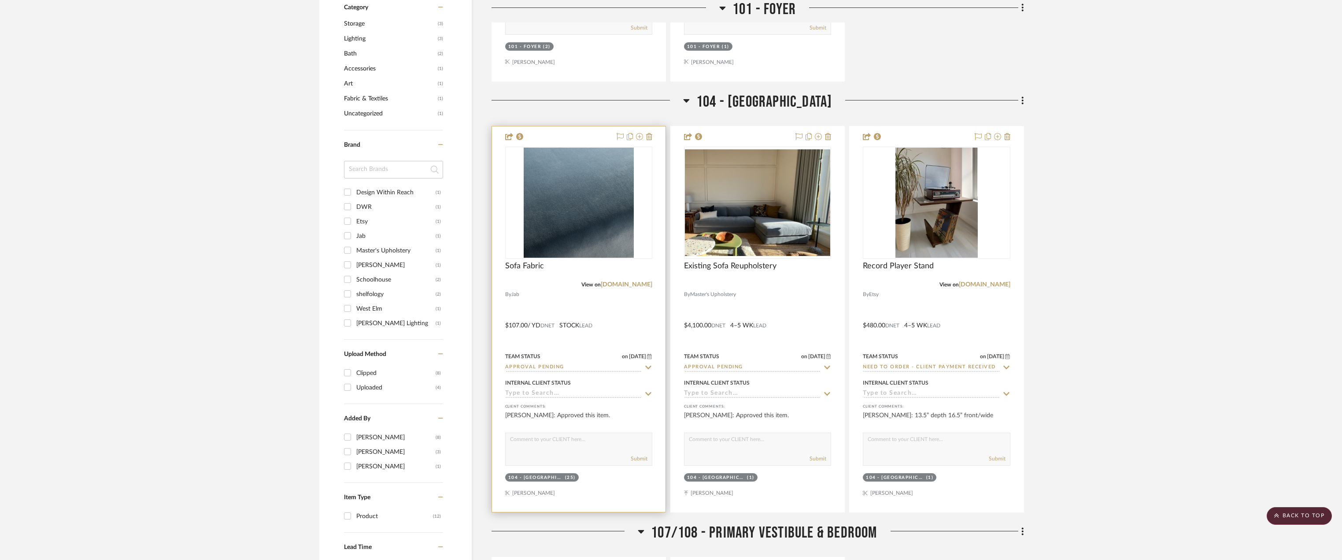
scroll to position [605, 0]
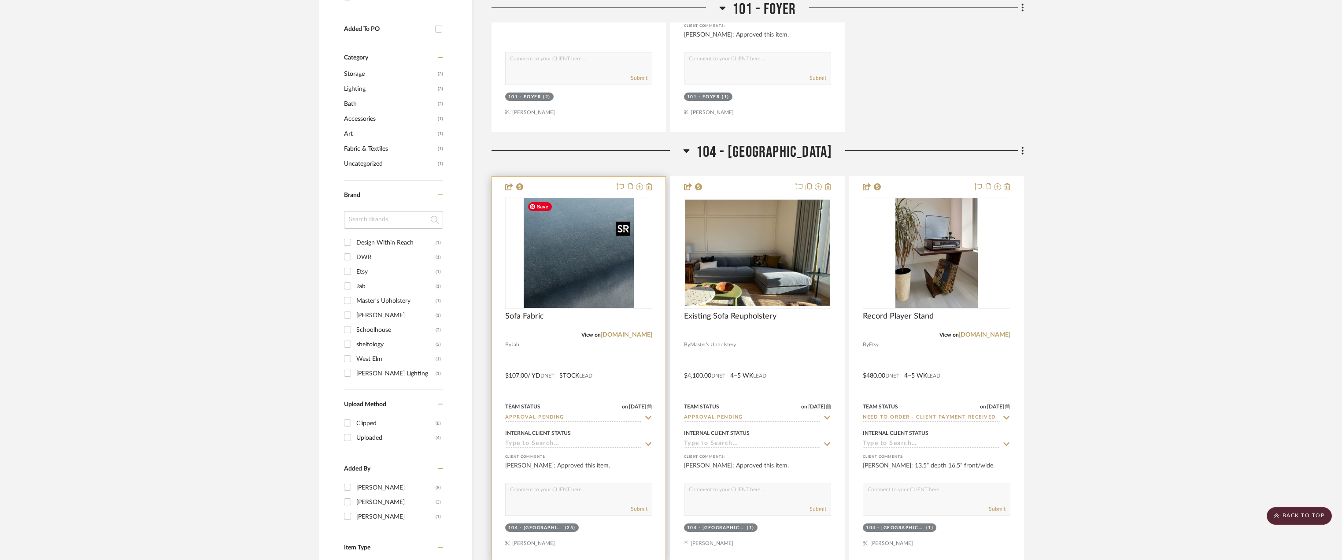
click at [597, 266] on img "0" at bounding box center [579, 253] width 110 height 110
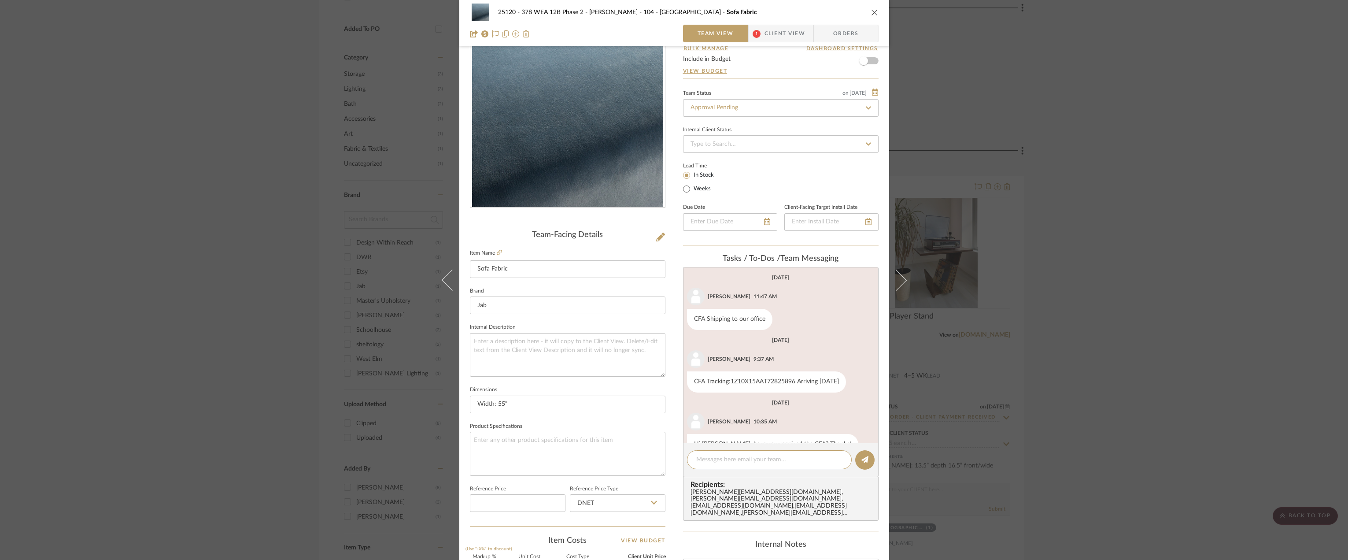
scroll to position [22, 0]
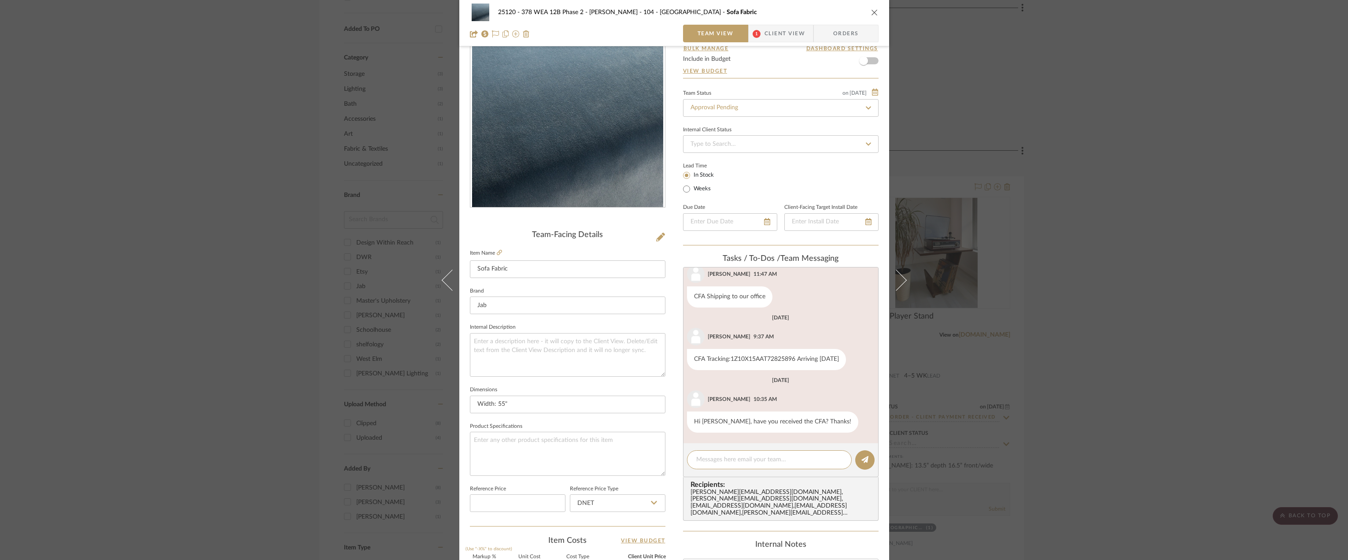
click at [761, 38] on span "1 Client View" at bounding box center [781, 34] width 64 height 18
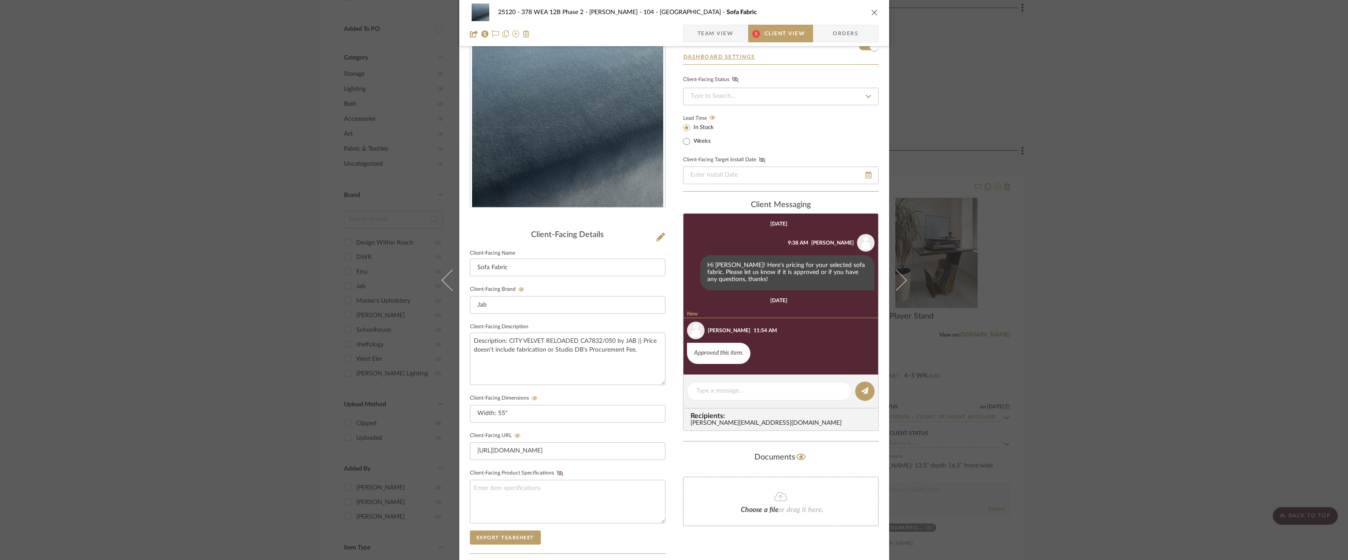
click at [720, 29] on span "Team View" at bounding box center [715, 34] width 36 height 18
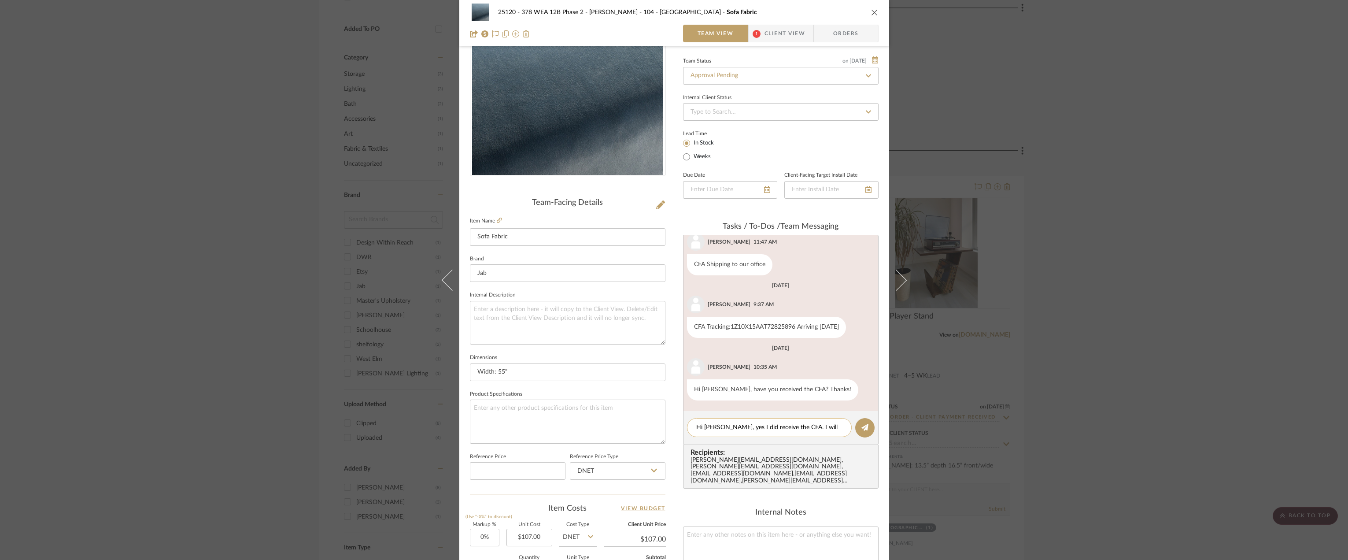
scroll to position [0, 0]
type textarea "Hi Anela, yes I did receive the CFA. I will review shortly."
click at [93, 95] on div "25120 - 378 WEA 12B Phase 2 - Mautner 104 - Grand Room Sofa Fabric Team View 1 …" at bounding box center [674, 280] width 1348 height 560
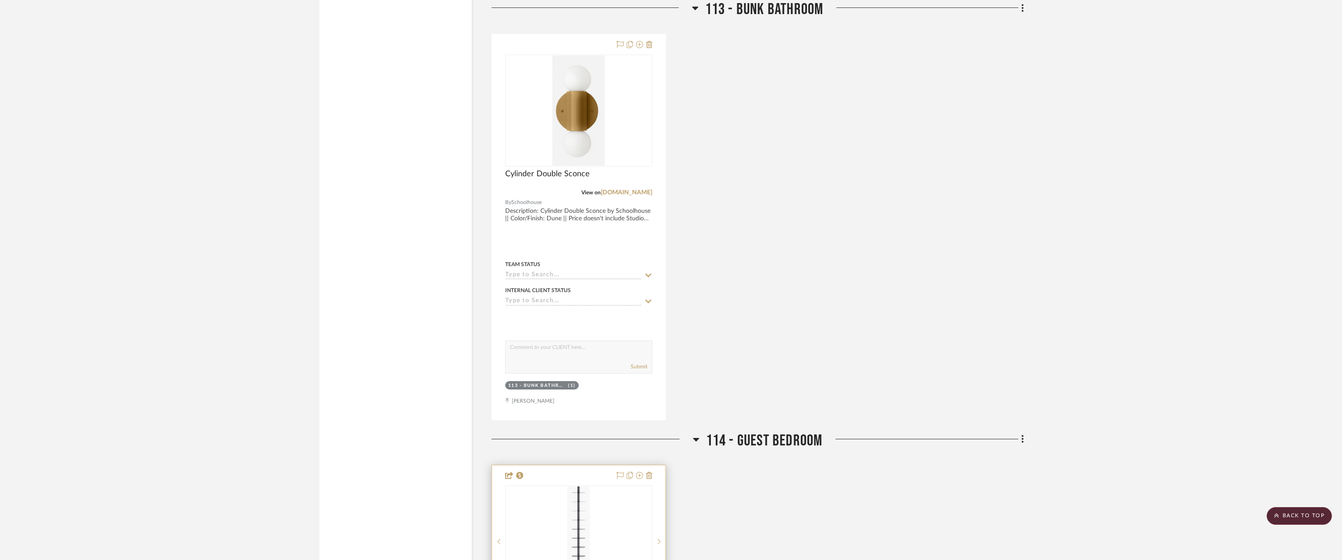
scroll to position [1882, 0]
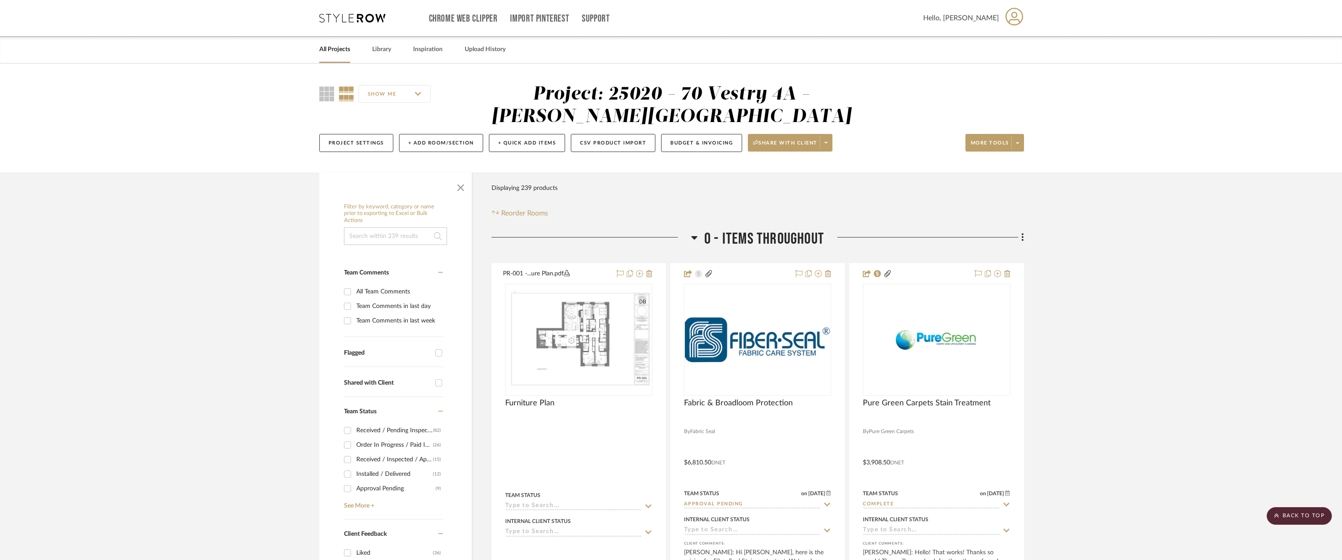
scroll to position [1189, 0]
